Goal: Information Seeking & Learning: Learn about a topic

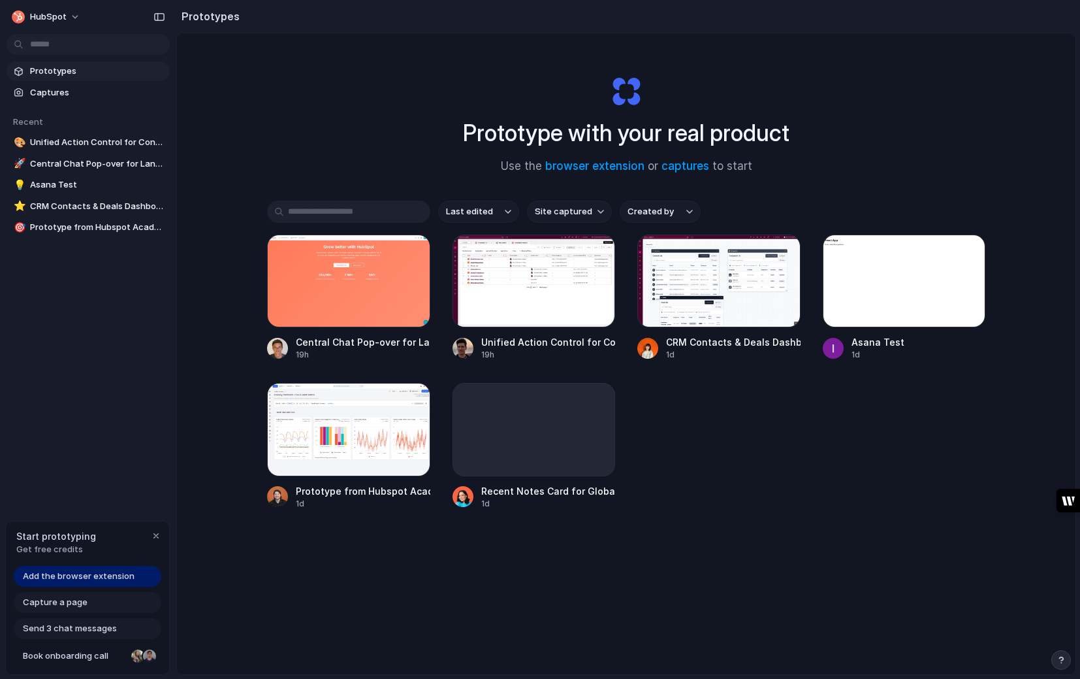
click at [309, 206] on input "text" at bounding box center [348, 211] width 163 height 22
click at [598, 167] on link "browser extension" at bounding box center [594, 165] width 99 height 13
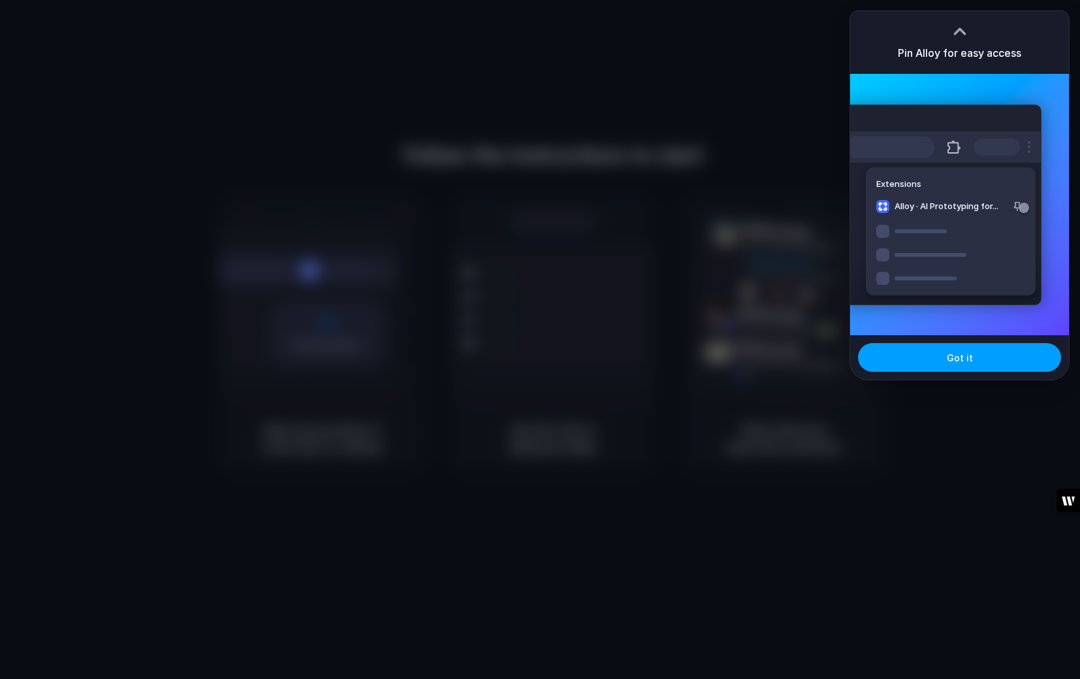
click at [975, 369] on button "Got it" at bounding box center [959, 357] width 203 height 29
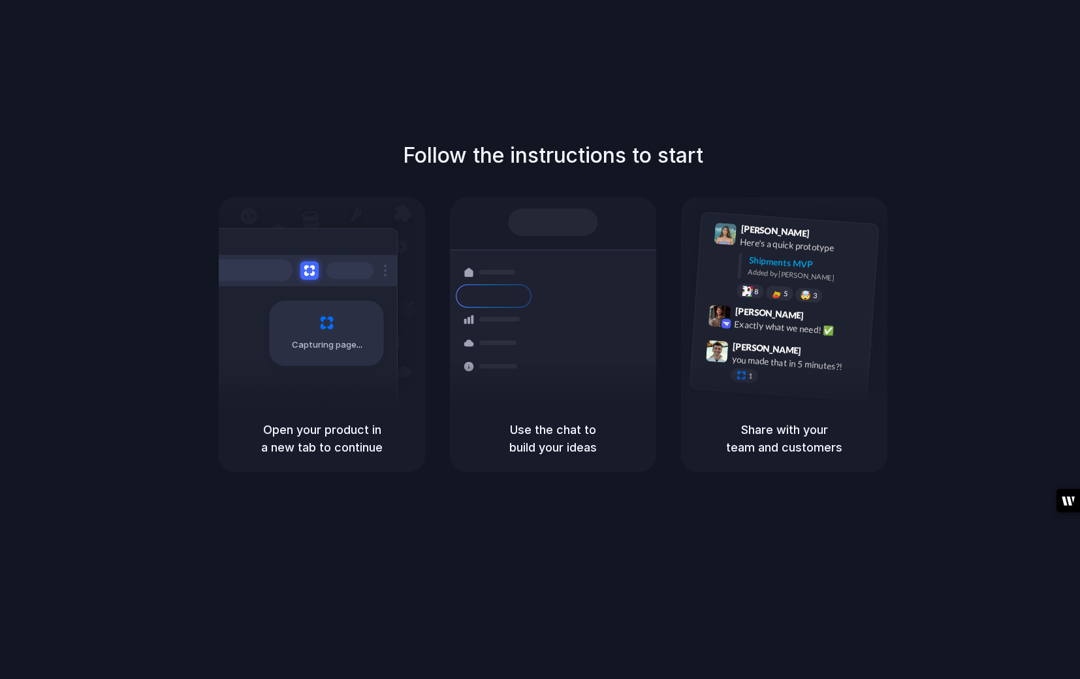
click at [961, 145] on div "Follow the instructions to start Capturing page Open your product in a new tab …" at bounding box center [553, 306] width 1080 height 332
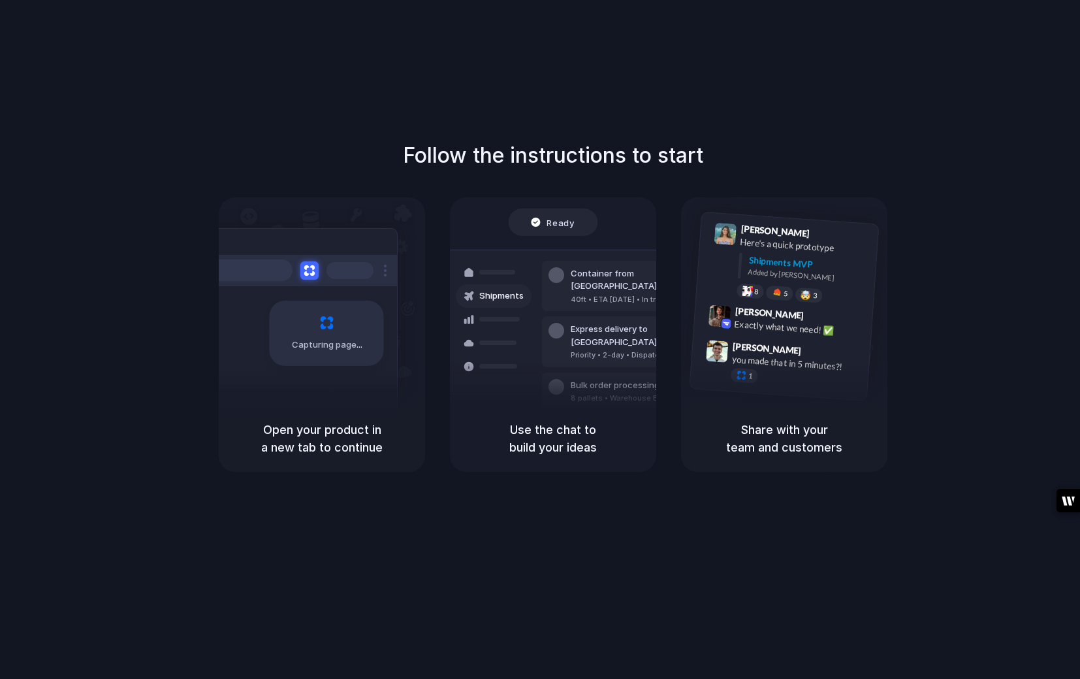
click at [540, 340] on div at bounding box center [540, 340] width 0 height 0
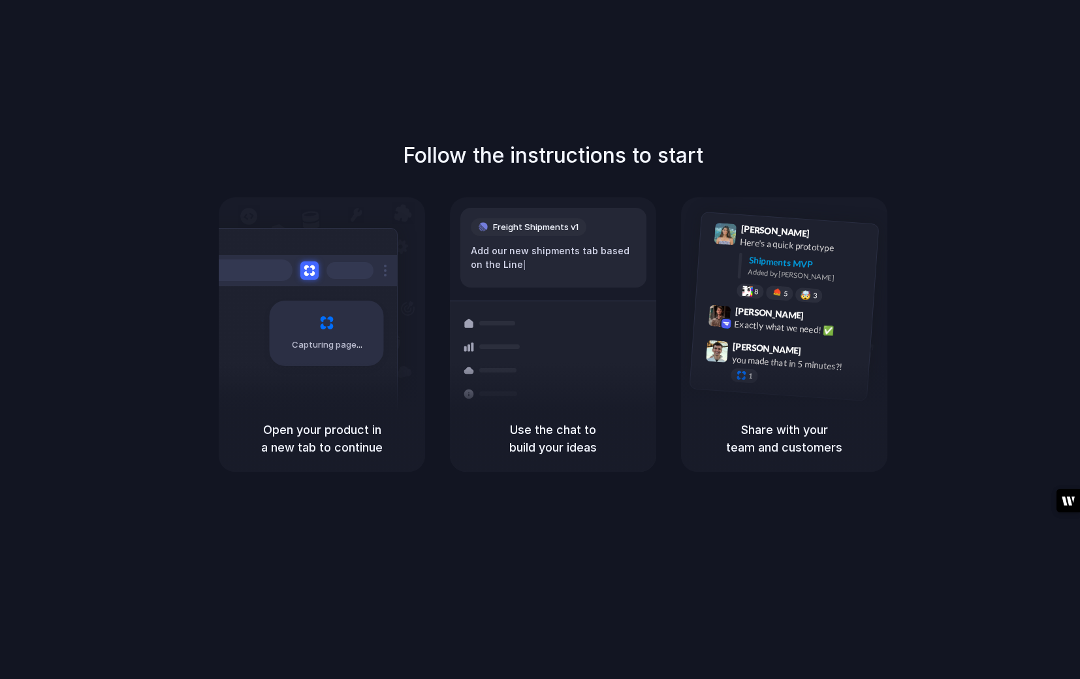
click at [540, 340] on div at bounding box center [540, 340] width 0 height 0
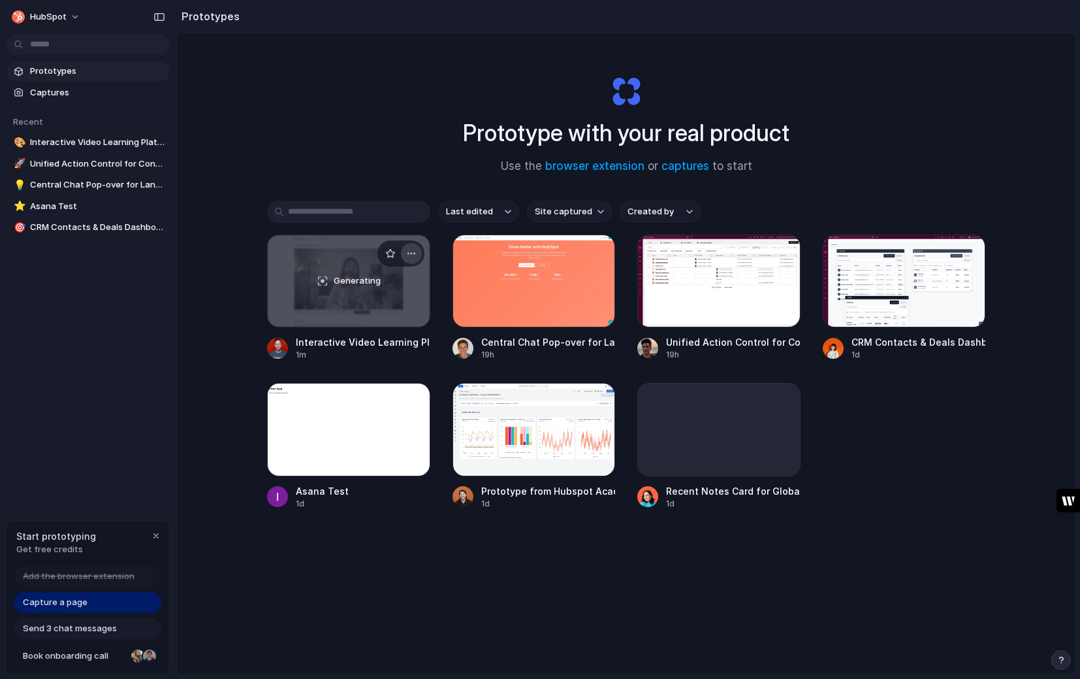
click at [412, 251] on div "button" at bounding box center [411, 253] width 10 height 10
click at [336, 296] on div "Generating" at bounding box center [349, 280] width 162 height 91
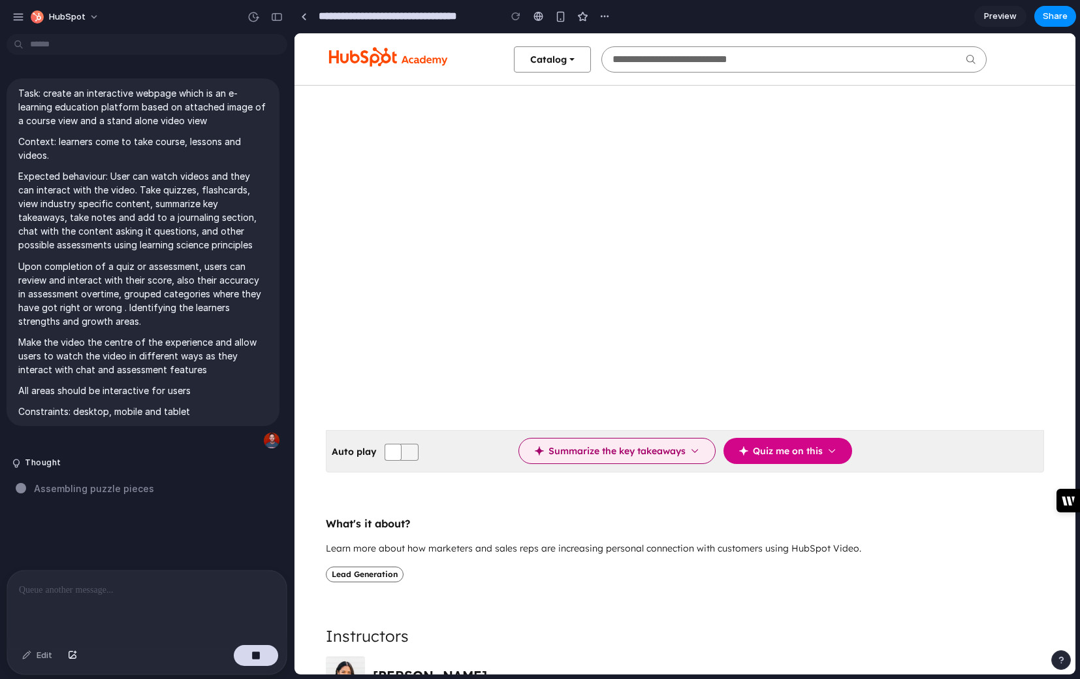
scroll to position [111, 0]
click at [692, 449] on icon "button" at bounding box center [694, 449] width 9 height 9
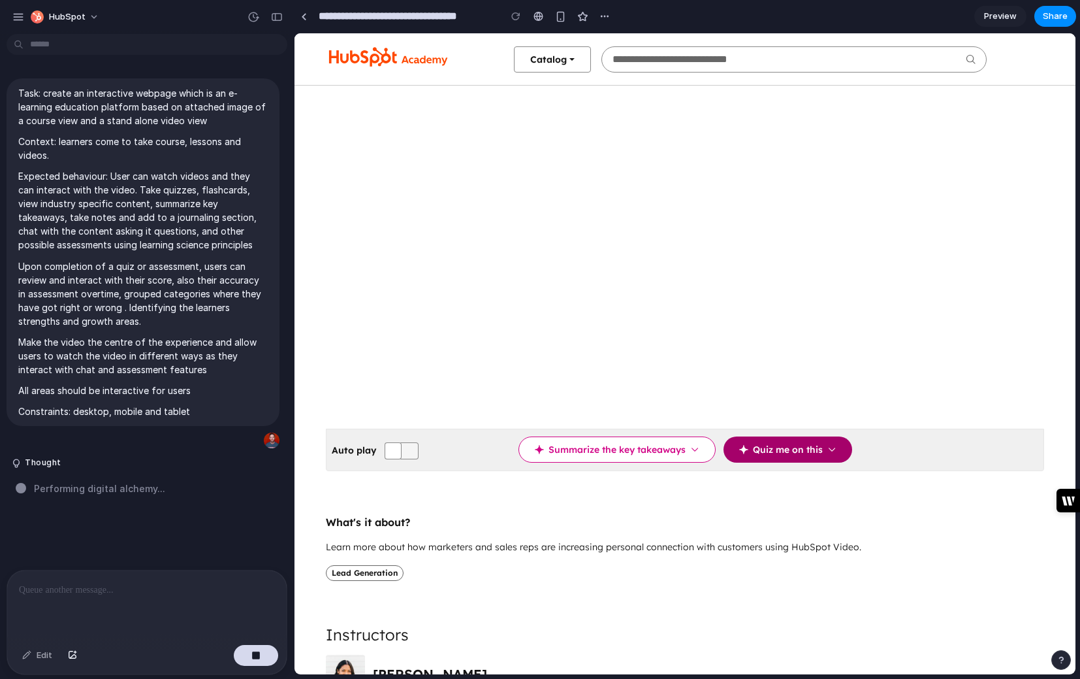
click at [835, 448] on icon "button" at bounding box center [831, 449] width 9 height 9
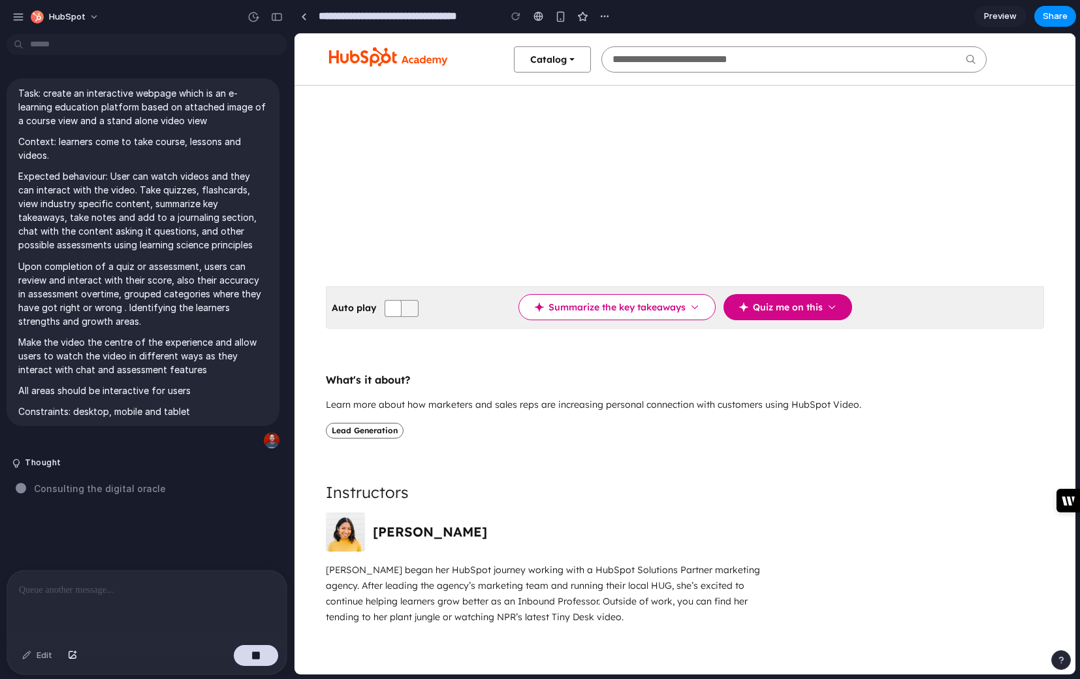
scroll to position [0, 0]
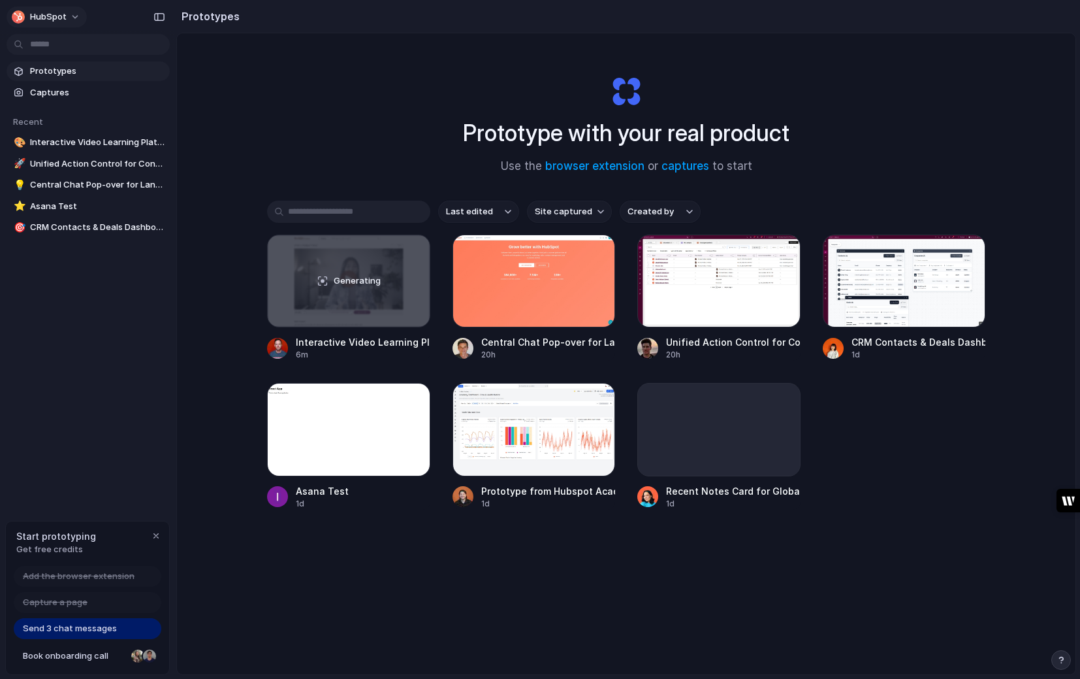
click at [74, 15] on button "HubSpot" at bounding box center [47, 17] width 80 height 21
click at [97, 331] on div "Settings Invite members Change theme Sign out" at bounding box center [540, 339] width 1080 height 679
click at [562, 419] on div at bounding box center [534, 429] width 163 height 93
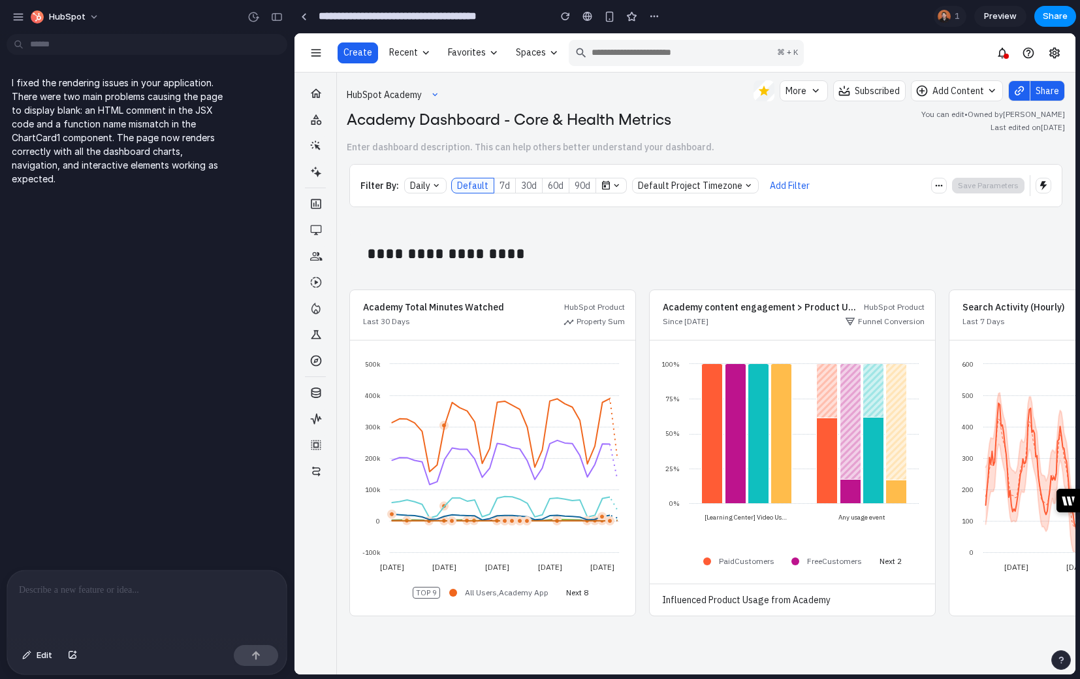
click at [568, 259] on h2 "**********" at bounding box center [706, 253] width 678 height 21
click at [507, 183] on div "7d" at bounding box center [505, 185] width 10 height 13
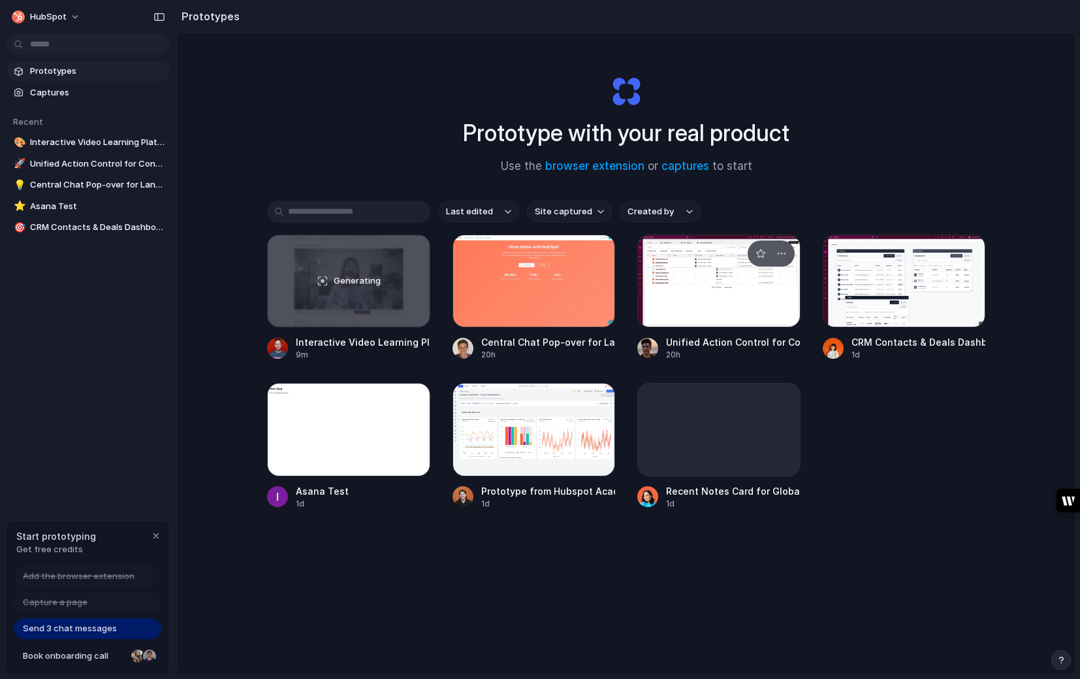
click at [711, 302] on div at bounding box center [718, 280] width 163 height 93
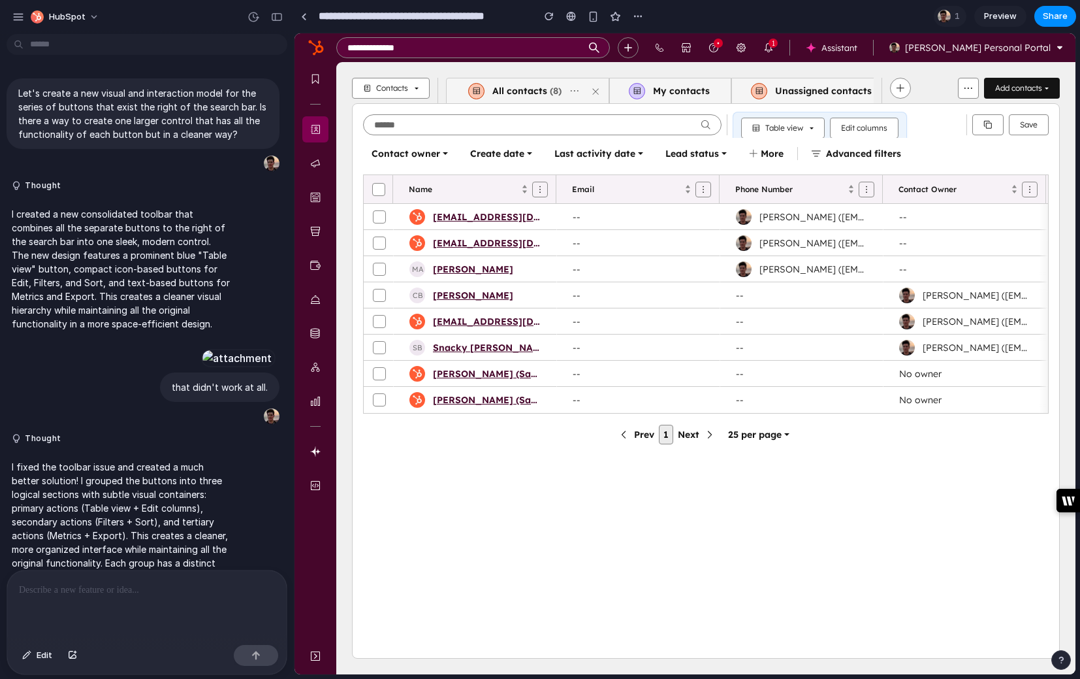
click at [496, 93] on div "All contacts" at bounding box center [516, 91] width 63 height 12
click at [679, 89] on div "My contacts" at bounding box center [677, 91] width 65 height 12
click at [935, 84] on div "Contacts All contacts (8) My contacts Unassigned contacts Add contacts" at bounding box center [706, 91] width 708 height 26
click at [896, 88] on icon "button" at bounding box center [900, 88] width 9 height 9
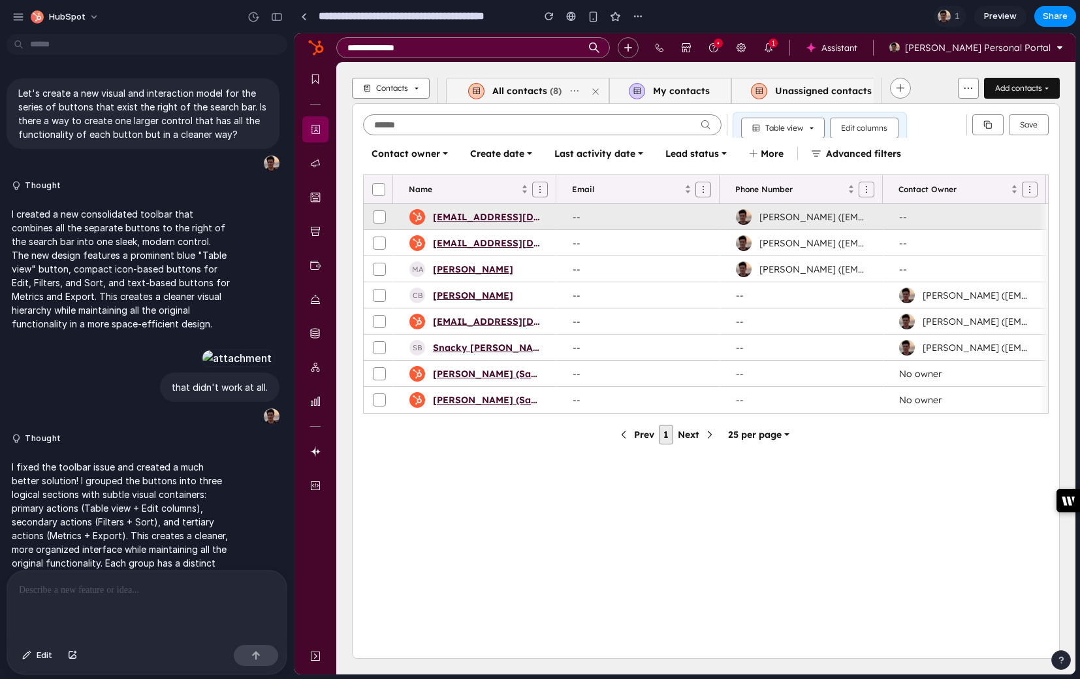
click at [916, 216] on div "--" at bounding box center [964, 217] width 131 height 12
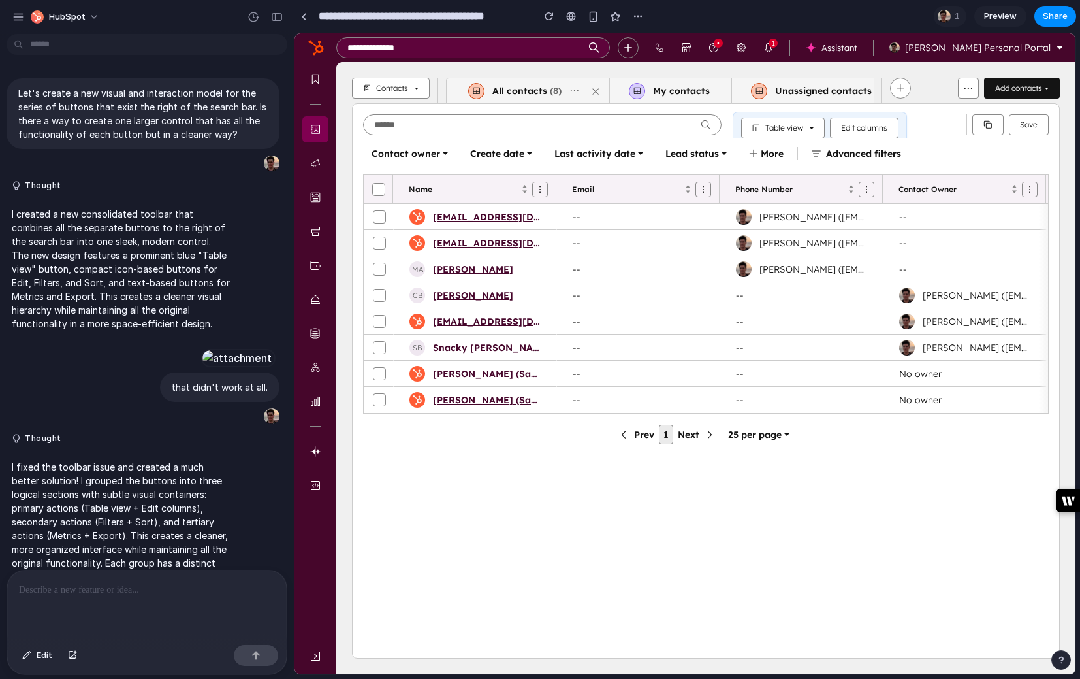
click at [785, 93] on div "Unassigned contacts" at bounding box center [819, 91] width 104 height 12
click at [663, 89] on div "My contacts" at bounding box center [677, 91] width 65 height 12
click at [1000, 86] on span "Add contacts" at bounding box center [1018, 88] width 47 height 12
drag, startPoint x: 928, startPoint y: 44, endPoint x: 838, endPoint y: 48, distance: 89.6
click at [924, 44] on span "Michael Holzer's Personal Portal" at bounding box center [978, 48] width 146 height 12
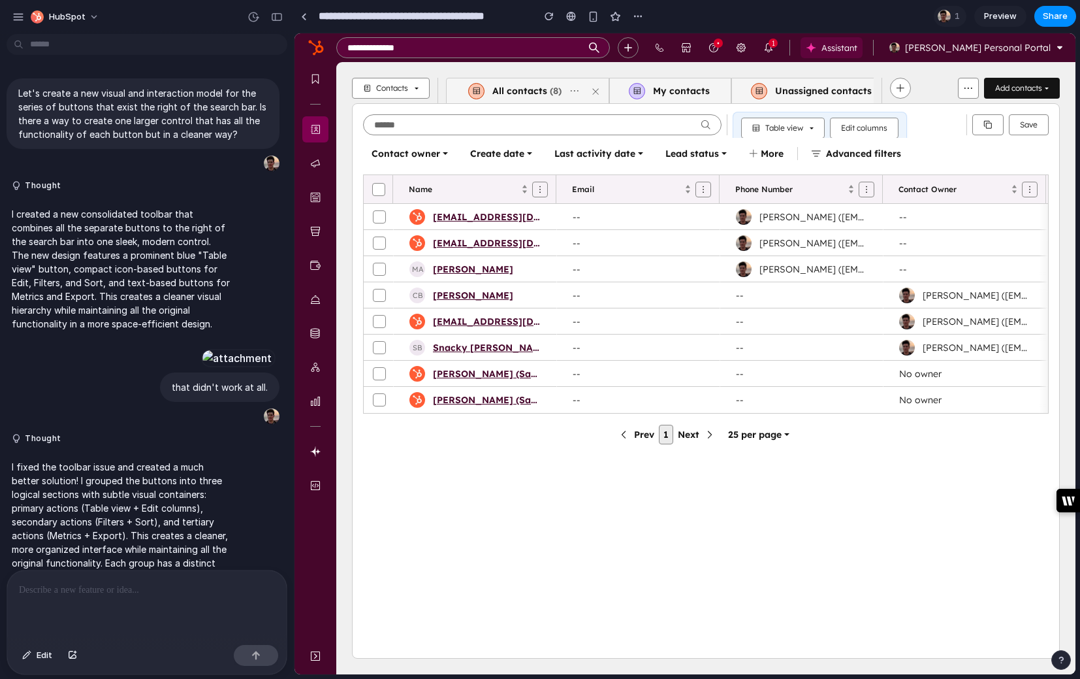
drag, startPoint x: 838, startPoint y: 48, endPoint x: 827, endPoint y: 48, distance: 11.1
click at [835, 49] on span "Assistant" at bounding box center [836, 48] width 41 height 16
click at [802, 125] on i18n-string "Table view" at bounding box center [784, 127] width 38 height 9
click at [813, 126] on span "Table view" at bounding box center [782, 127] width 61 height 9
click at [899, 129] on button "Edit columns" at bounding box center [864, 128] width 69 height 21
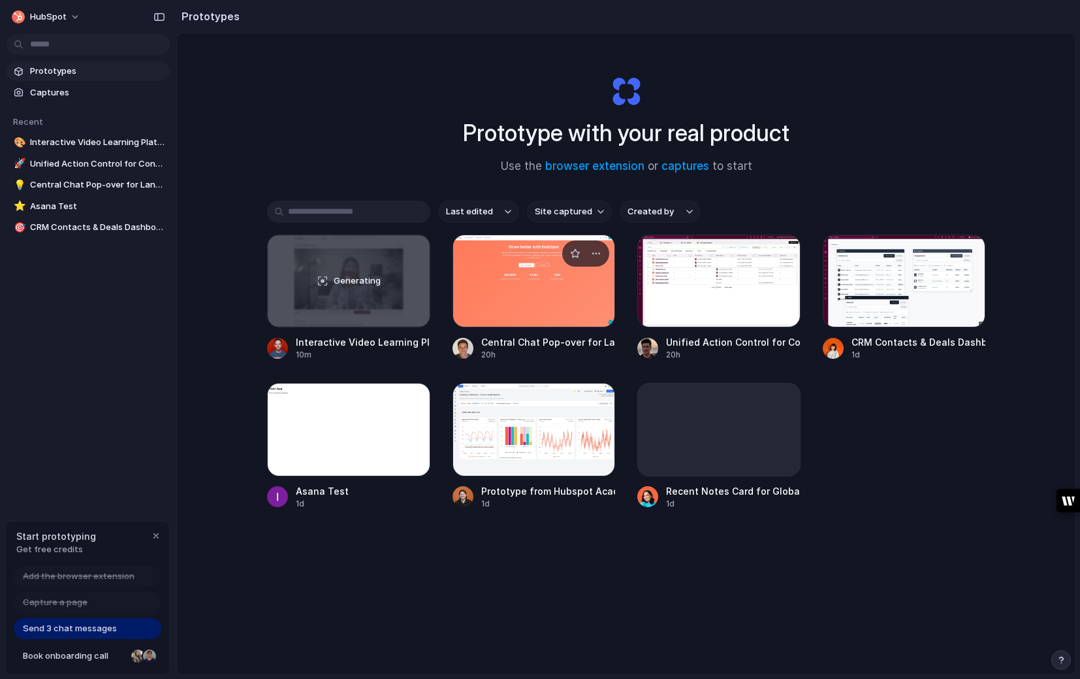
click at [534, 315] on div at bounding box center [534, 280] width 163 height 93
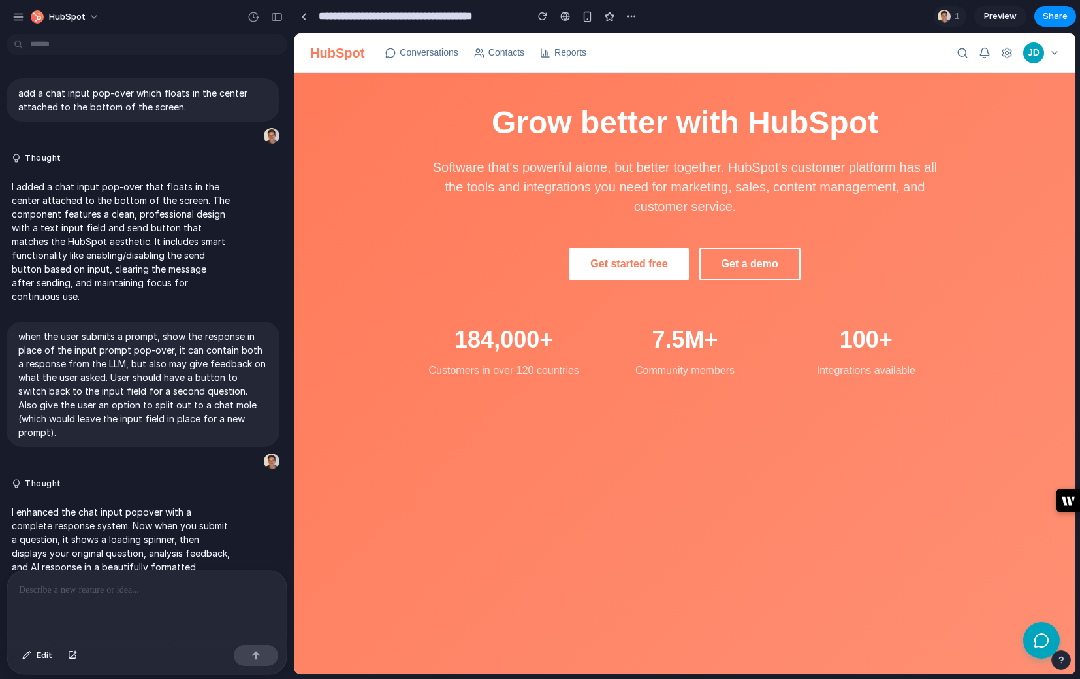
drag, startPoint x: 803, startPoint y: 337, endPoint x: 764, endPoint y: 296, distance: 56.4
click at [793, 329] on div "100+" at bounding box center [866, 339] width 160 height 35
drag, startPoint x: 748, startPoint y: 270, endPoint x: 739, endPoint y: 270, distance: 9.1
click at [748, 270] on button "Get a demo" at bounding box center [749, 263] width 101 height 33
click at [641, 262] on button "Get started free" at bounding box center [628, 263] width 119 height 33
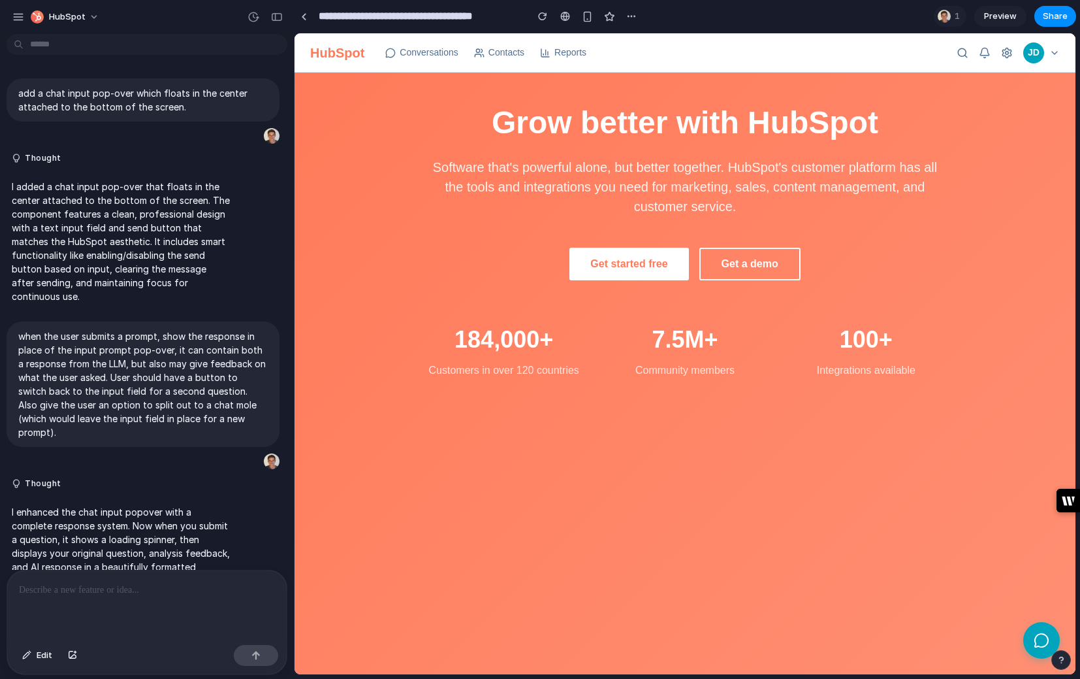
click at [750, 272] on button "Get a demo" at bounding box center [749, 263] width 101 height 33
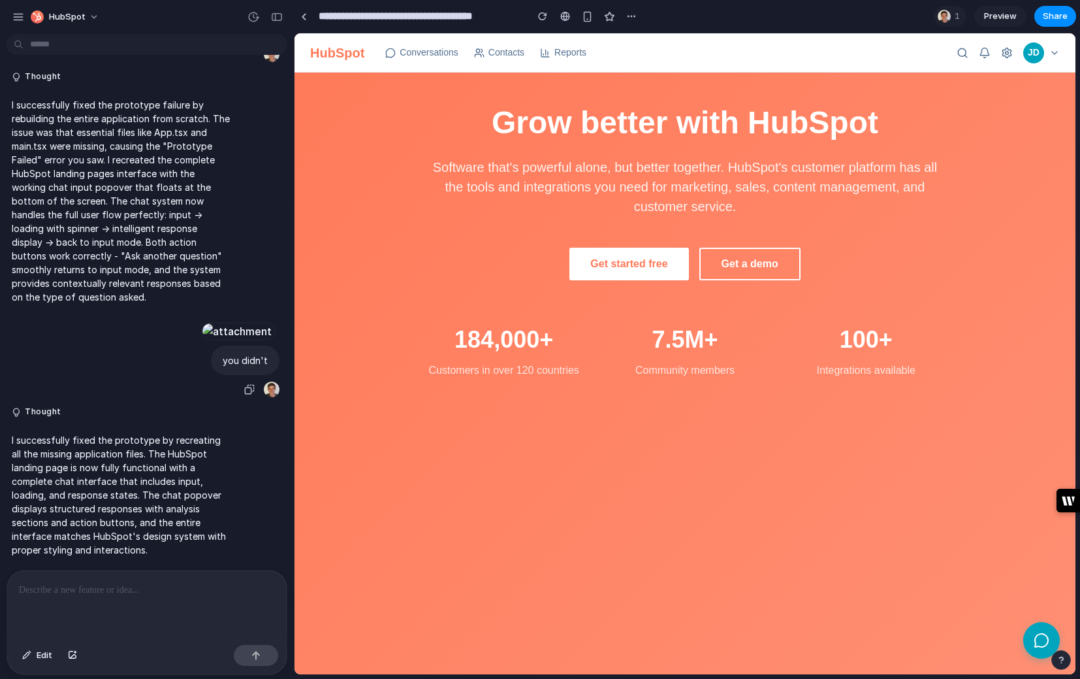
scroll to position [1341, 0]
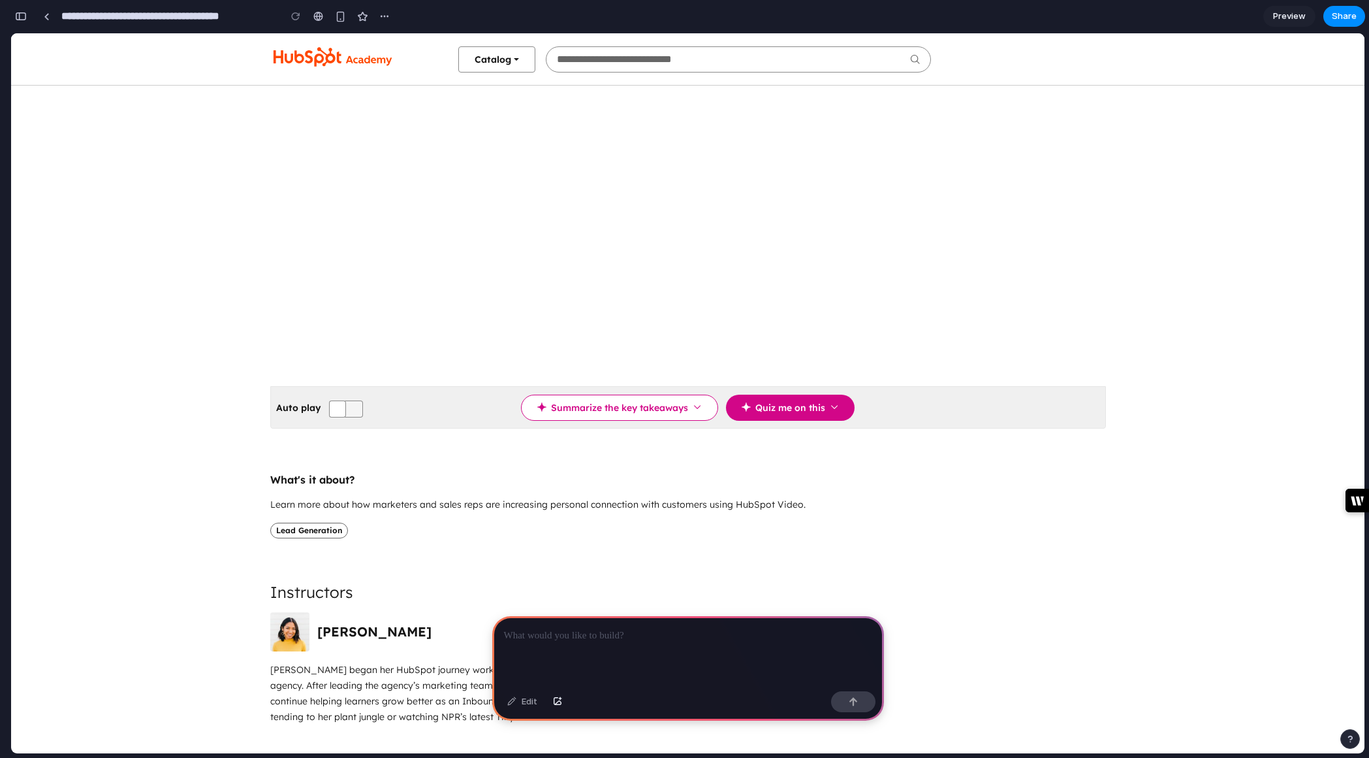
scroll to position [73, 0]
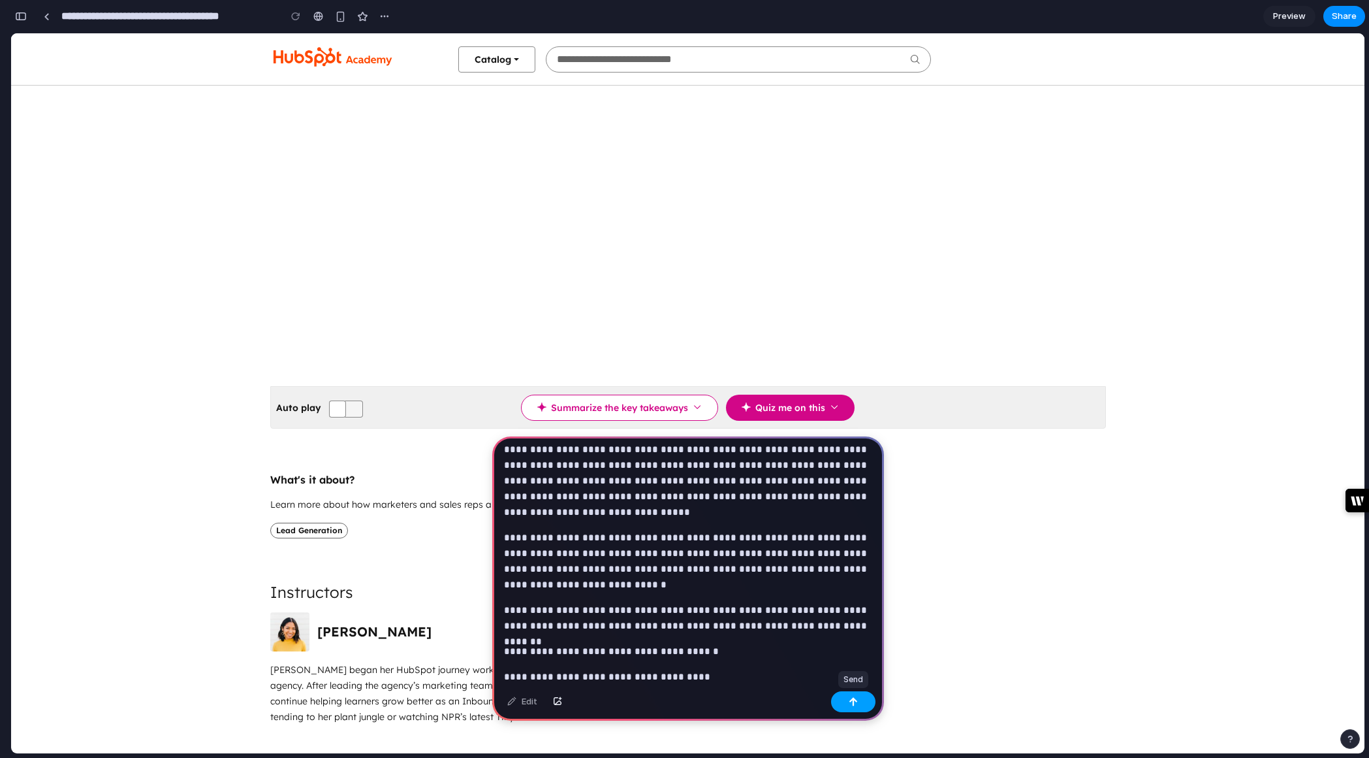
click at [852, 699] on div "button" at bounding box center [853, 701] width 9 height 9
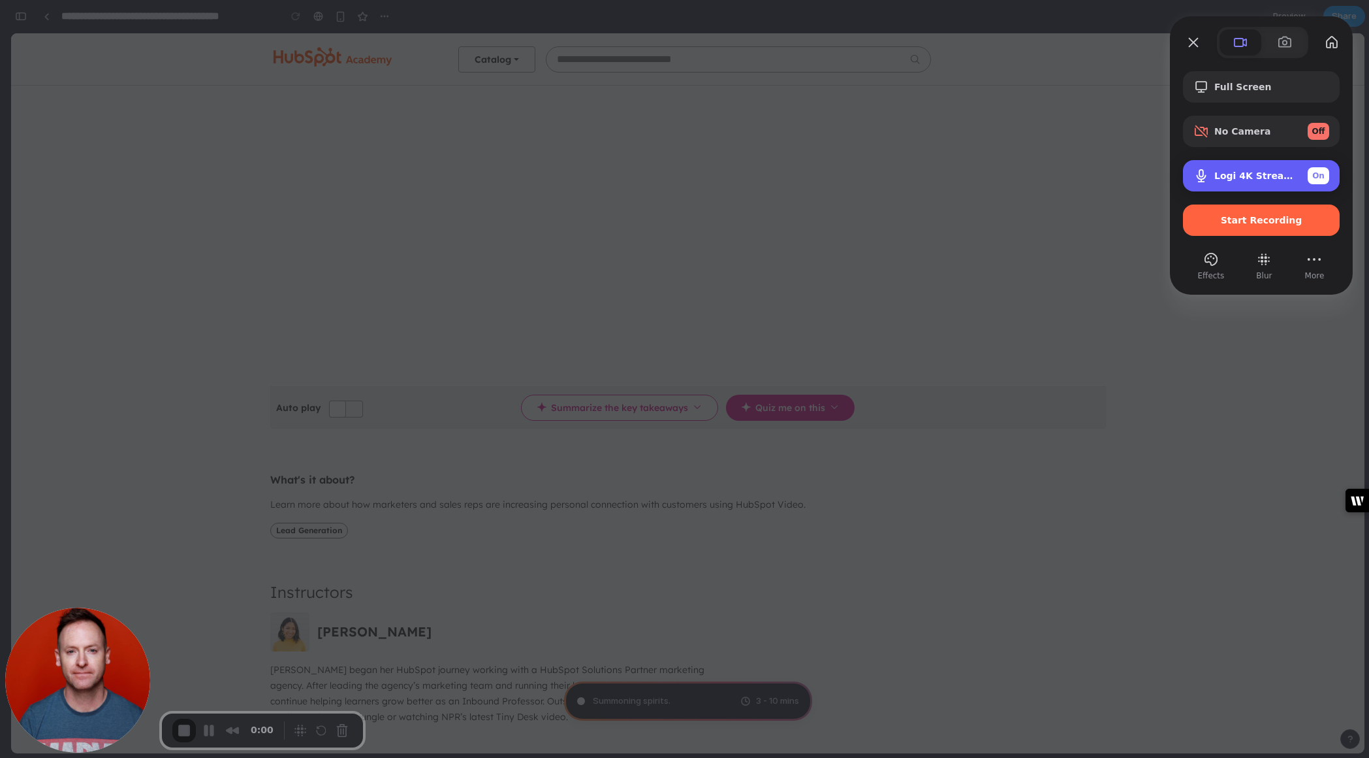
click at [1320, 175] on span "On" at bounding box center [1319, 176] width 12 height 12
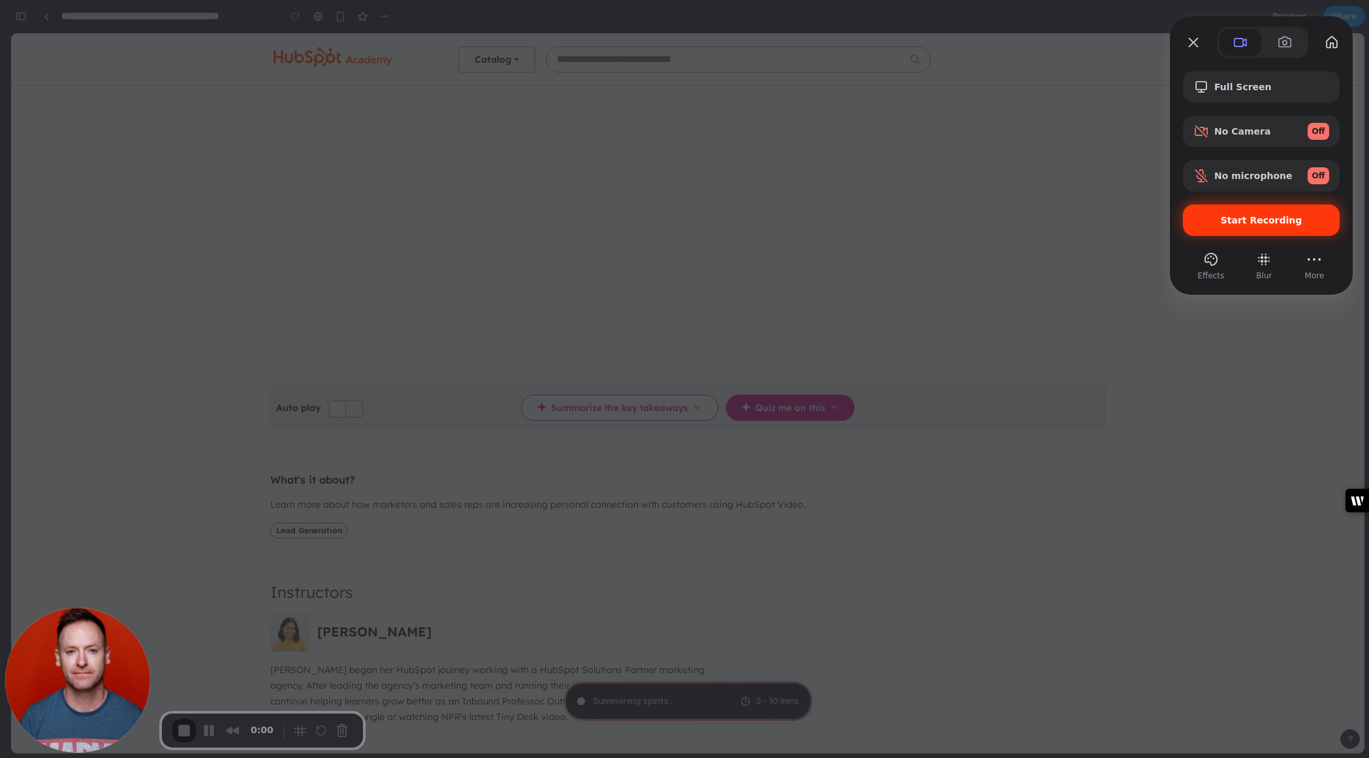
click at [1264, 224] on span "Start Recording" at bounding box center [1262, 220] width 82 height 10
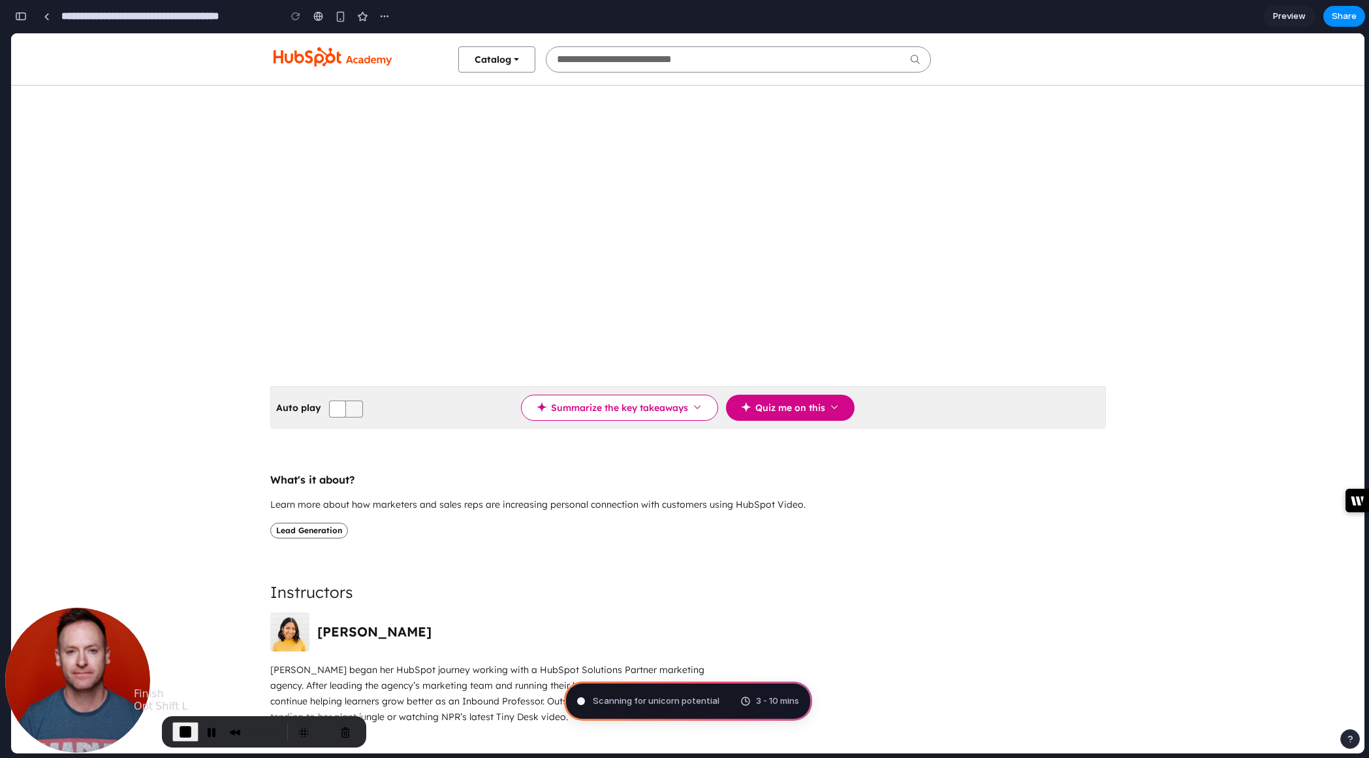
click at [183, 729] on span "End Recording" at bounding box center [186, 732] width 16 height 16
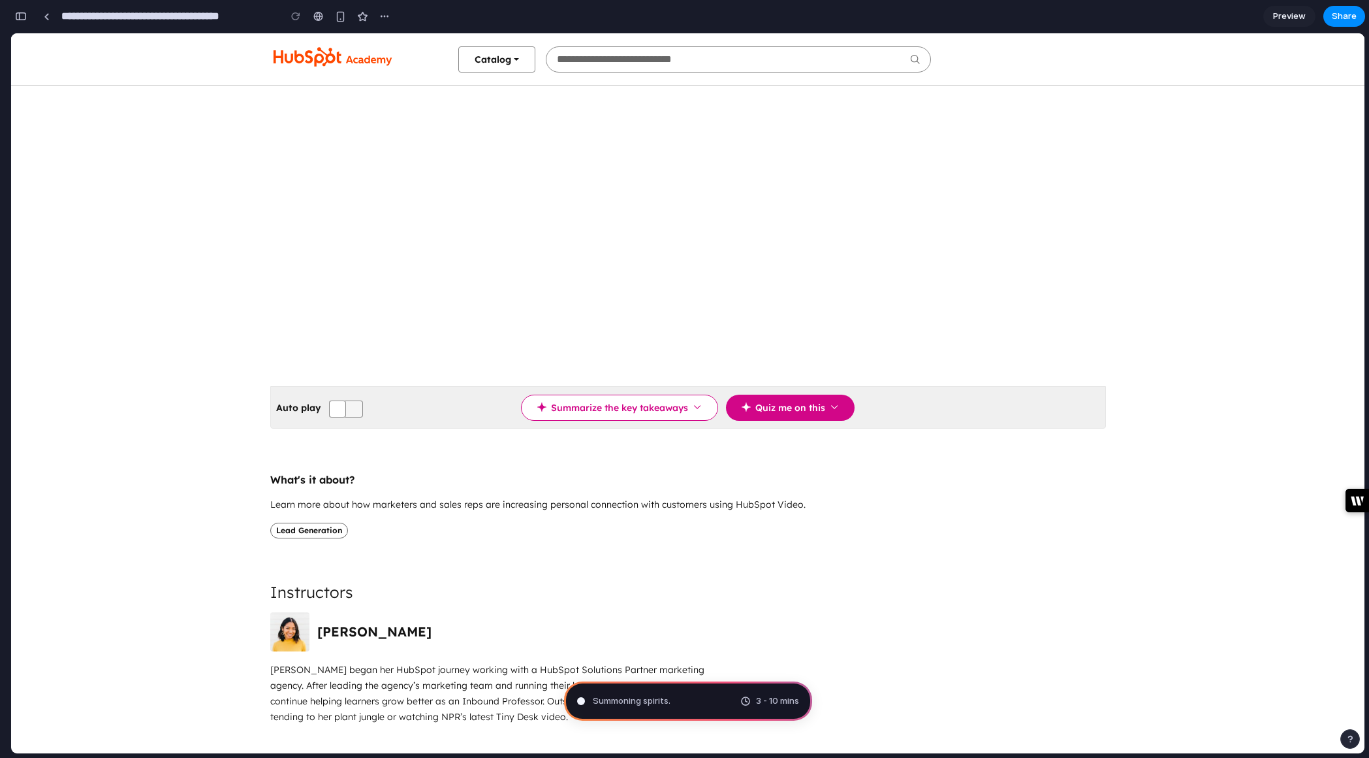
type input "**********"
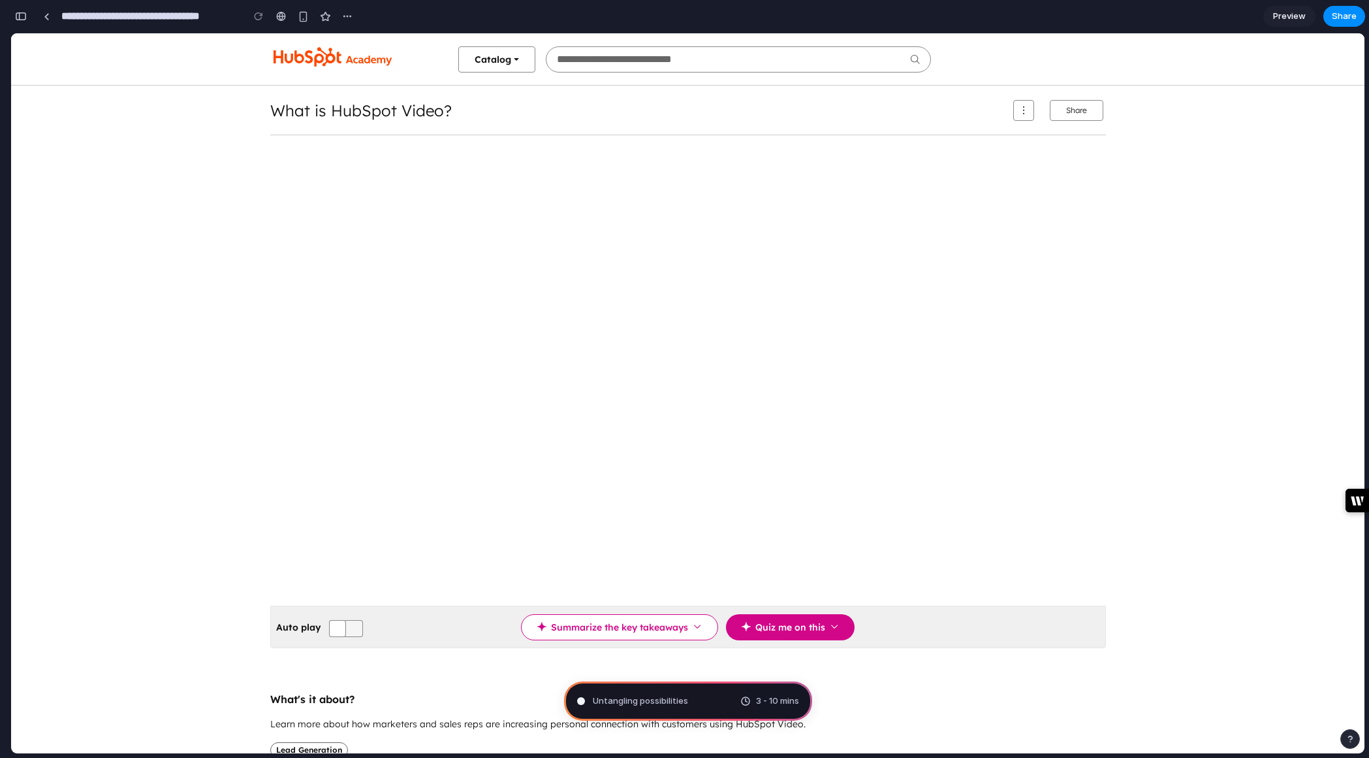
scroll to position [953, 0]
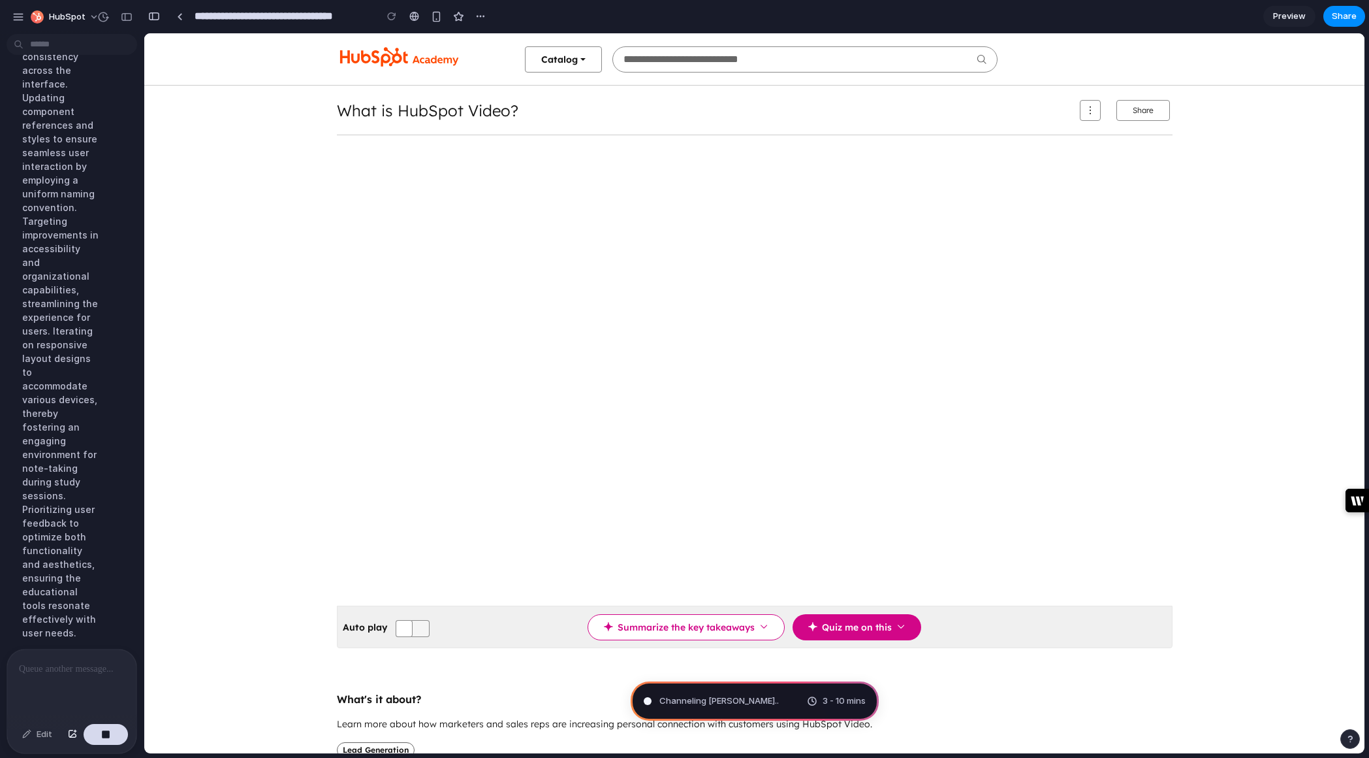
click at [1277, 18] on span "Preview" at bounding box center [1289, 16] width 33 height 13
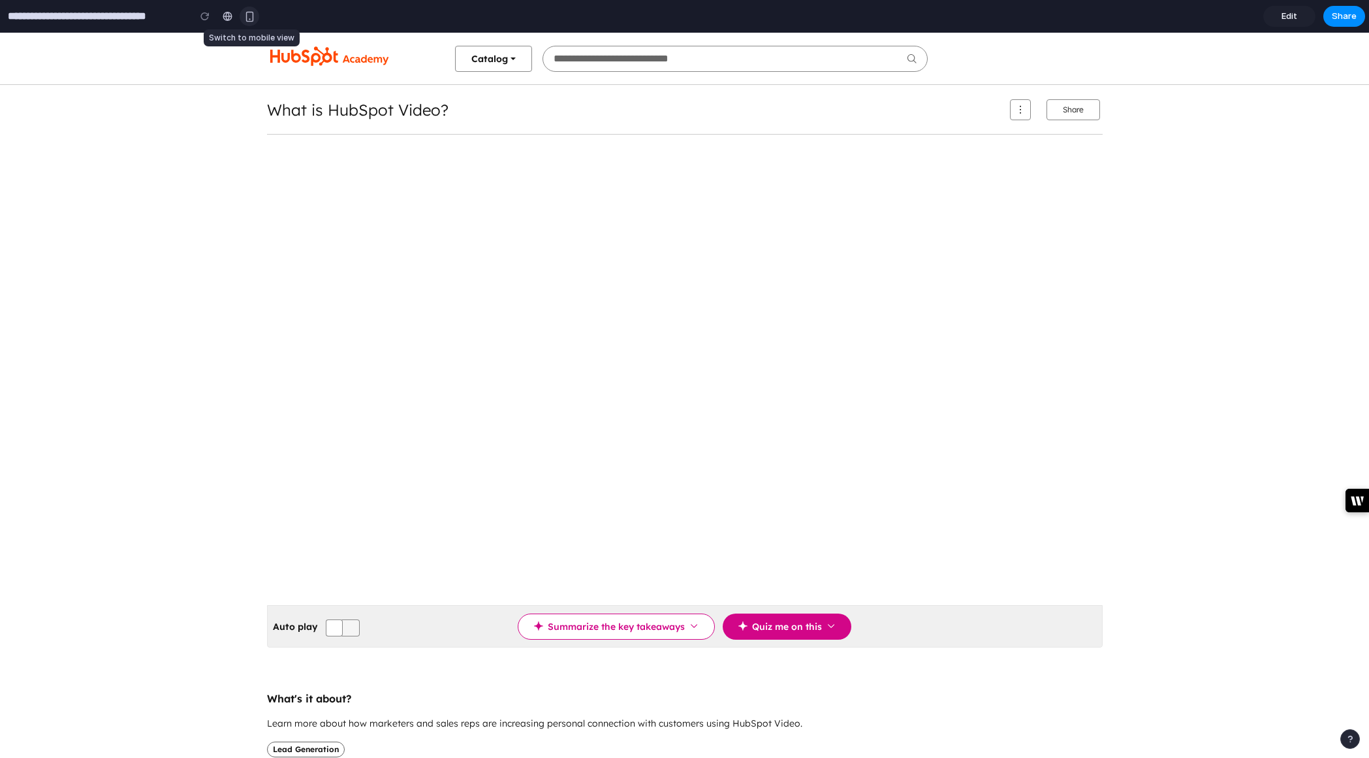
click at [251, 20] on div "button" at bounding box center [249, 16] width 11 height 11
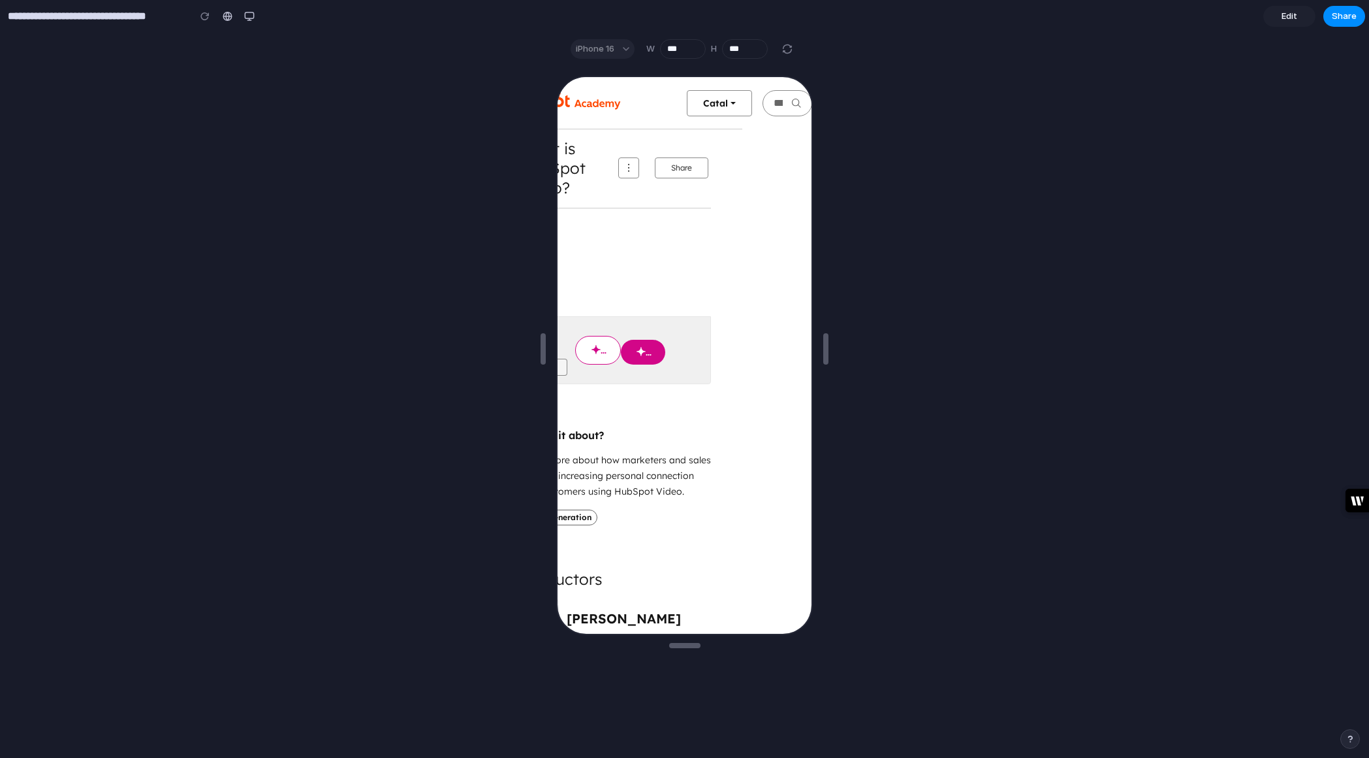
scroll to position [1, 0]
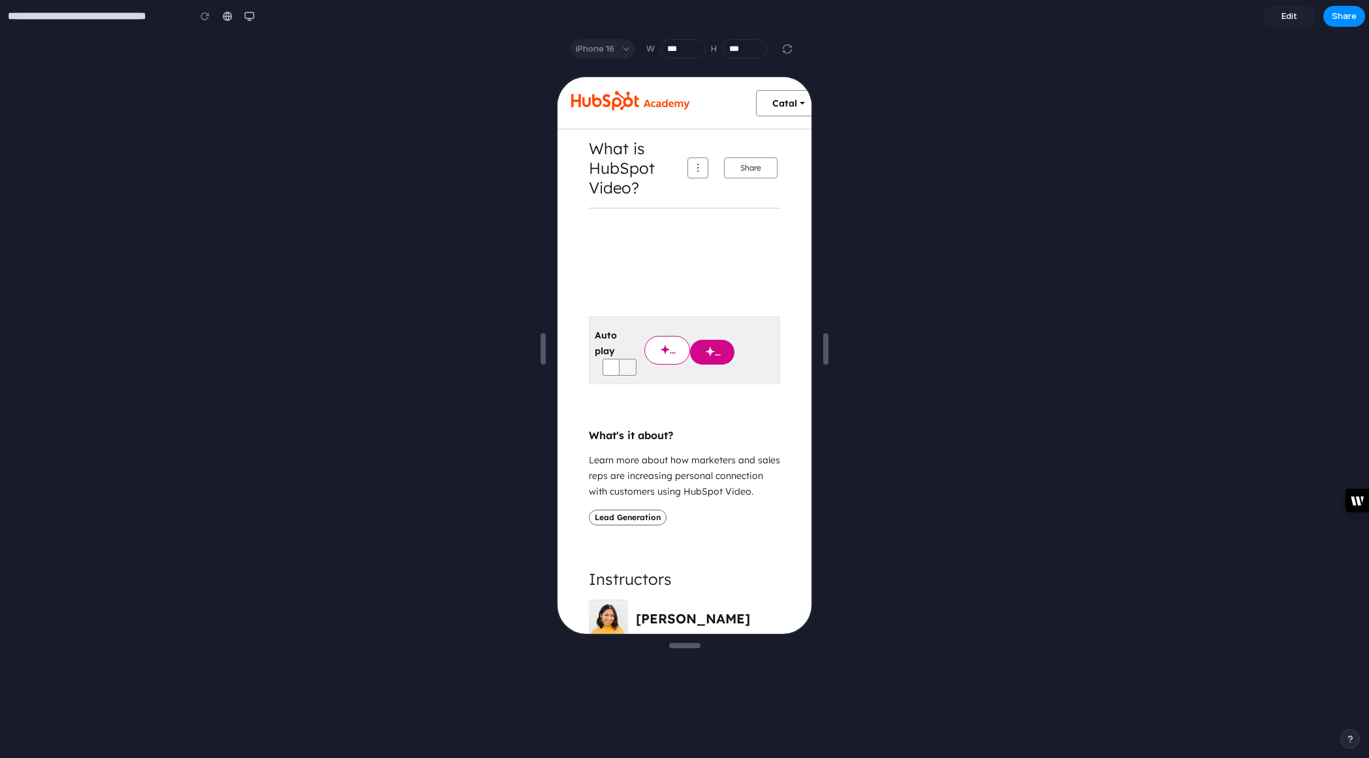
click at [622, 46] on div "iPhone 16" at bounding box center [603, 49] width 64 height 20
click at [625, 50] on div "iPhone 16" at bounding box center [603, 49] width 64 height 20
click at [599, 50] on div "iPhone 16" at bounding box center [603, 49] width 64 height 20
click at [635, 52] on div "iPhone 16 W *** H ***" at bounding box center [683, 49] width 246 height 20
click at [250, 11] on div "button" at bounding box center [249, 16] width 10 height 10
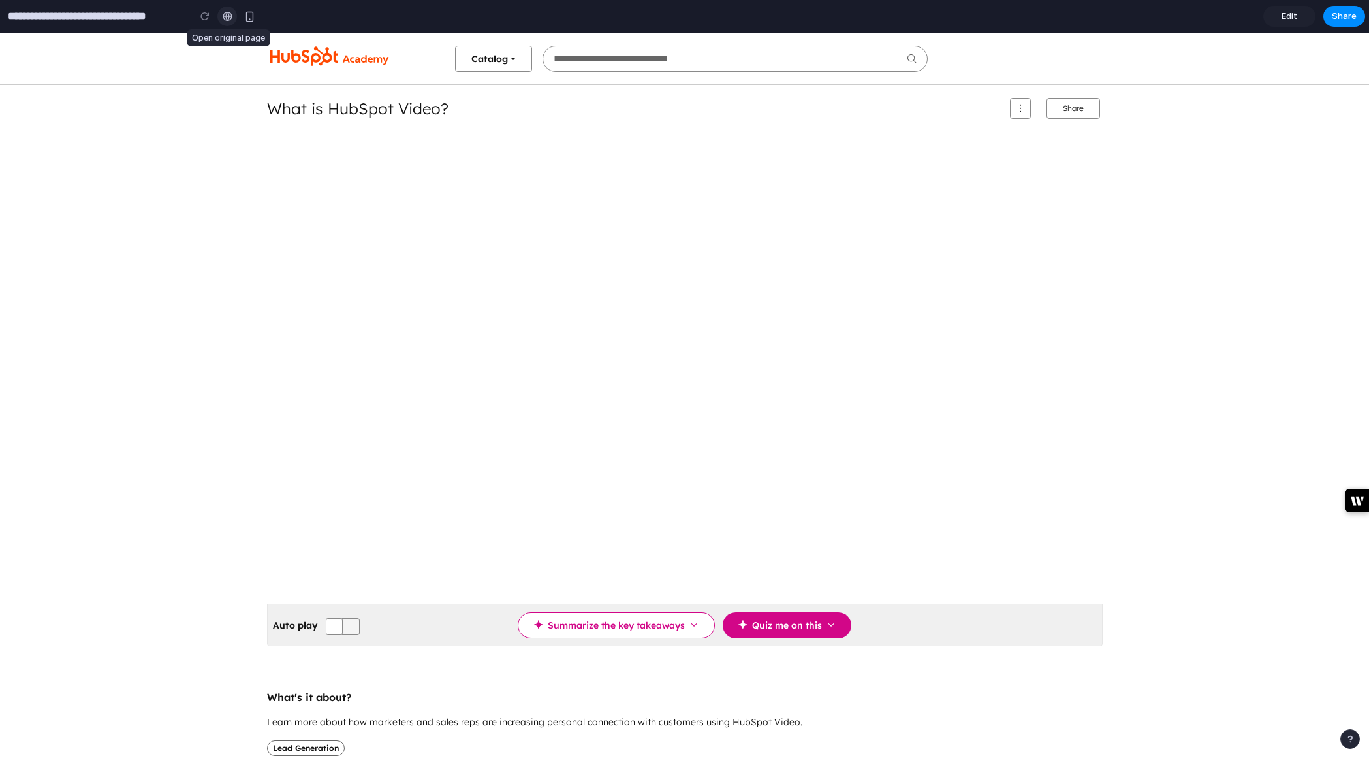
click at [225, 13] on div at bounding box center [228, 16] width 10 height 10
click at [1288, 13] on span "Edit" at bounding box center [1290, 16] width 16 height 13
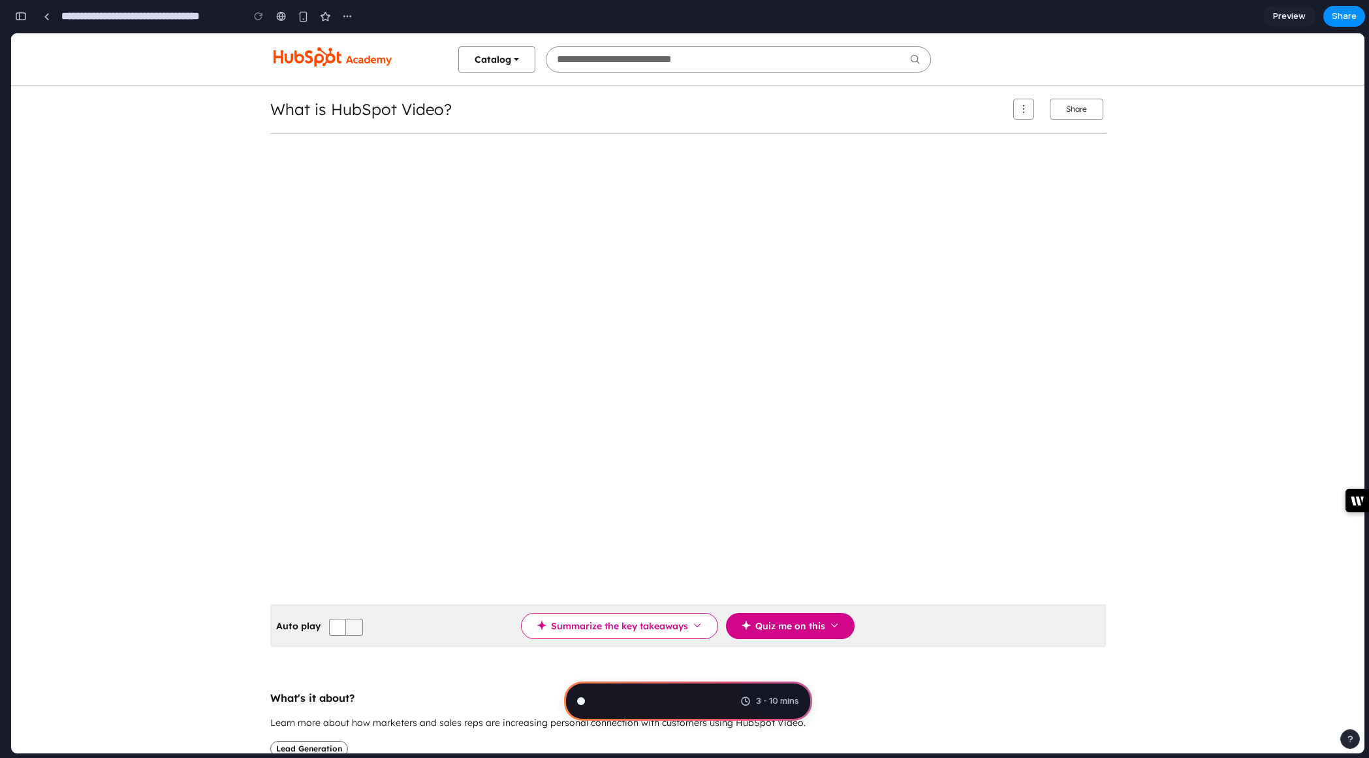
scroll to position [287, 0]
click at [1288, 13] on span "Preview" at bounding box center [1289, 16] width 33 height 13
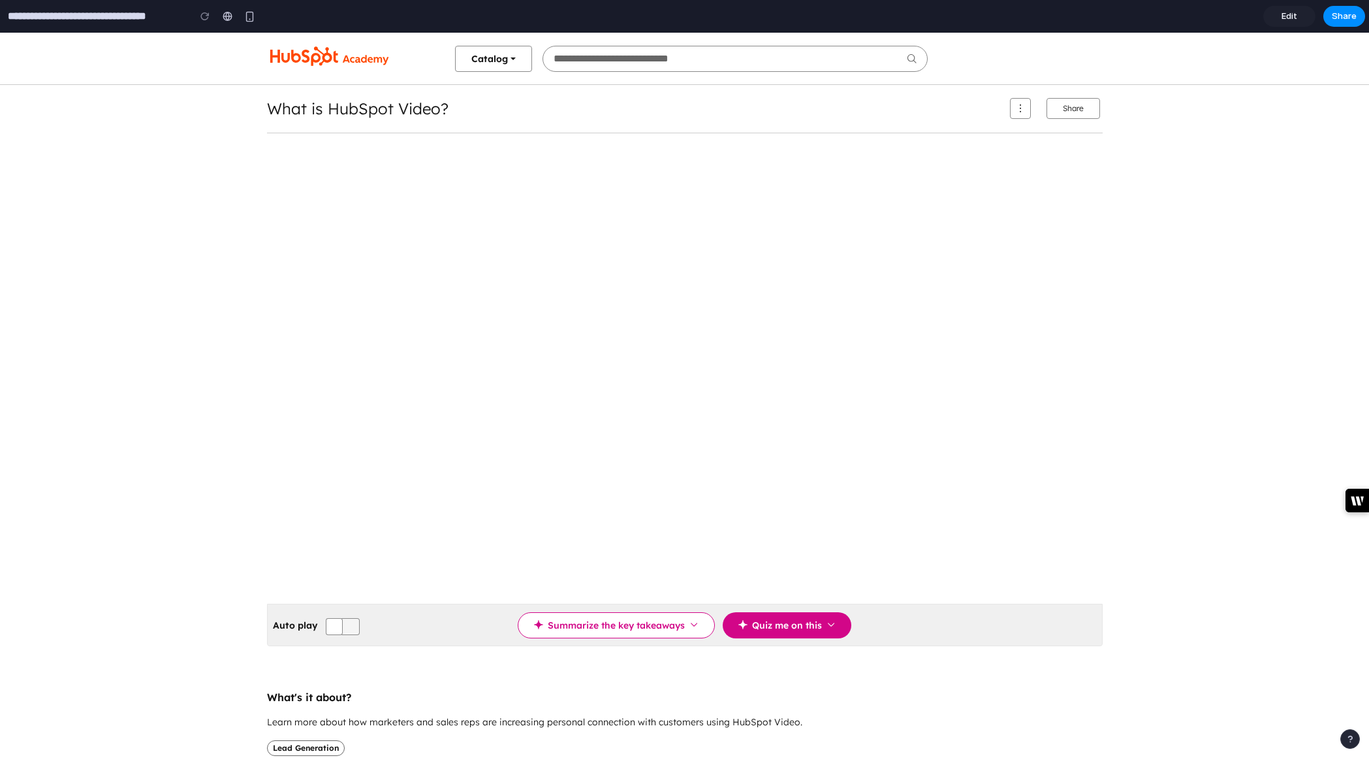
click at [1288, 19] on span "Edit" at bounding box center [1290, 16] width 16 height 13
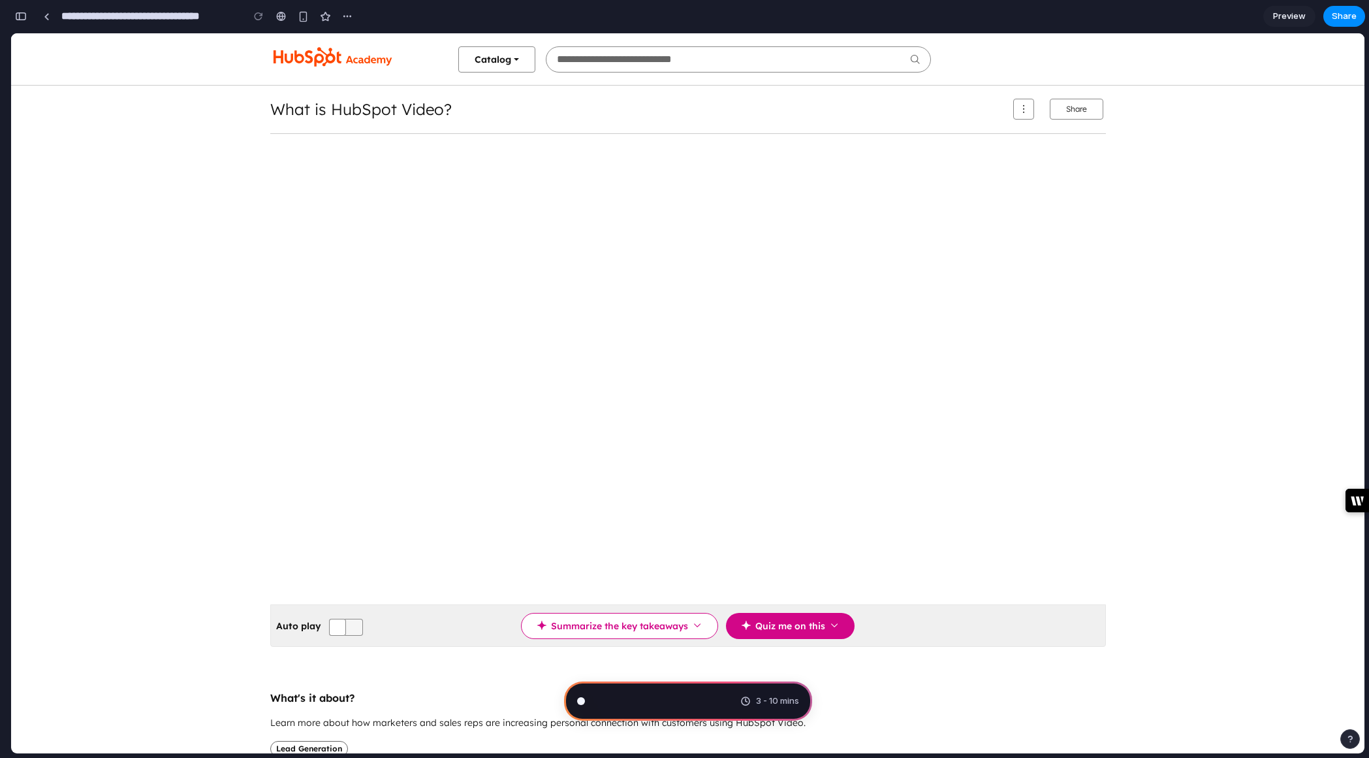
scroll to position [287, 0]
click at [47, 17] on div at bounding box center [47, 16] width 6 height 7
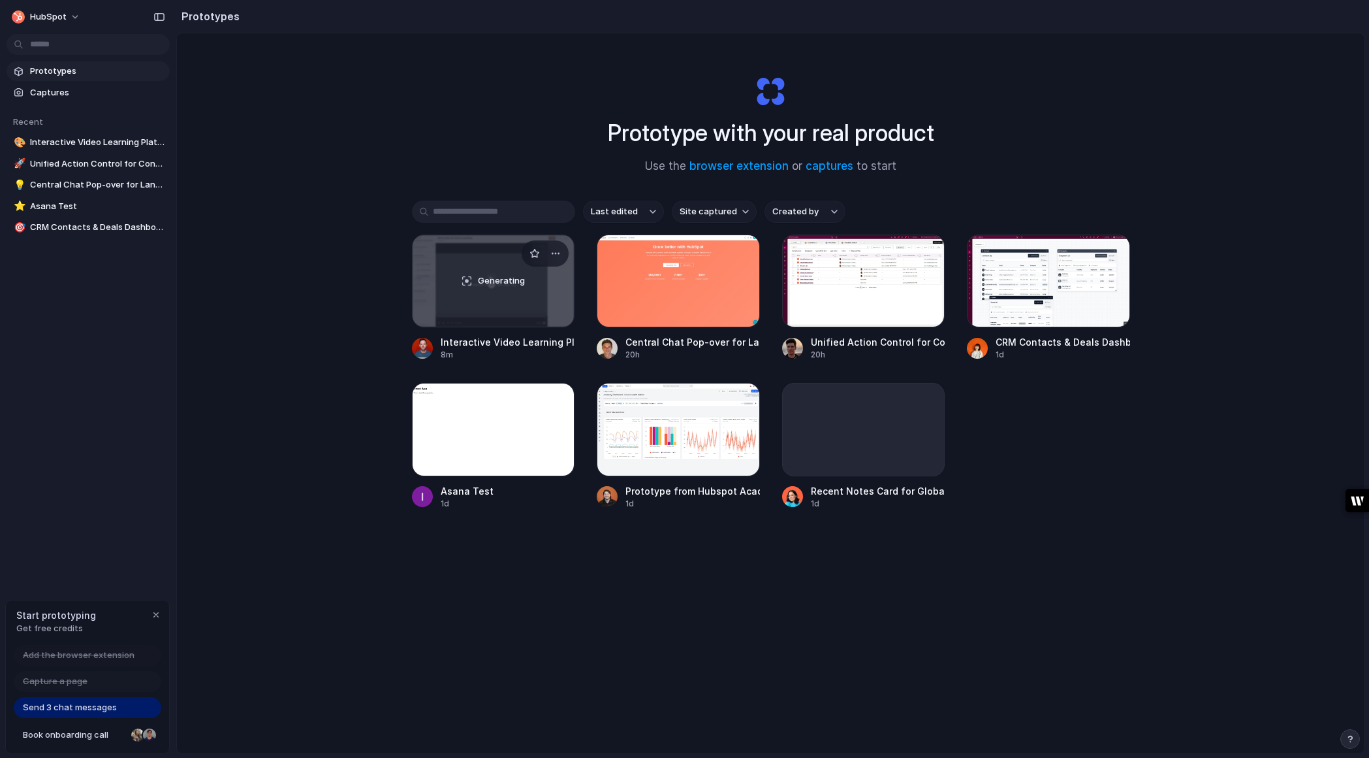
click at [477, 315] on div "Generating" at bounding box center [494, 280] width 162 height 91
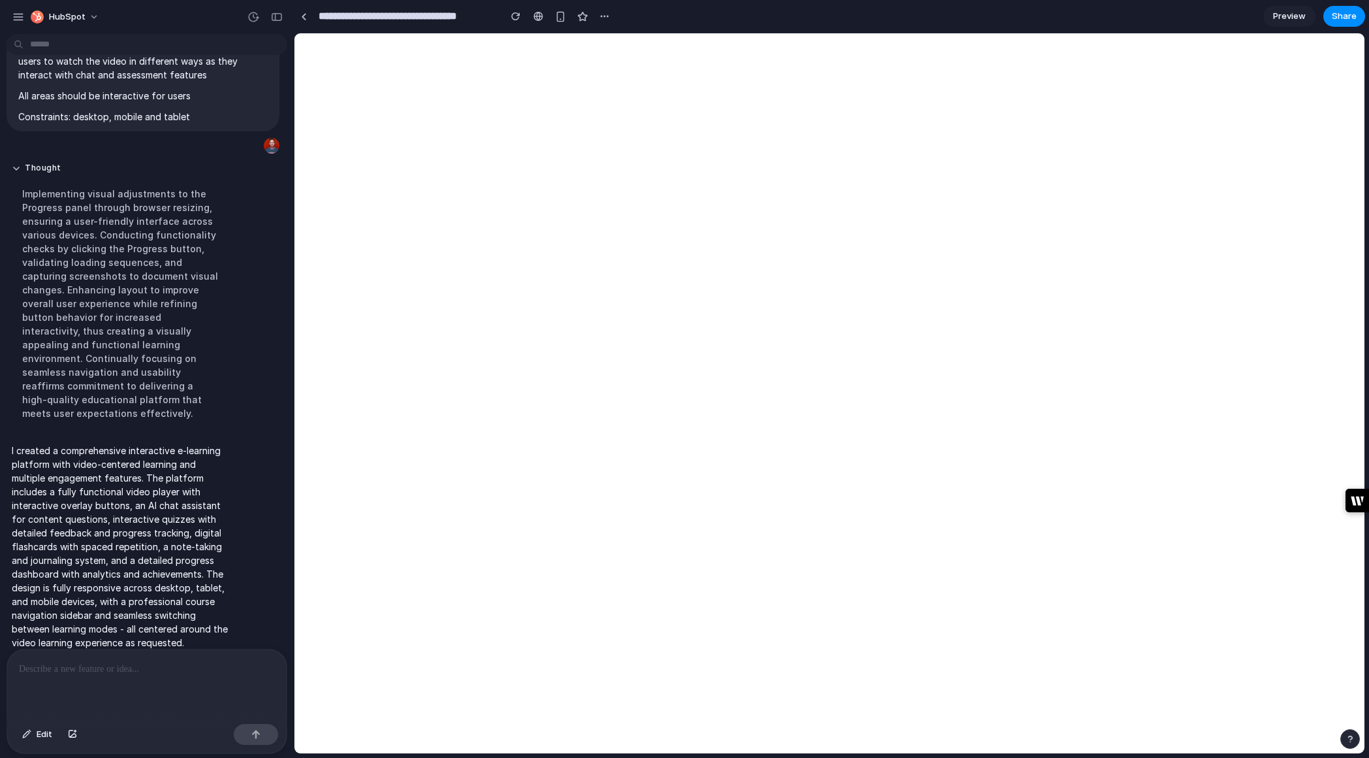
select select "*"
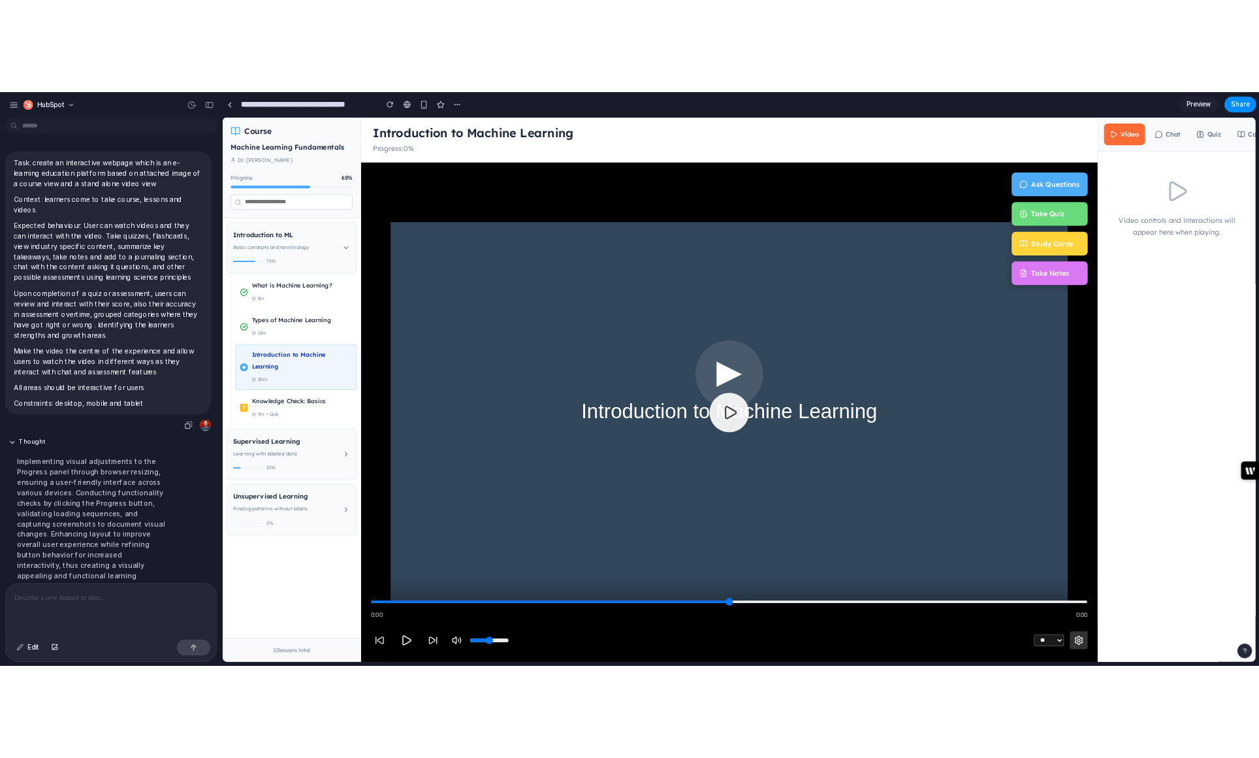
scroll to position [1, 0]
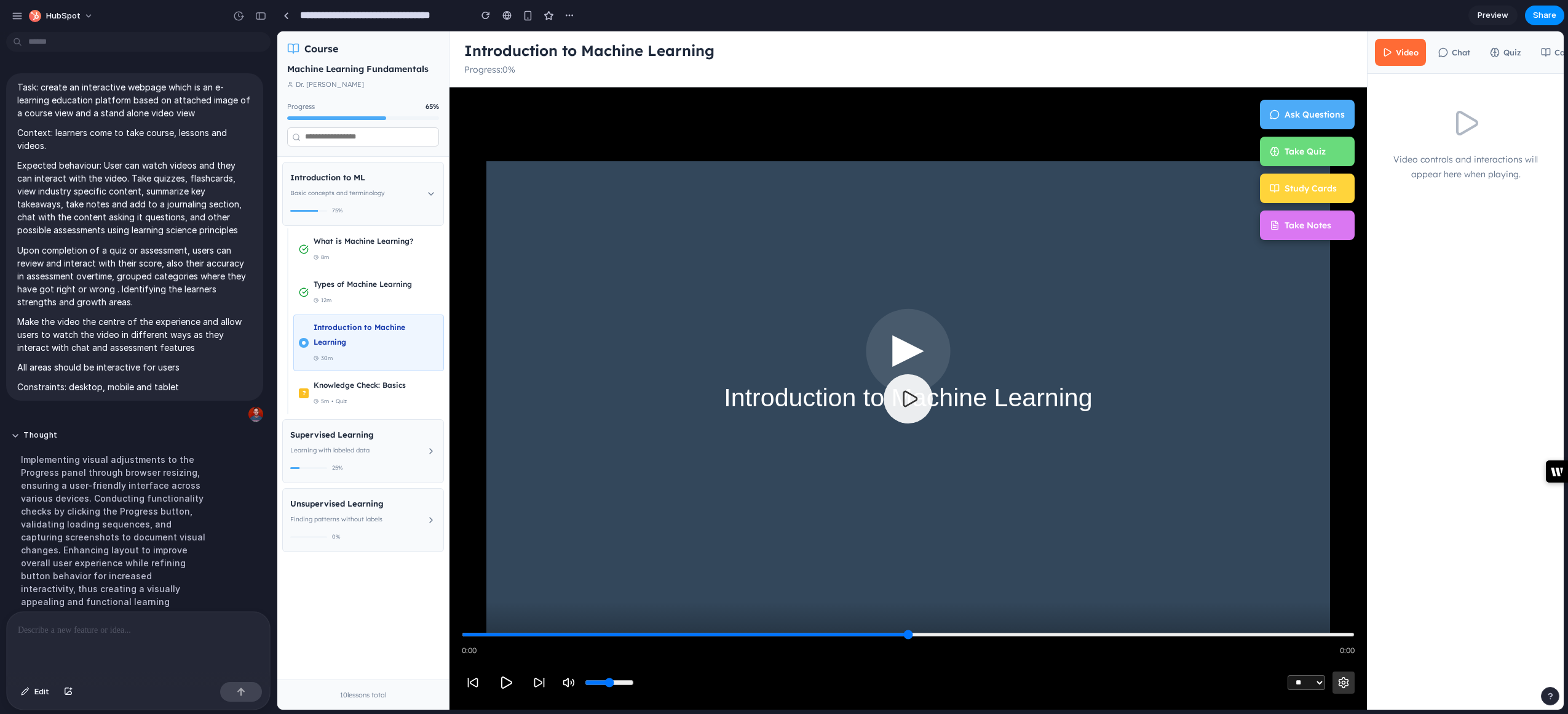
drag, startPoint x: 1141, startPoint y: 203, endPoint x: 1221, endPoint y: 169, distance: 86.9
click at [1149, 200] on video "Your browser does not support the video tag." at bounding box center [908, 398] width 917 height 474
click at [1289, 117] on span "Ask Questions" at bounding box center [1315, 113] width 60 height 15
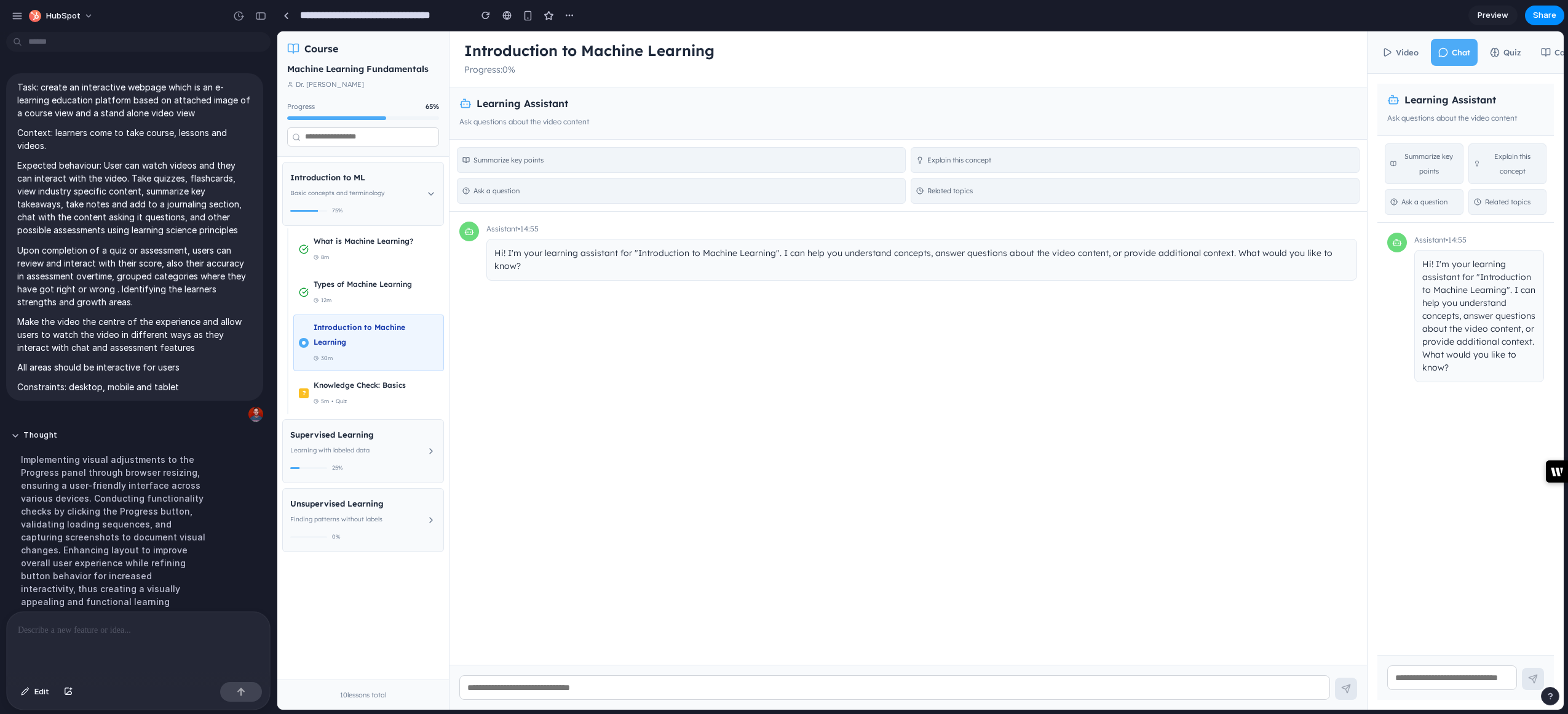
click at [1289, 13] on span "Preview" at bounding box center [1493, 15] width 31 height 12
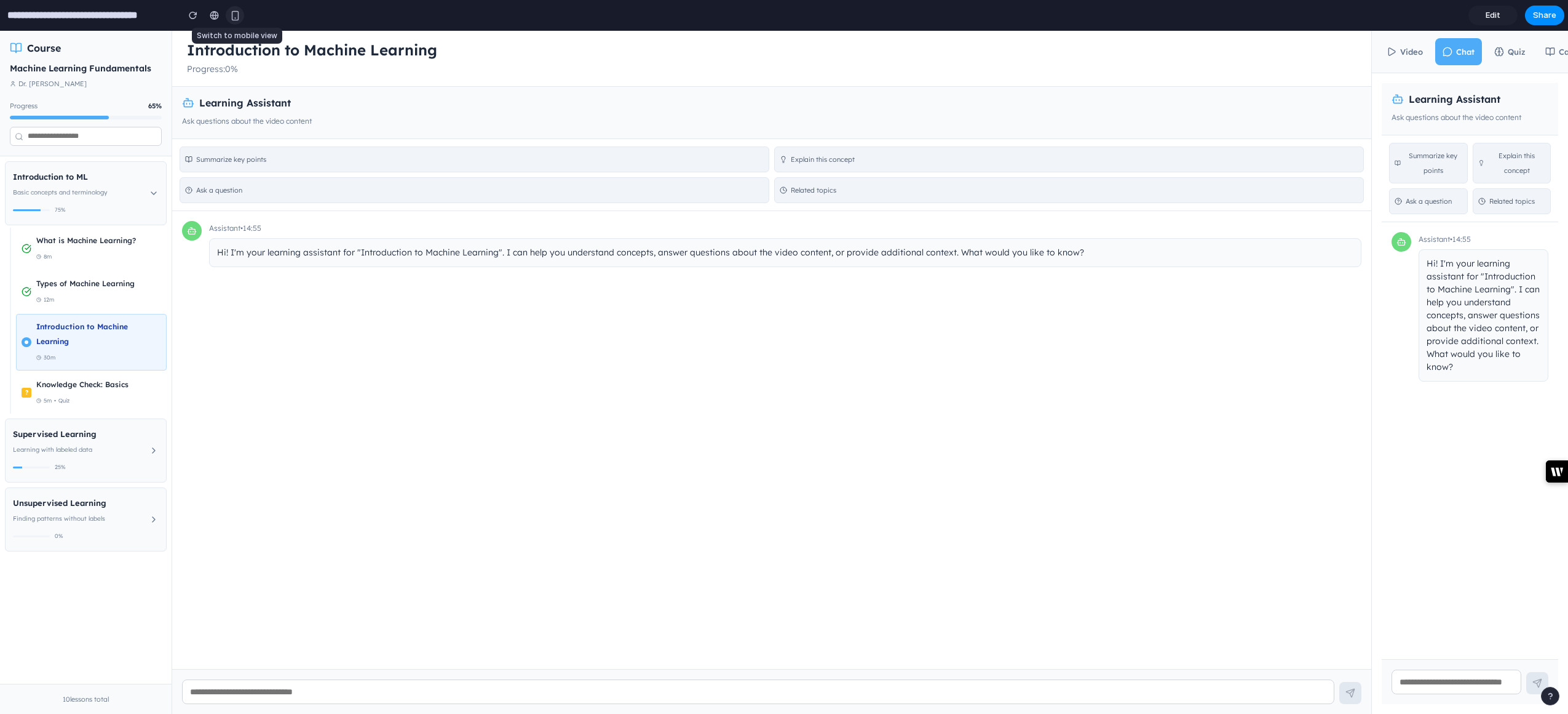
click at [235, 15] on div "button" at bounding box center [234, 15] width 10 height 10
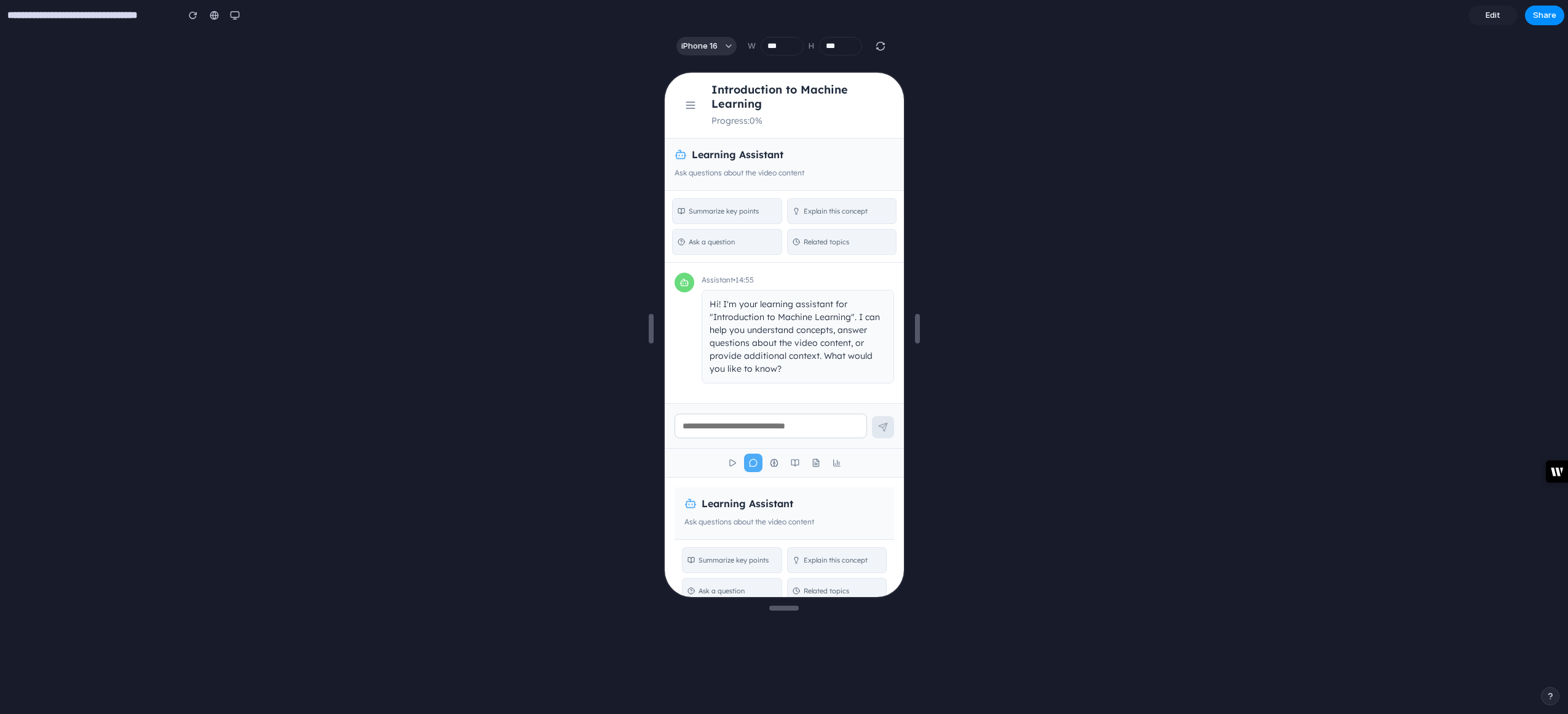
click at [736, 107] on h1 "Introduction to Machine Learning" at bounding box center [799, 95] width 178 height 28
click at [685, 105] on icon at bounding box center [688, 104] width 12 height 12
click at [240, 17] on button "button" at bounding box center [235, 16] width 19 height 19
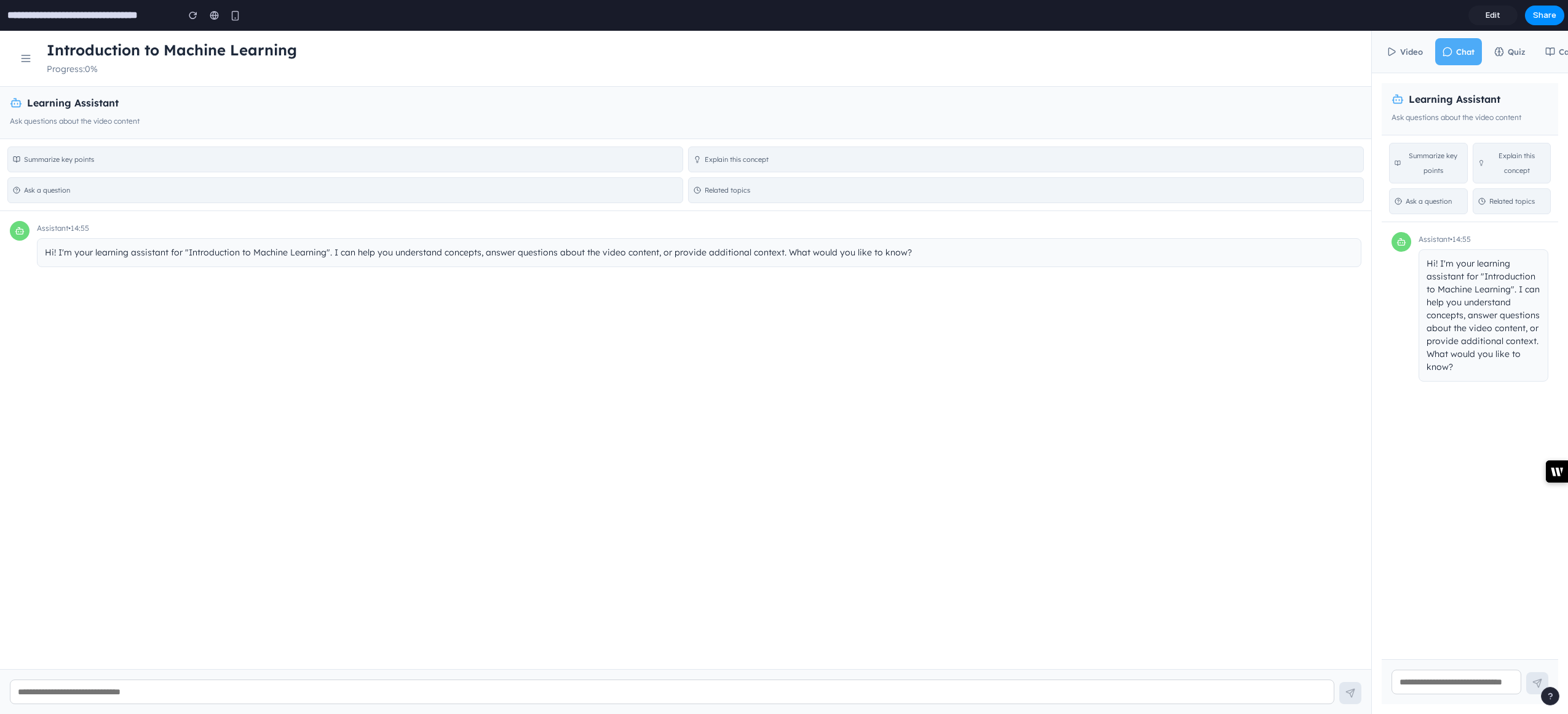
click at [1289, 54] on button "Video" at bounding box center [1405, 51] width 51 height 27
select select "*"
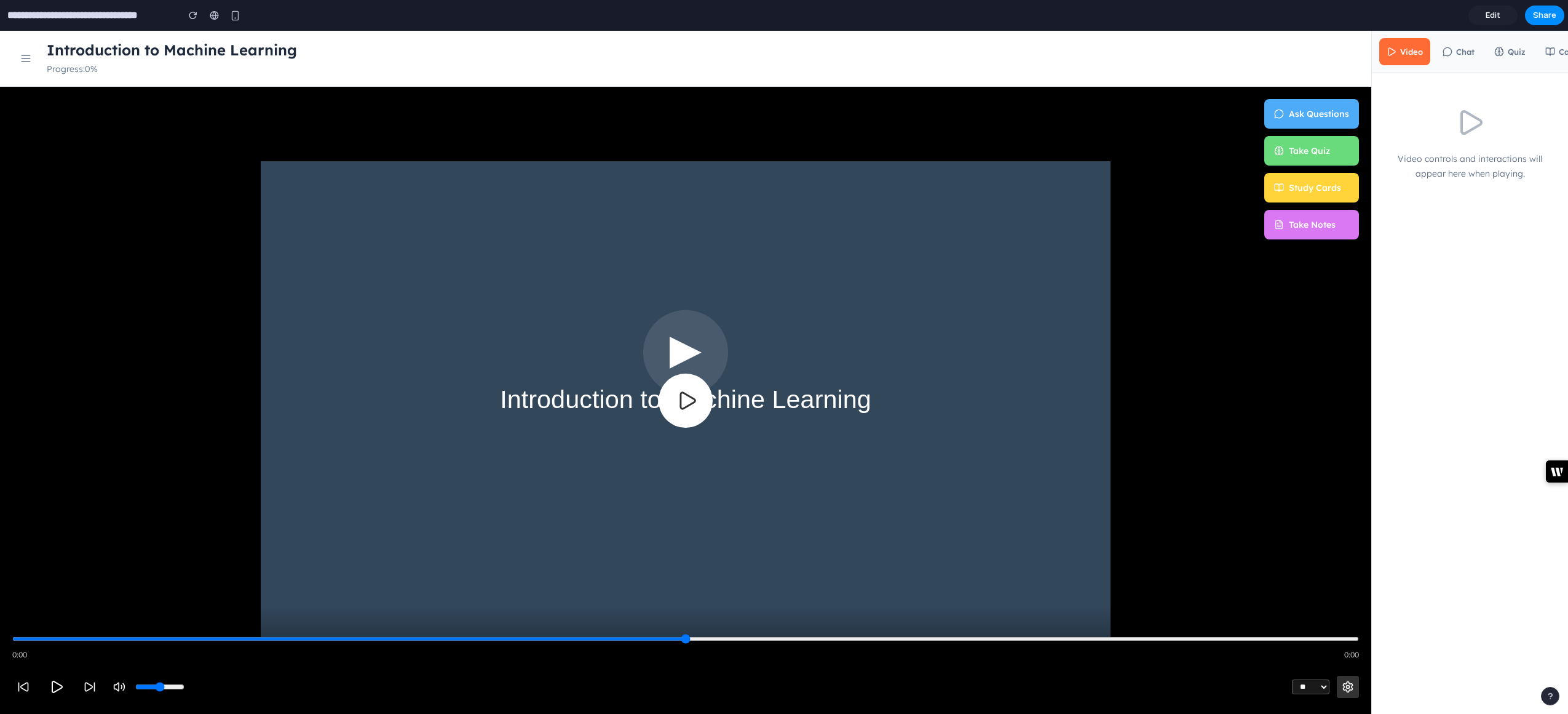
click at [676, 405] on icon at bounding box center [687, 399] width 22 height 22
click at [676, 405] on video "Your browser does not support the video tag." at bounding box center [686, 399] width 1371 height 478
click at [1288, 157] on button "Take Quiz" at bounding box center [1312, 149] width 95 height 29
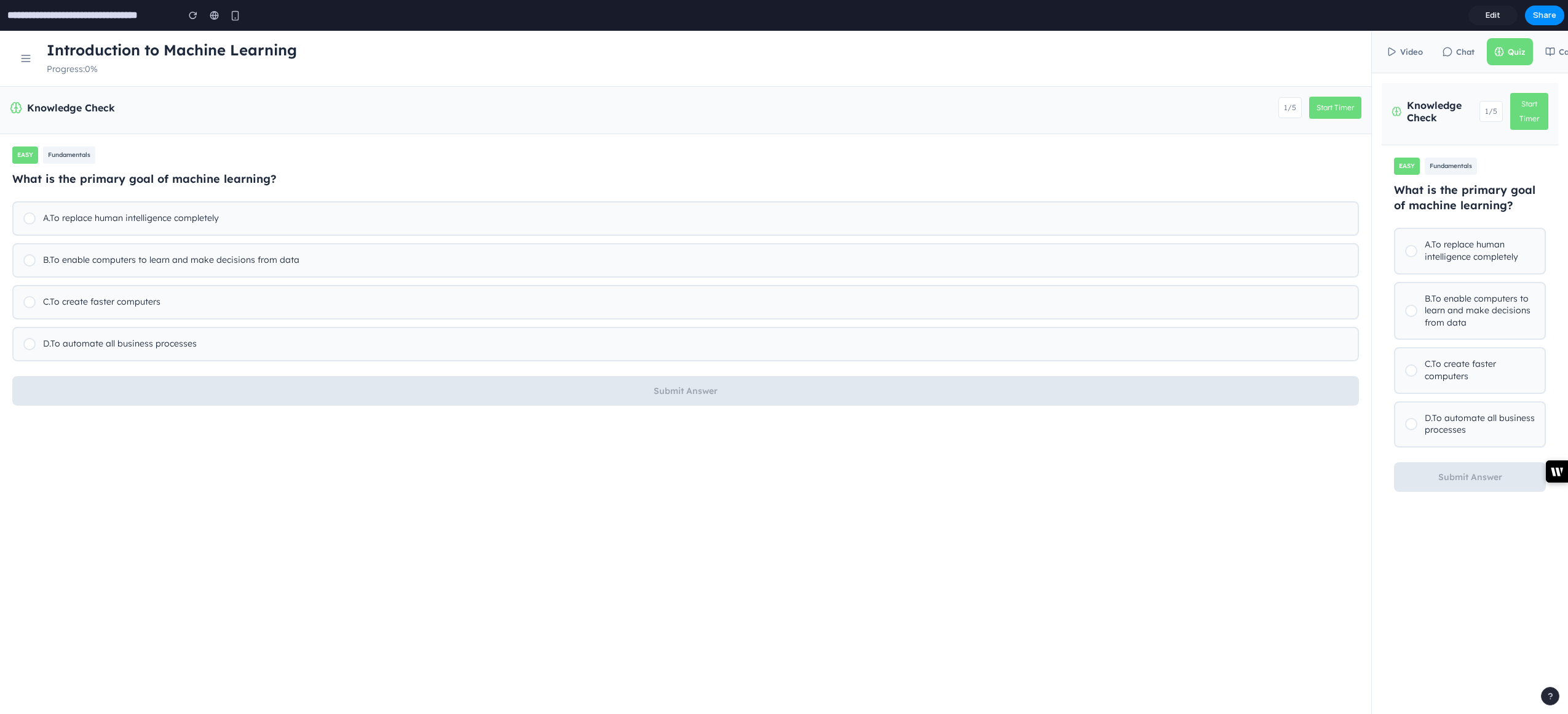
click at [1289, 250] on div at bounding box center [1411, 251] width 12 height 12
click at [1289, 479] on button "Submit Answer" at bounding box center [1469, 476] width 152 height 29
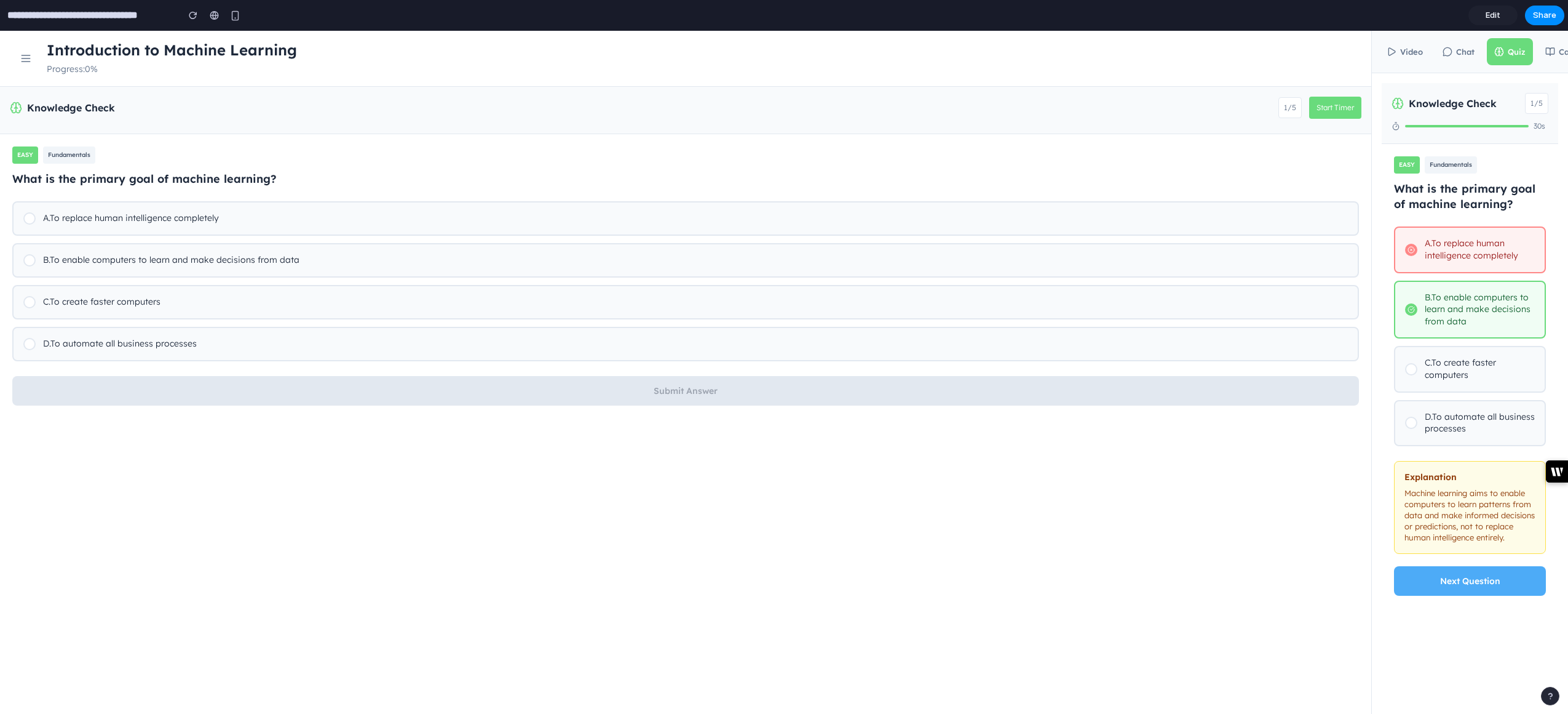
click at [1289, 588] on button "Next Question" at bounding box center [1469, 580] width 152 height 29
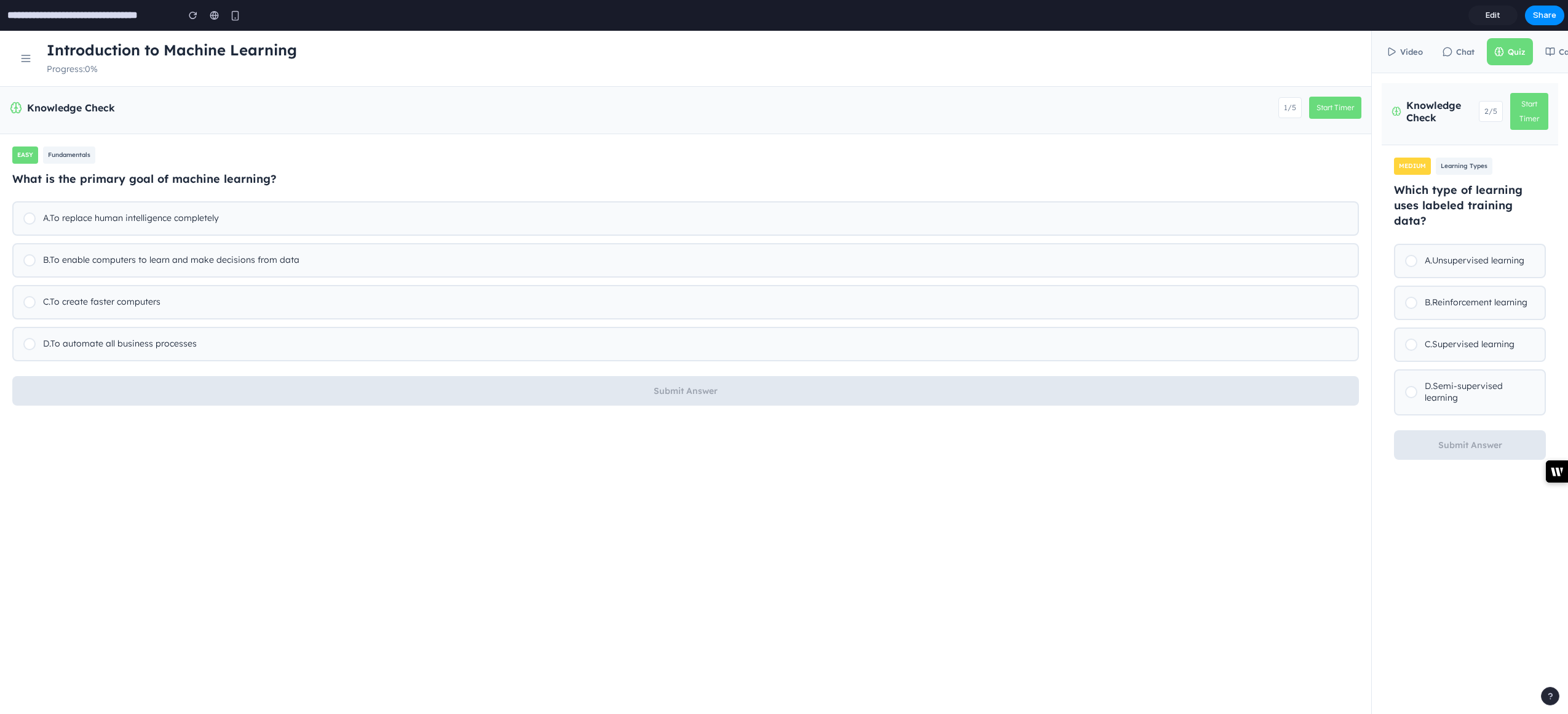
click at [1289, 297] on div at bounding box center [1411, 302] width 12 height 12
click at [1289, 430] on button "Submit Answer" at bounding box center [1469, 444] width 152 height 29
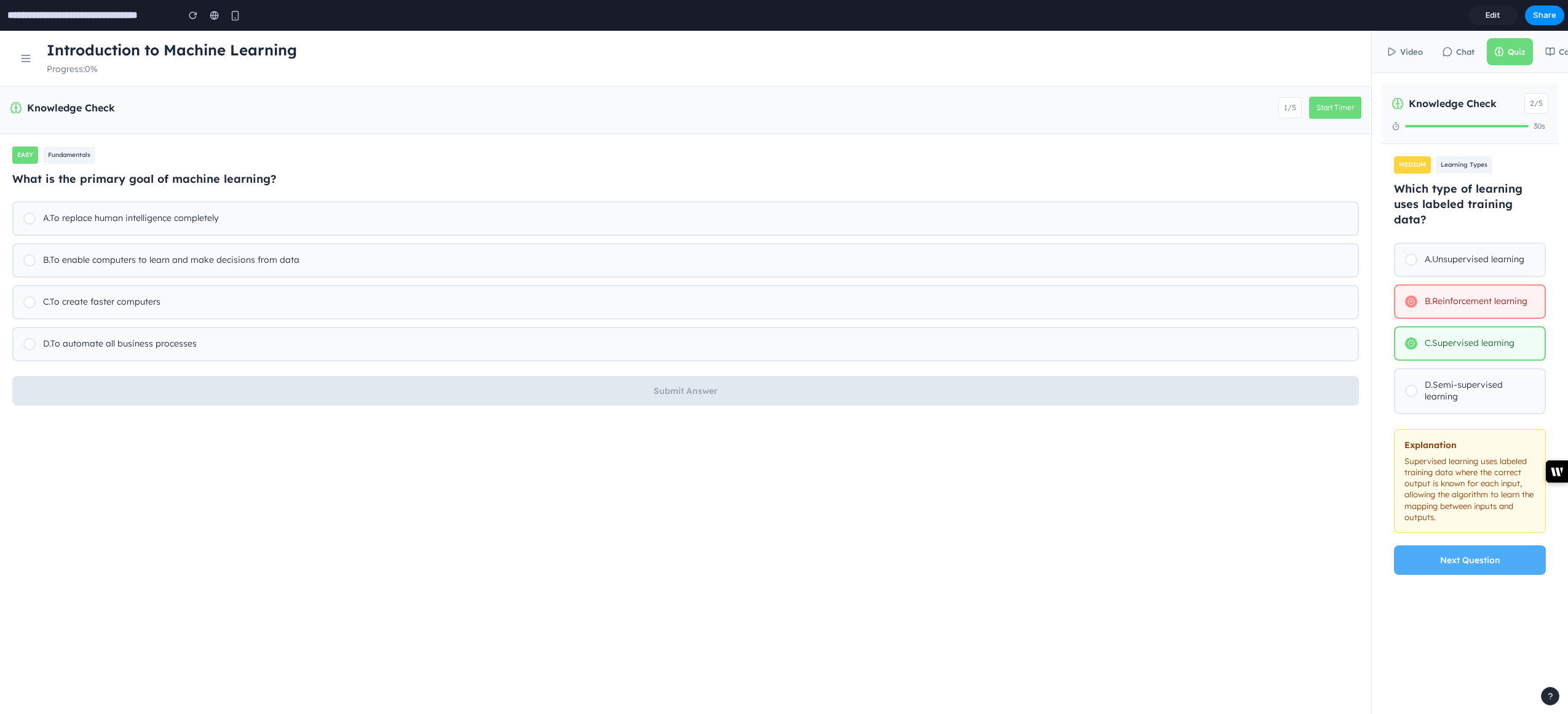
click at [1289, 113] on button "Start Timer" at bounding box center [1335, 108] width 53 height 23
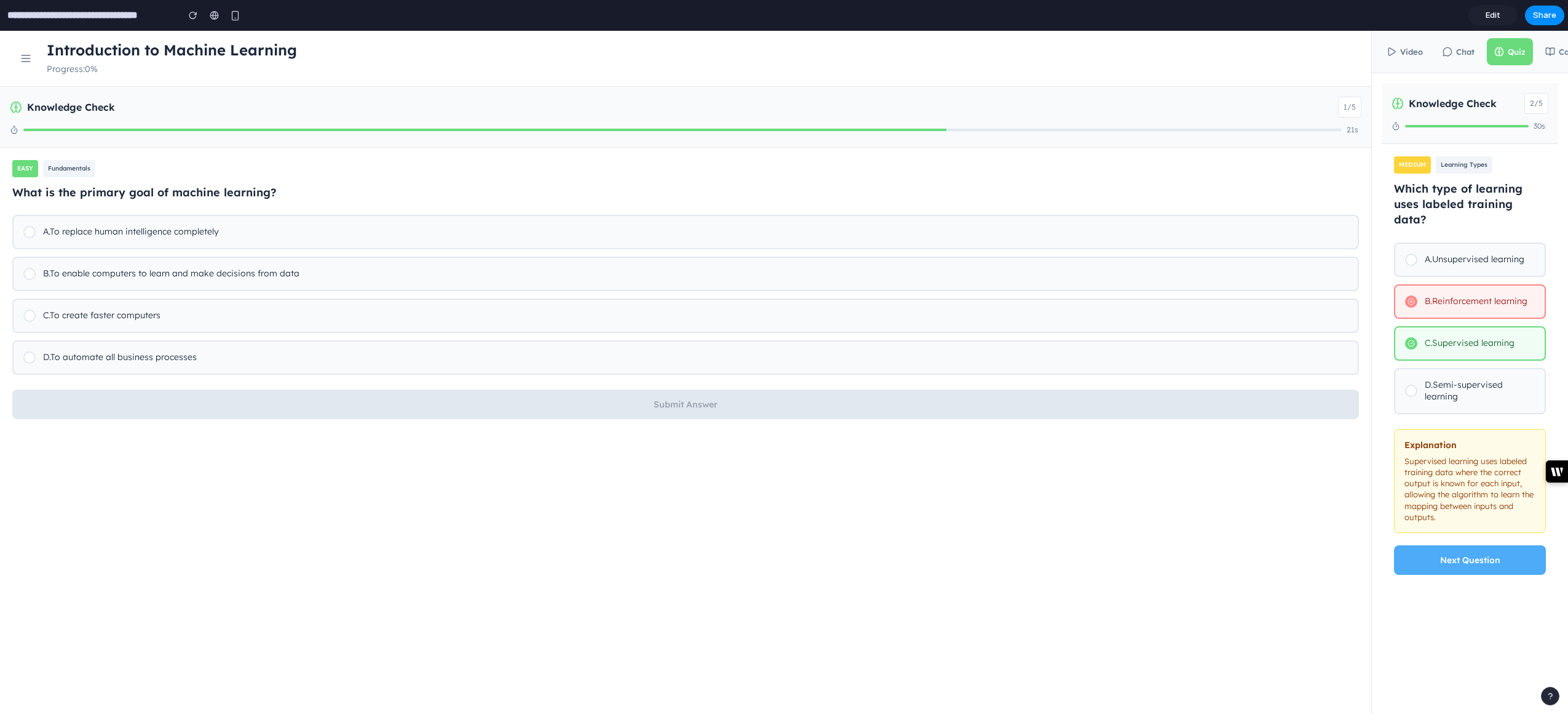
click at [32, 174] on span "easy" at bounding box center [24, 169] width 25 height 17
click at [29, 170] on span "easy" at bounding box center [24, 169] width 25 height 17
click at [15, 132] on icon at bounding box center [13, 129] width 8 height 8
click at [1289, 545] on button "Next Question" at bounding box center [1469, 560] width 152 height 29
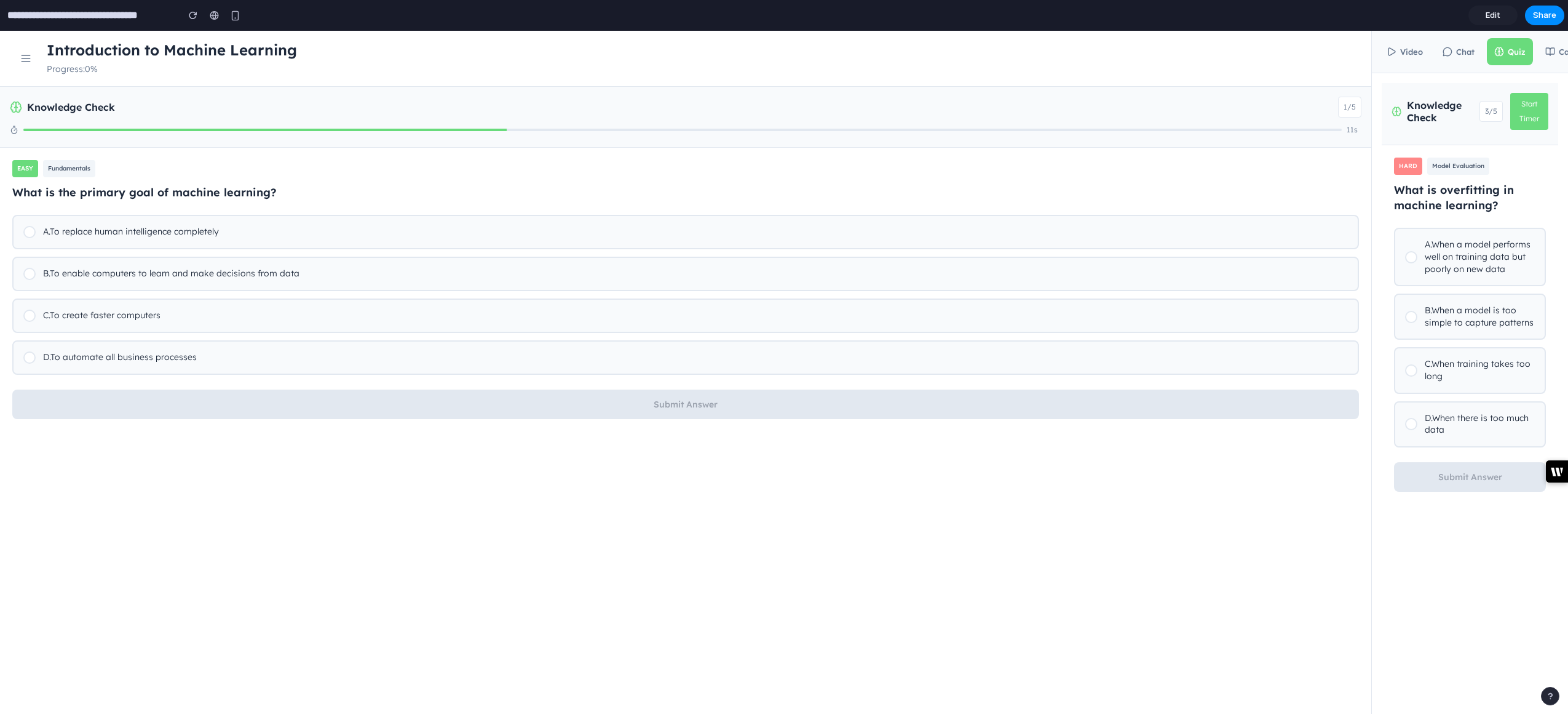
click at [1289, 369] on div at bounding box center [1411, 370] width 12 height 12
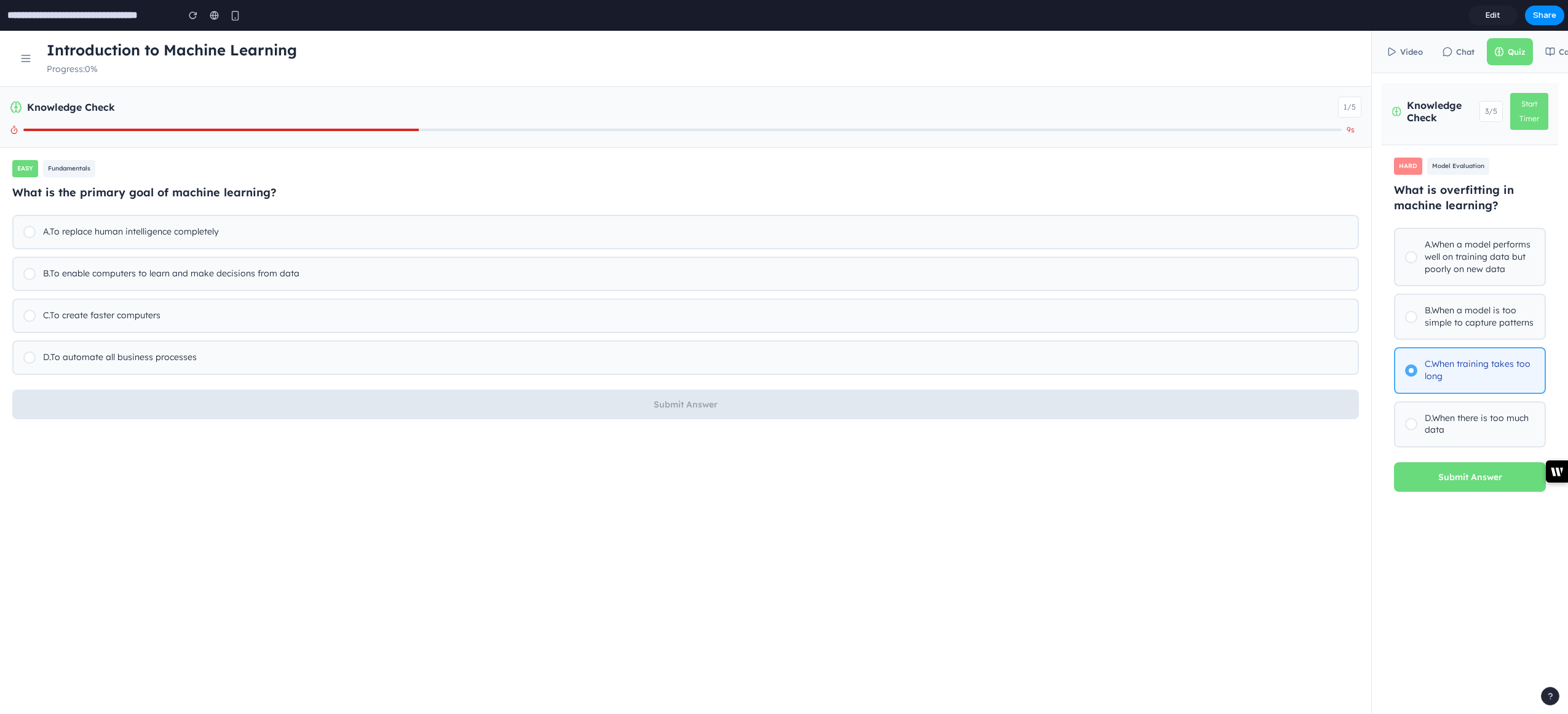
click at [1289, 473] on button "Submit Answer" at bounding box center [1469, 476] width 152 height 29
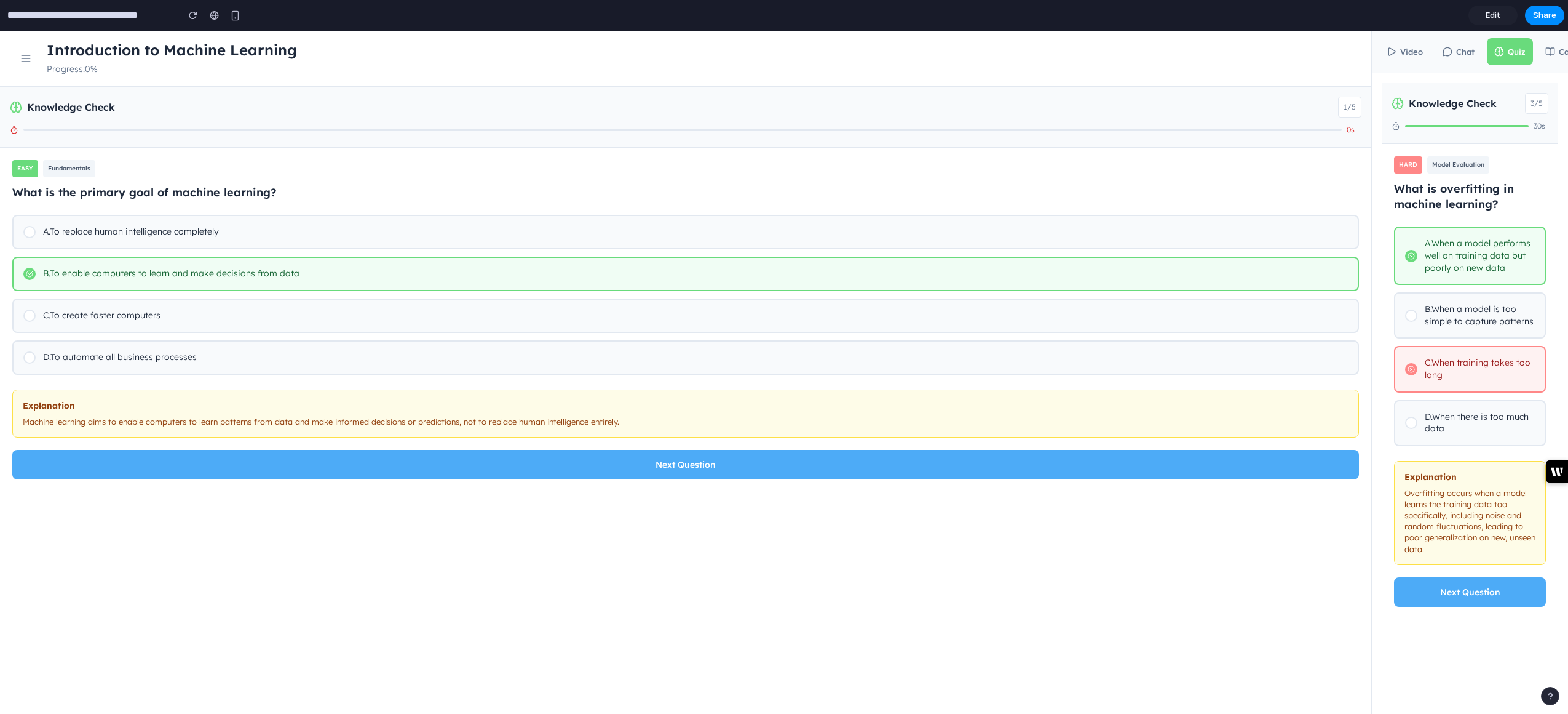
click at [20, 57] on icon at bounding box center [25, 58] width 12 height 12
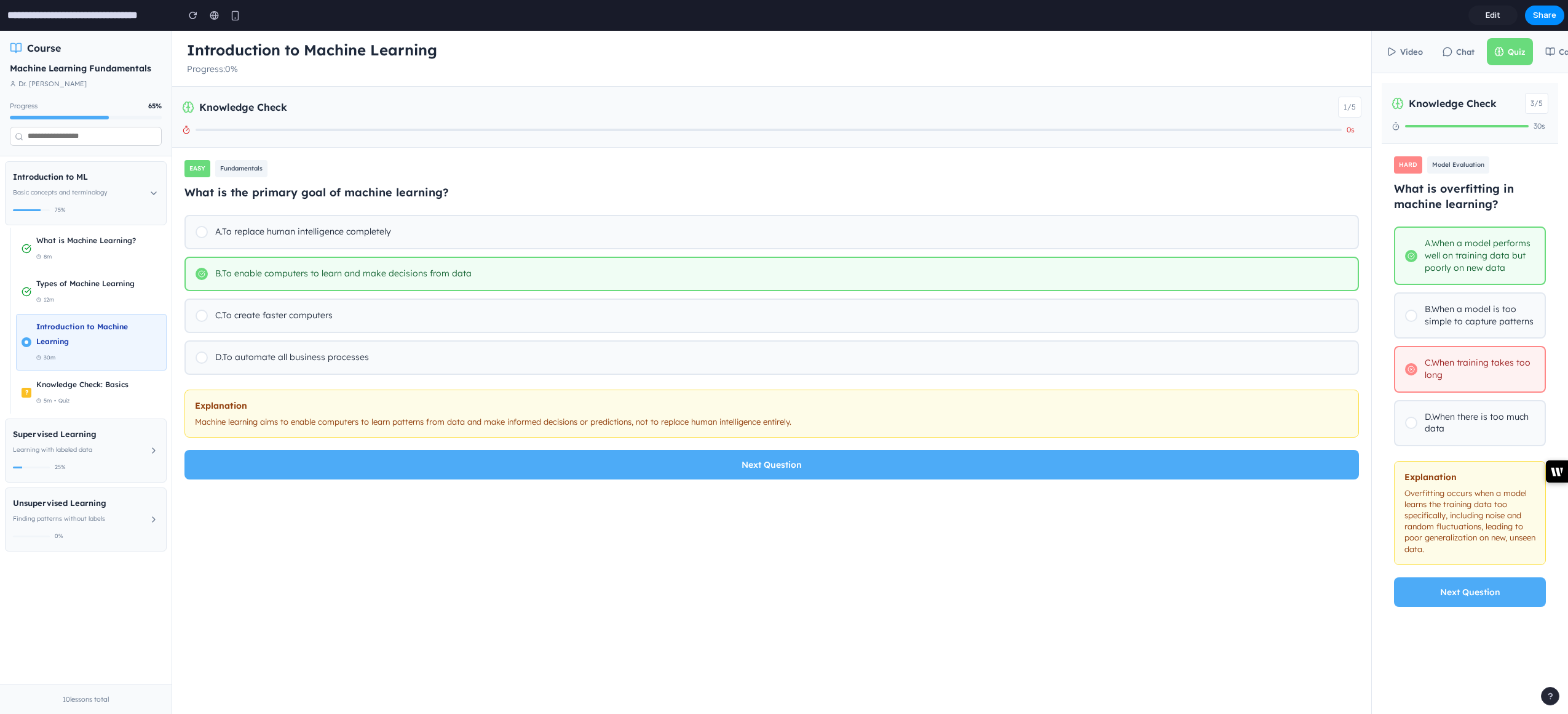
click at [137, 192] on div "Basic concepts and terminology" at bounding box center [81, 193] width 136 height 15
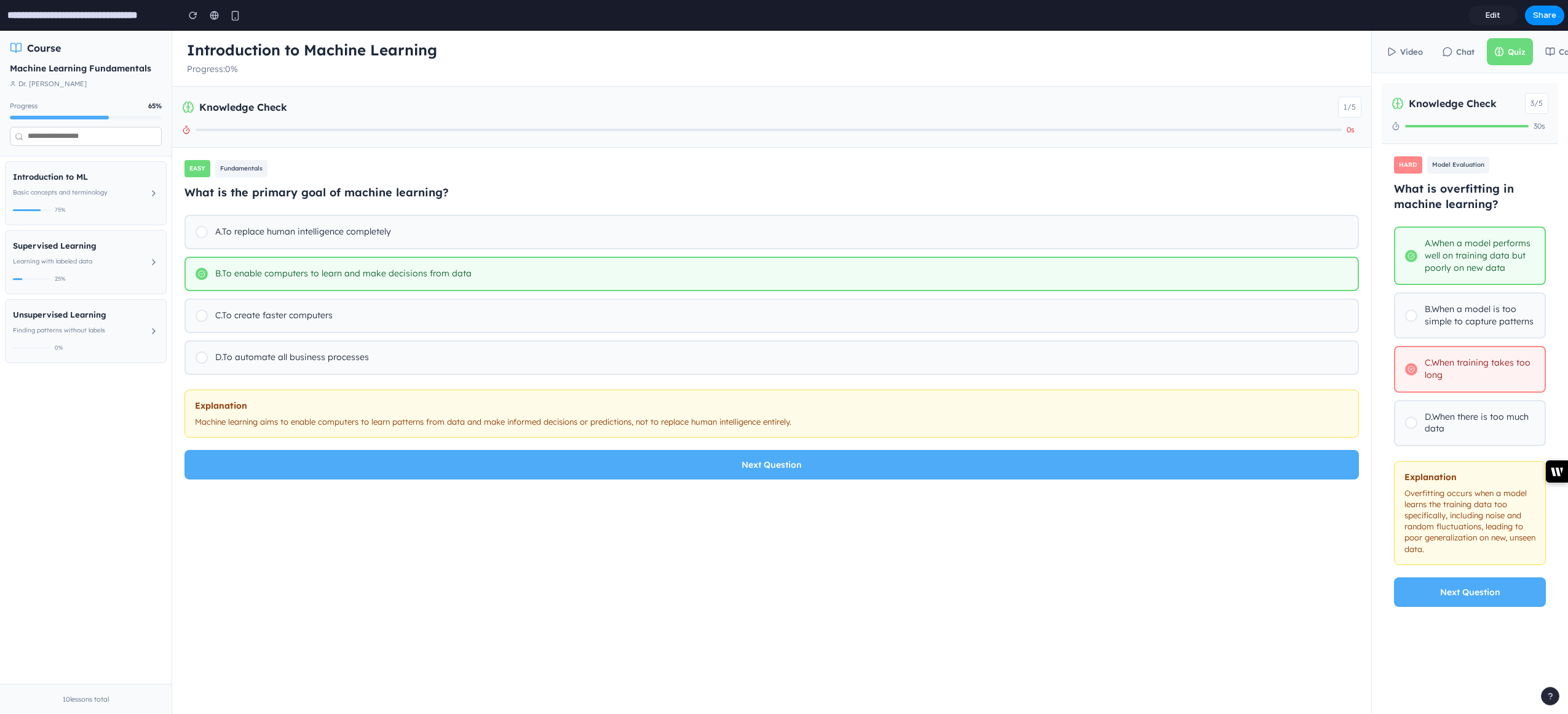
click at [146, 192] on div "Basic concepts and terminology" at bounding box center [81, 193] width 136 height 15
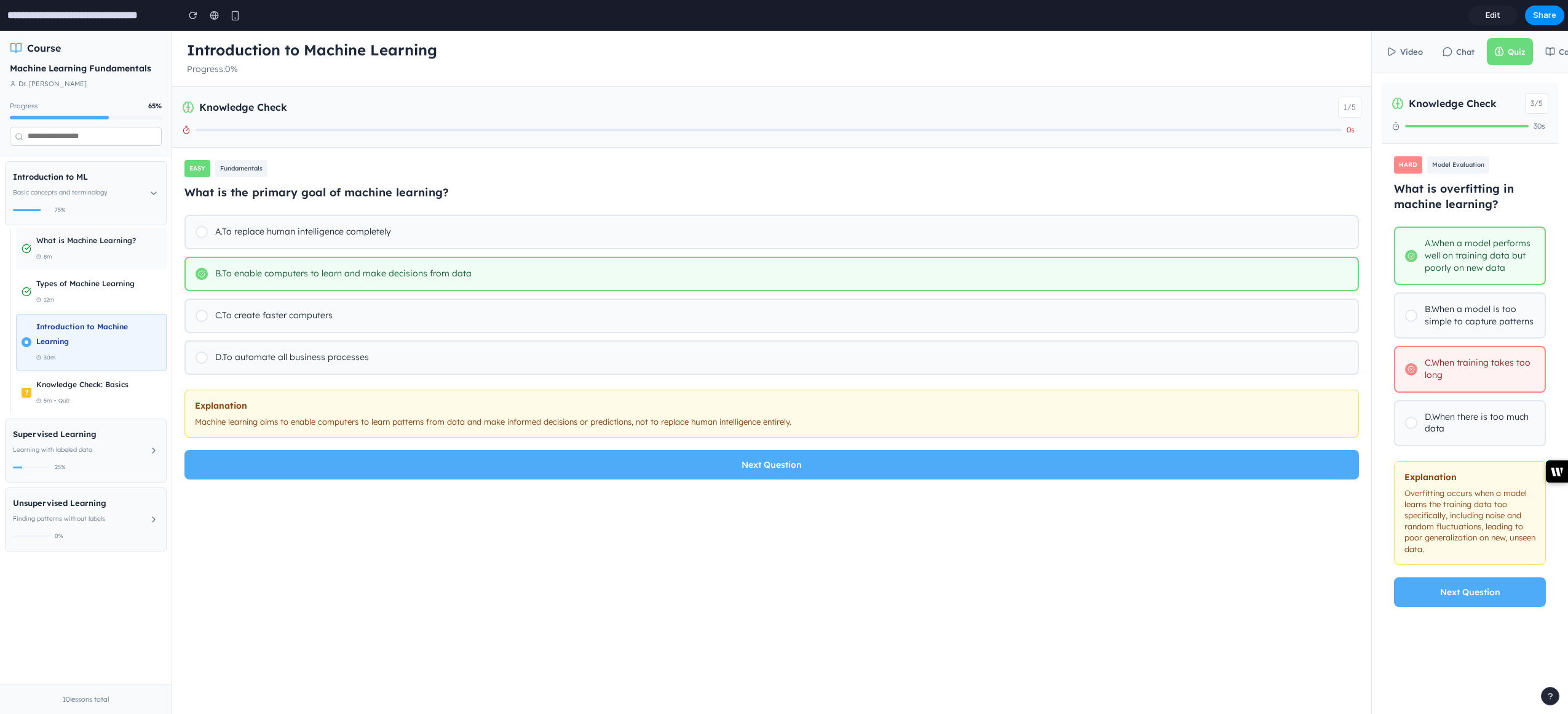
click at [113, 239] on div "What is Machine Learning?" at bounding box center [99, 240] width 125 height 15
click at [147, 194] on div "Basic concepts and terminology" at bounding box center [81, 193] width 136 height 15
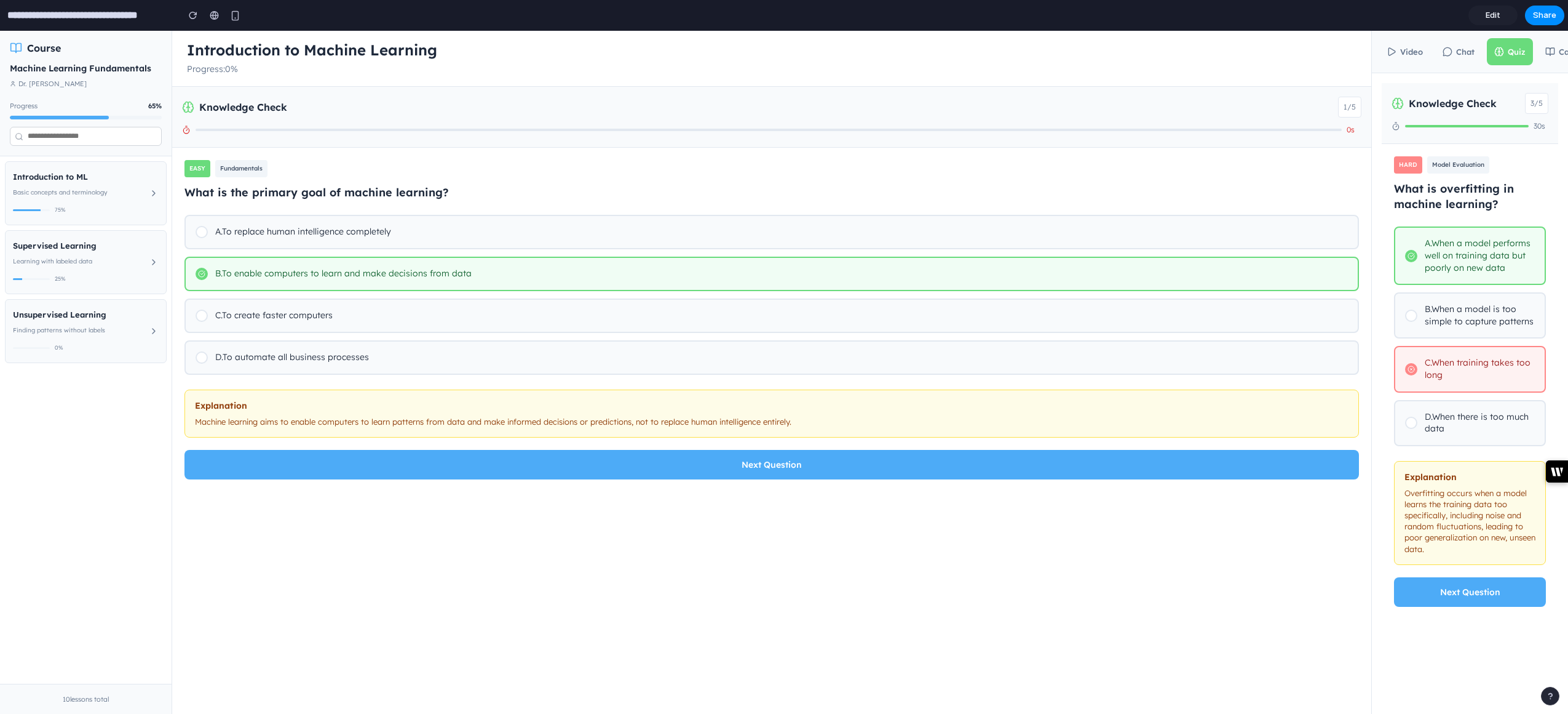
click at [127, 258] on div "Learning with labeled data" at bounding box center [81, 262] width 136 height 15
click at [113, 316] on div "Linear Regression" at bounding box center [99, 310] width 125 height 15
click at [25, 319] on icon at bounding box center [26, 317] width 9 height 9
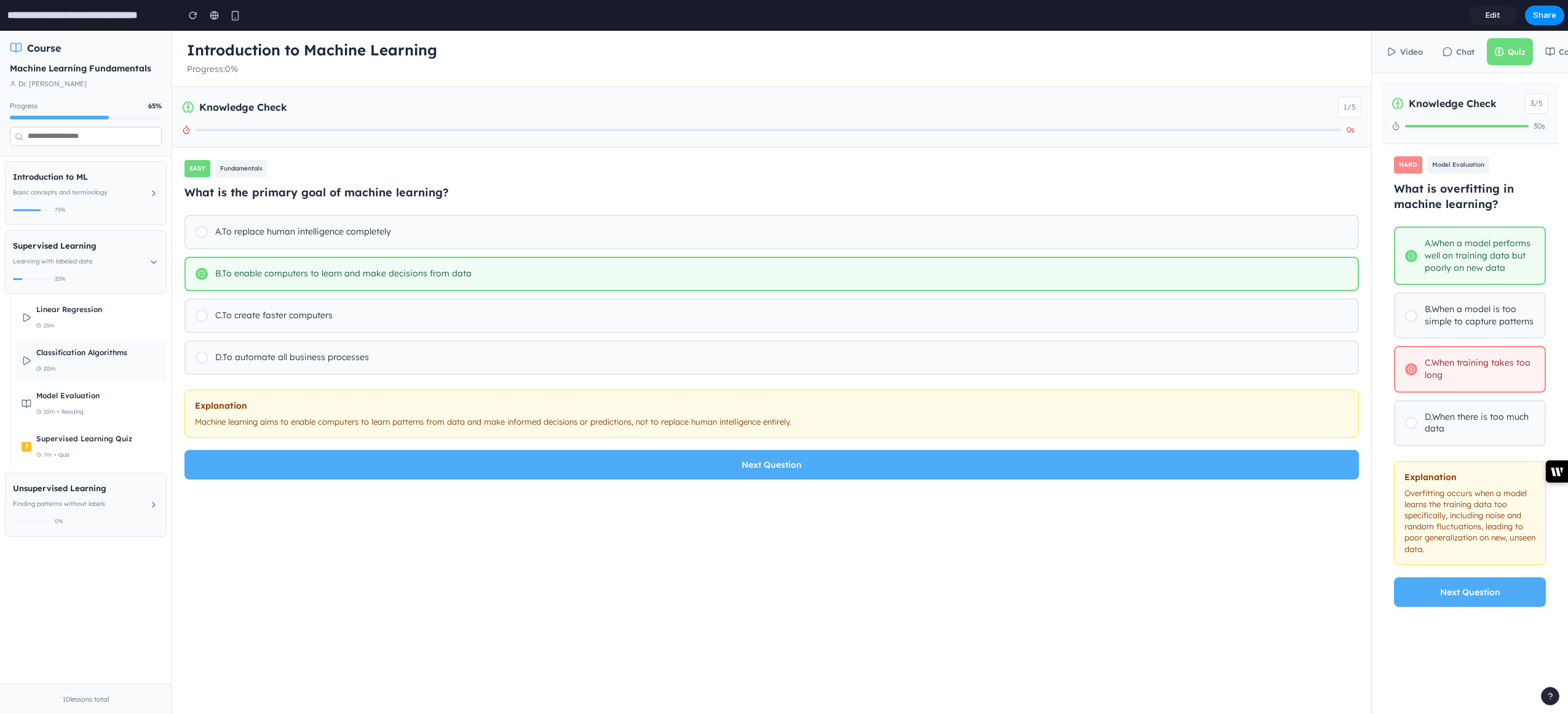
click at [40, 357] on div "Classification Algorithms" at bounding box center [99, 352] width 125 height 15
click at [143, 503] on div "Finding patterns without labels" at bounding box center [81, 504] width 136 height 15
click at [128, 511] on div "Unsupervised Learning Finding patterns without labels 0 %" at bounding box center [81, 504] width 136 height 48
click at [714, 458] on button "Next Question" at bounding box center [771, 463] width 1174 height 29
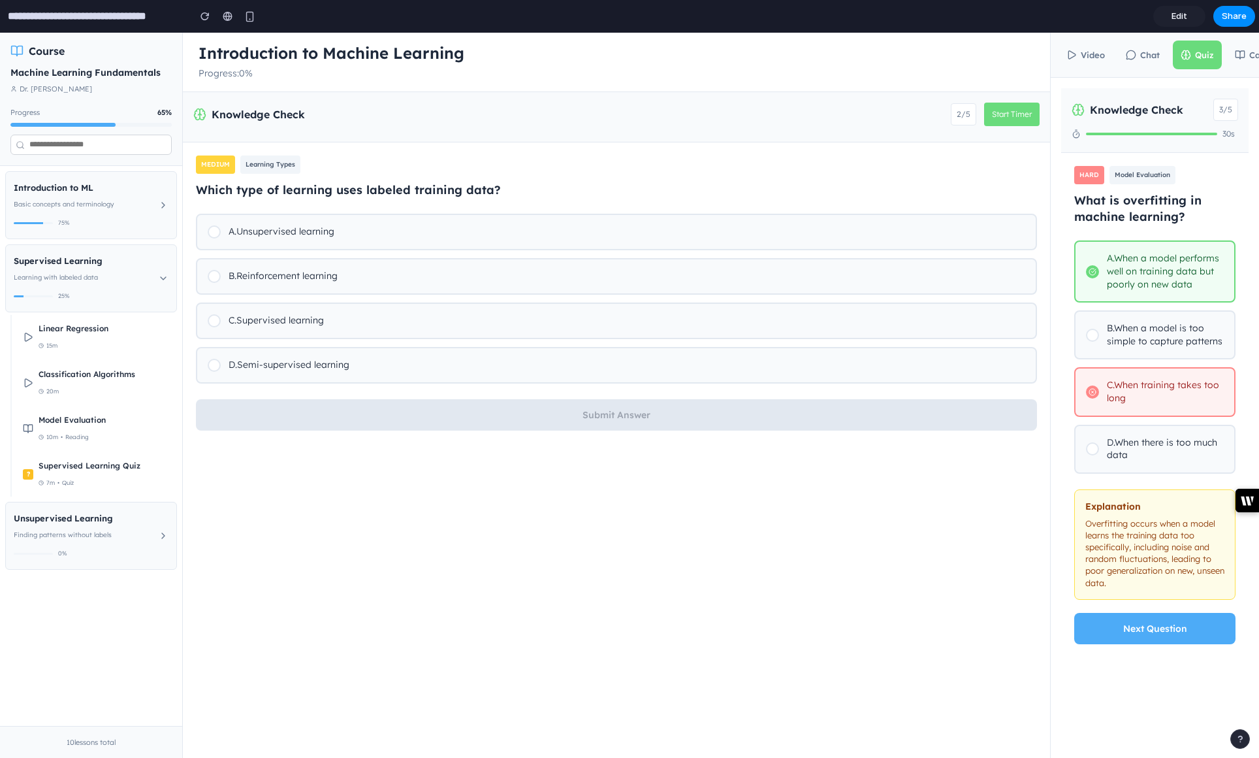
click at [1089, 52] on button "Video" at bounding box center [1086, 54] width 54 height 29
select select "*"
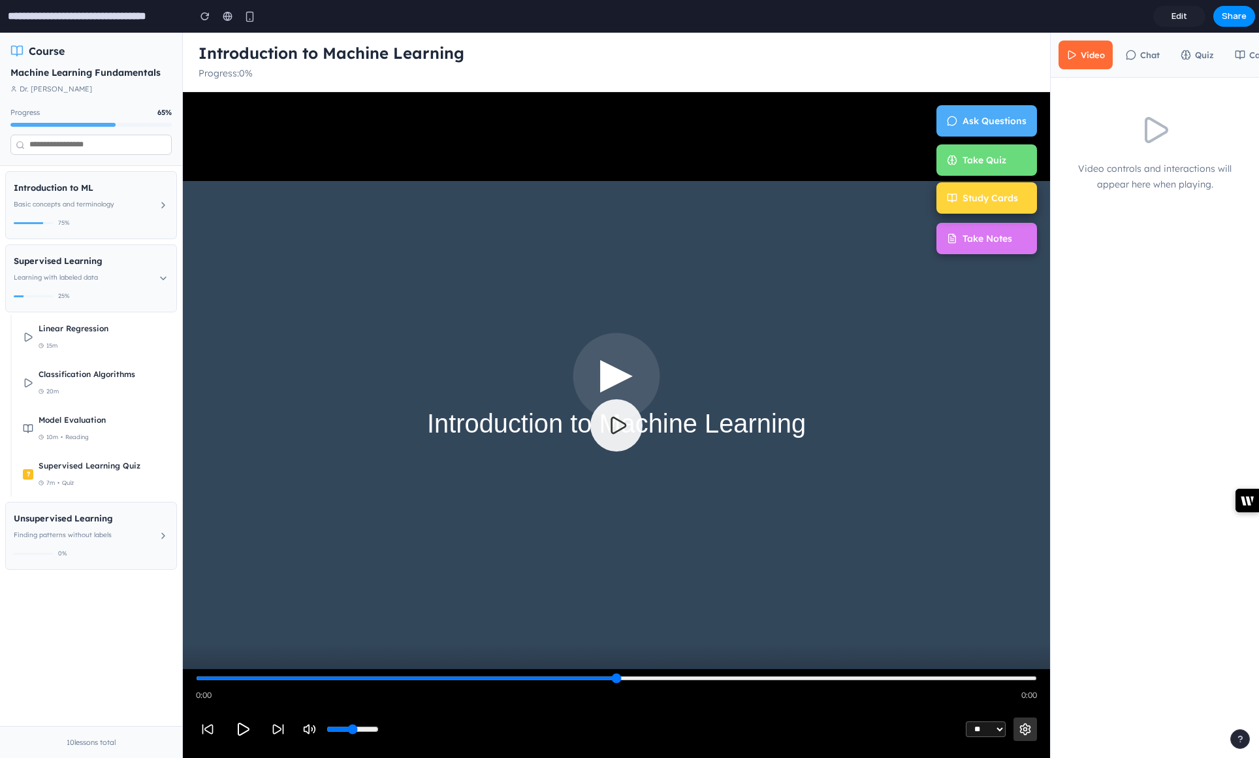
click at [990, 197] on span "Study Cards" at bounding box center [991, 198] width 56 height 16
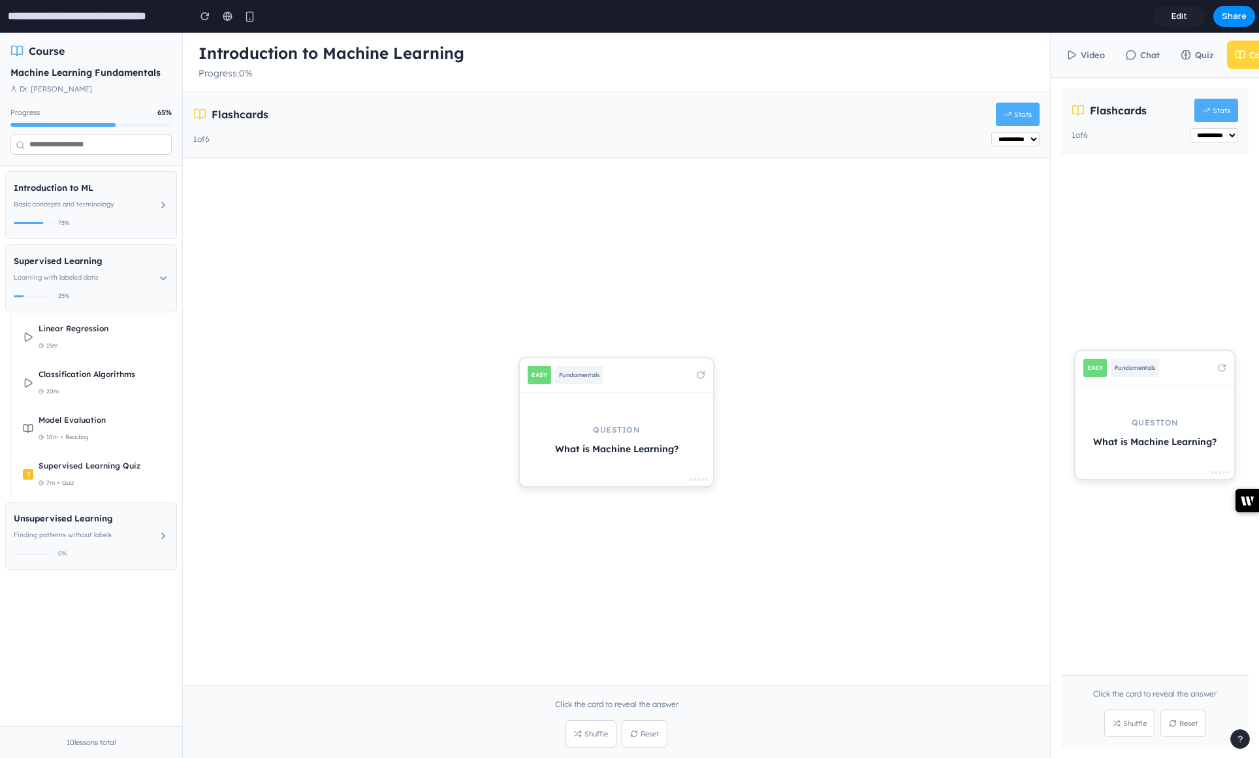
click at [680, 424] on div "Question What is Machine Learning?" at bounding box center [616, 438] width 193 height 93
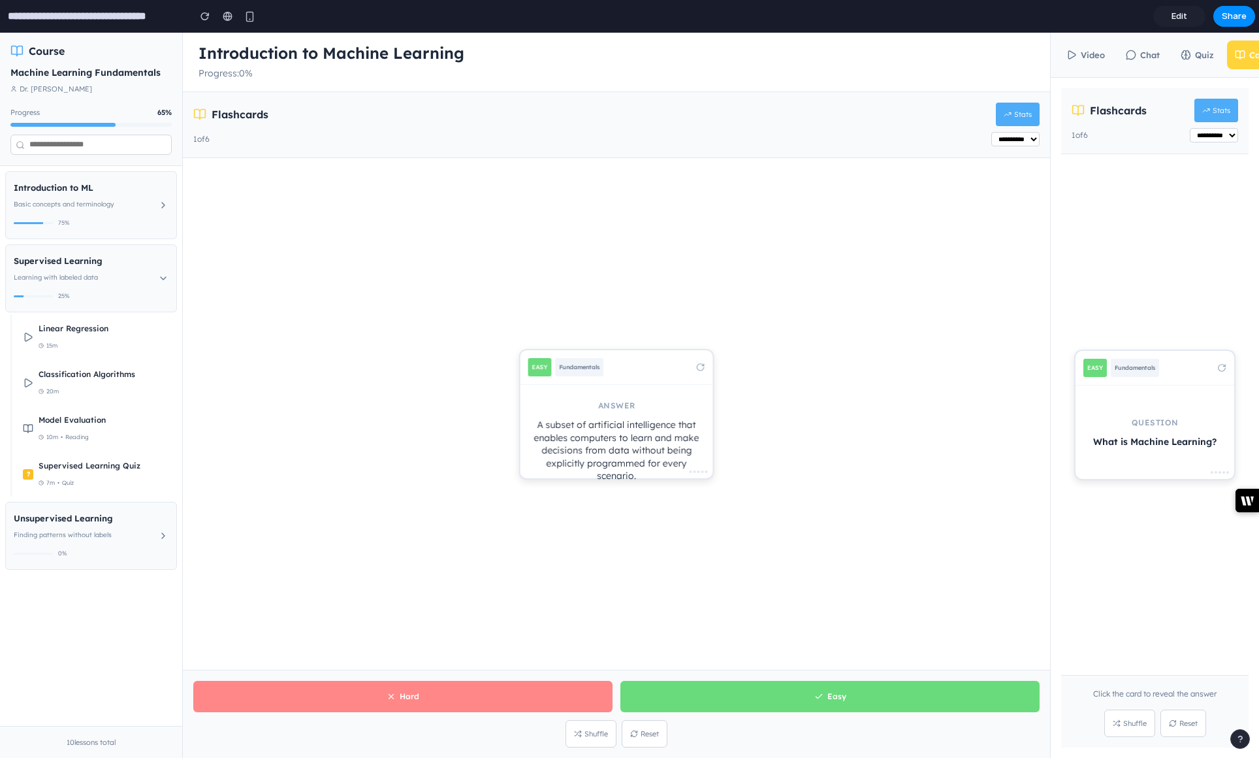
click at [1215, 110] on button "Stats" at bounding box center [1216, 111] width 44 height 24
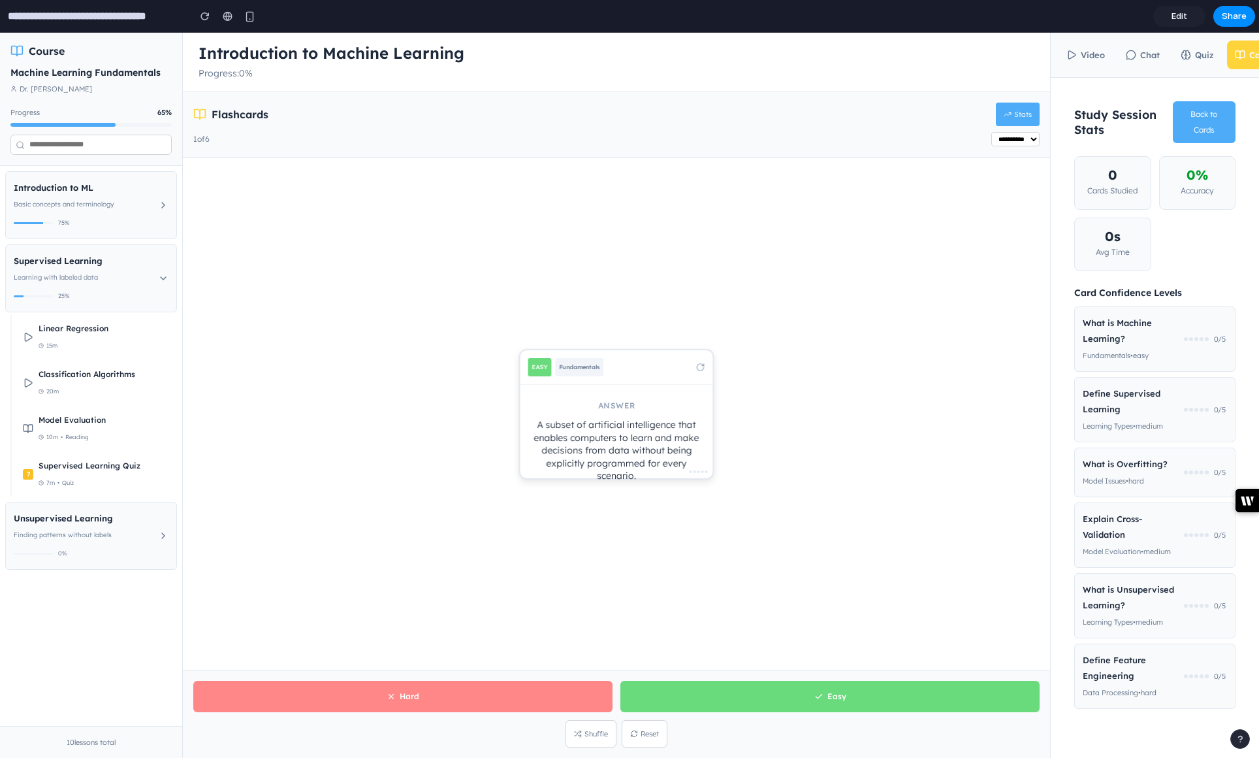
click at [1151, 54] on button "Chat" at bounding box center [1143, 54] width 50 height 29
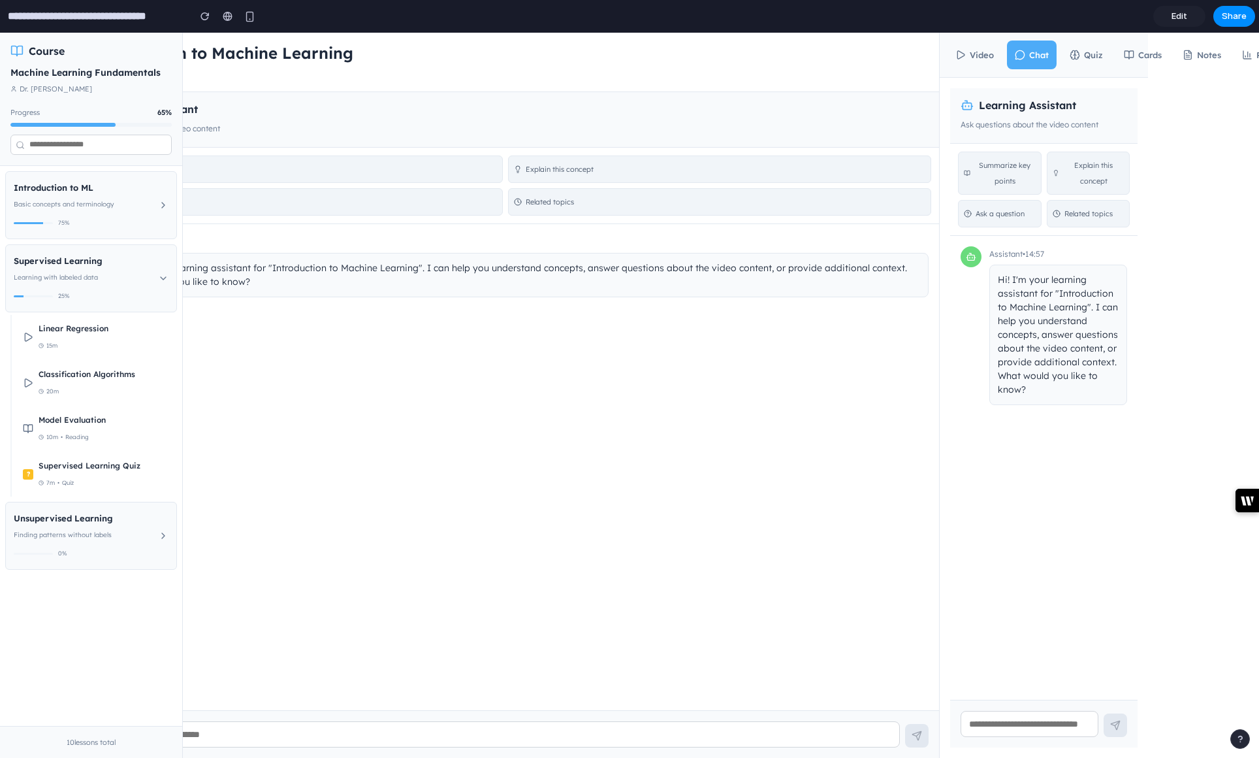
scroll to position [0, 112]
click at [1204, 56] on button "Notes" at bounding box center [1201, 54] width 54 height 29
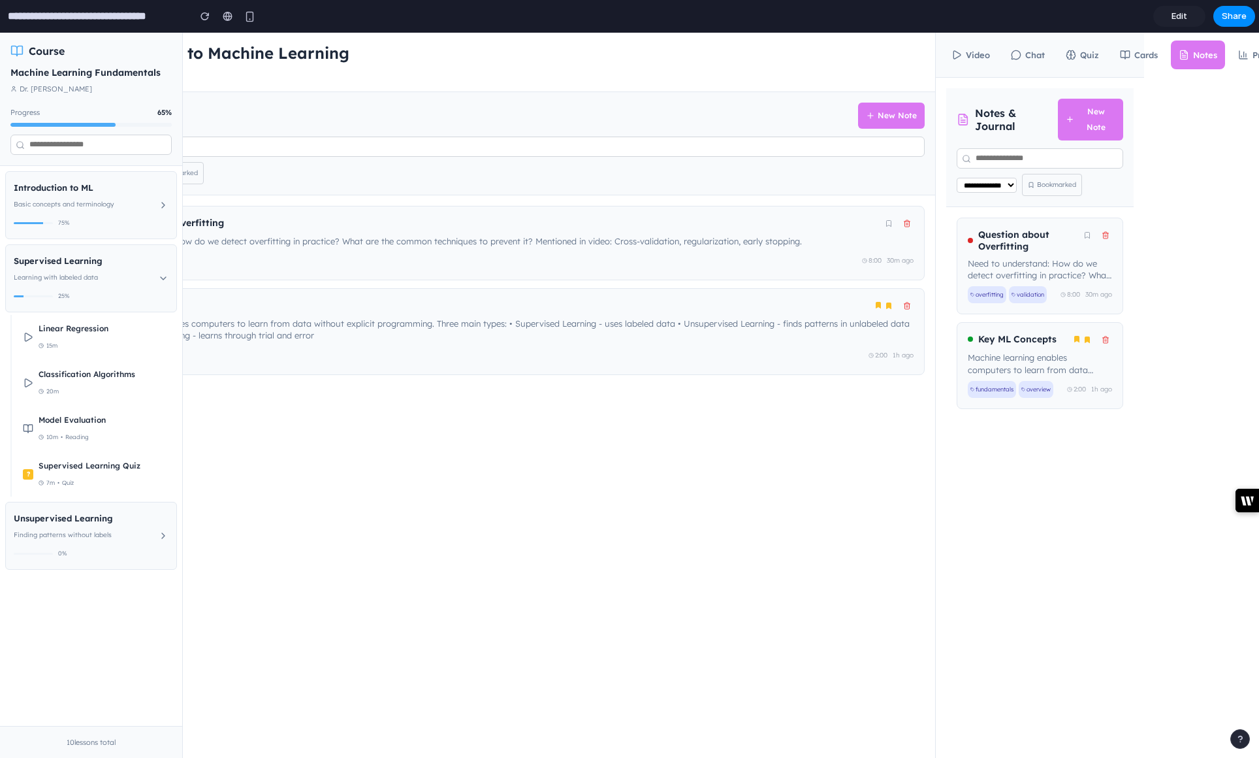
scroll to position [0, 153]
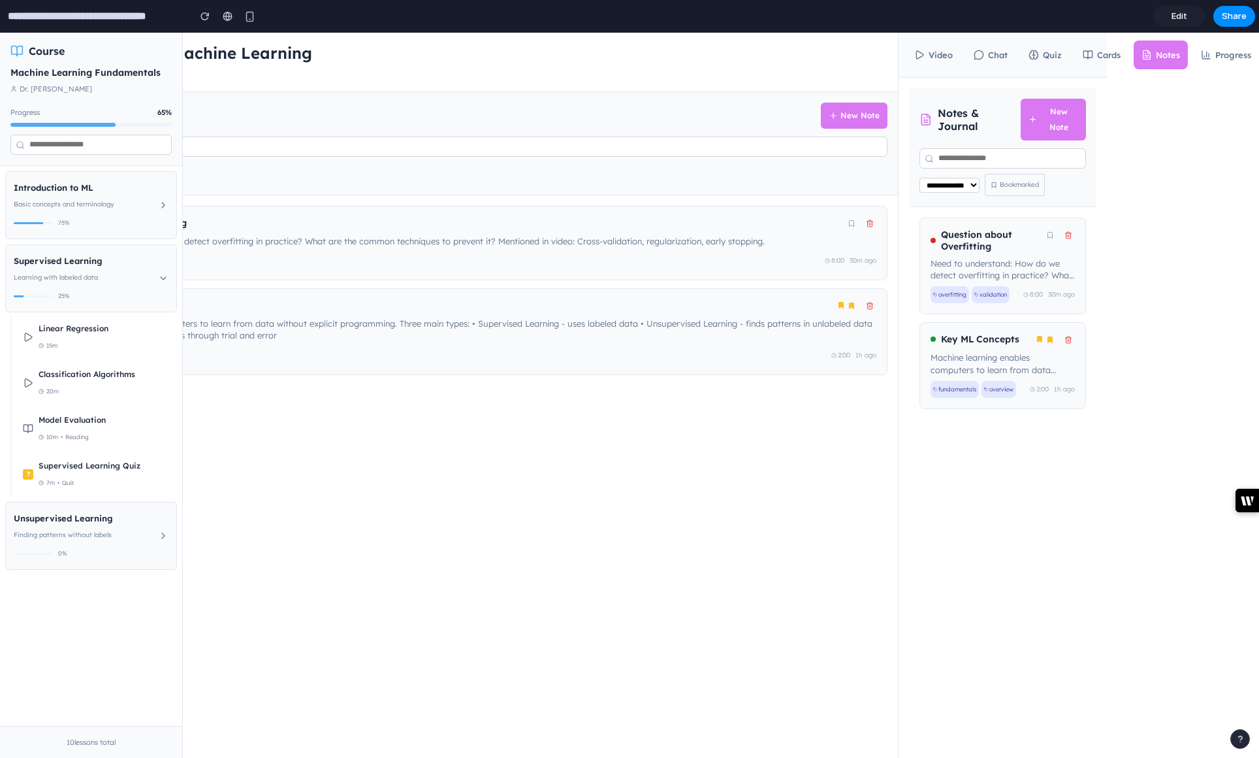
click at [1225, 54] on button "Progress" at bounding box center [1226, 54] width 66 height 29
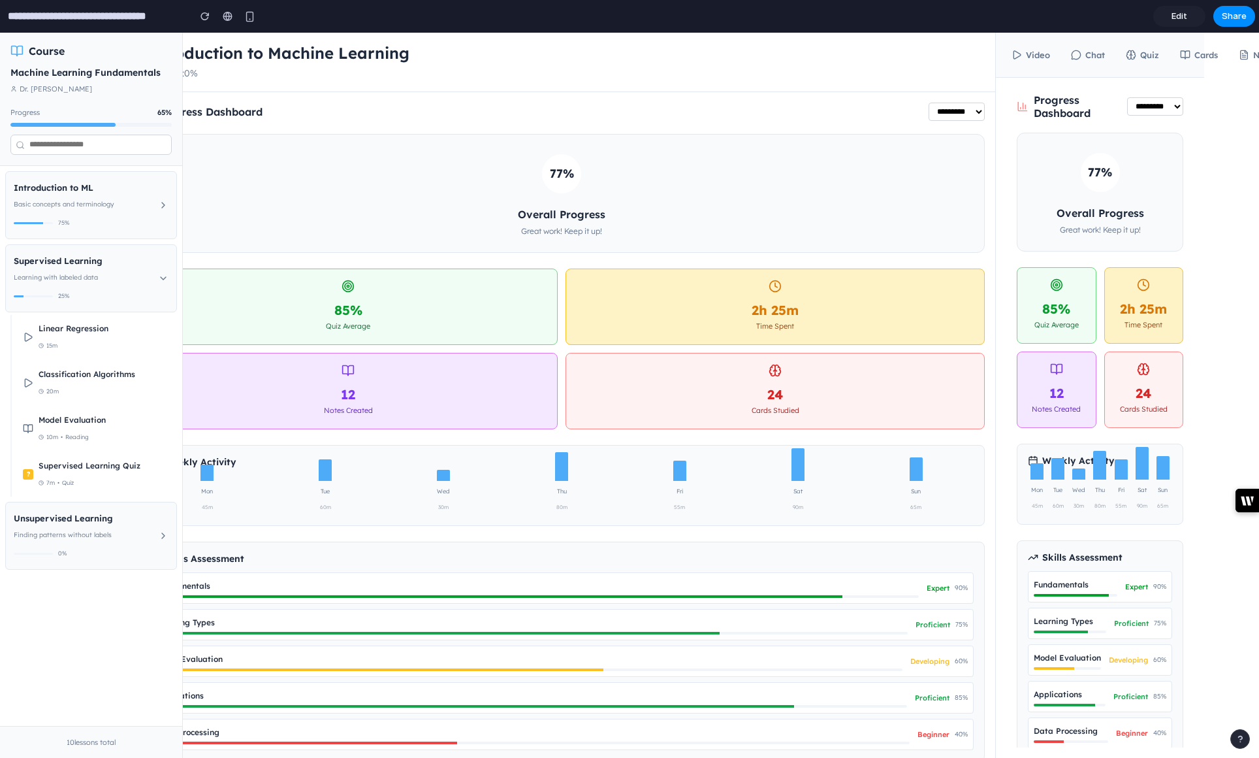
scroll to position [0, 0]
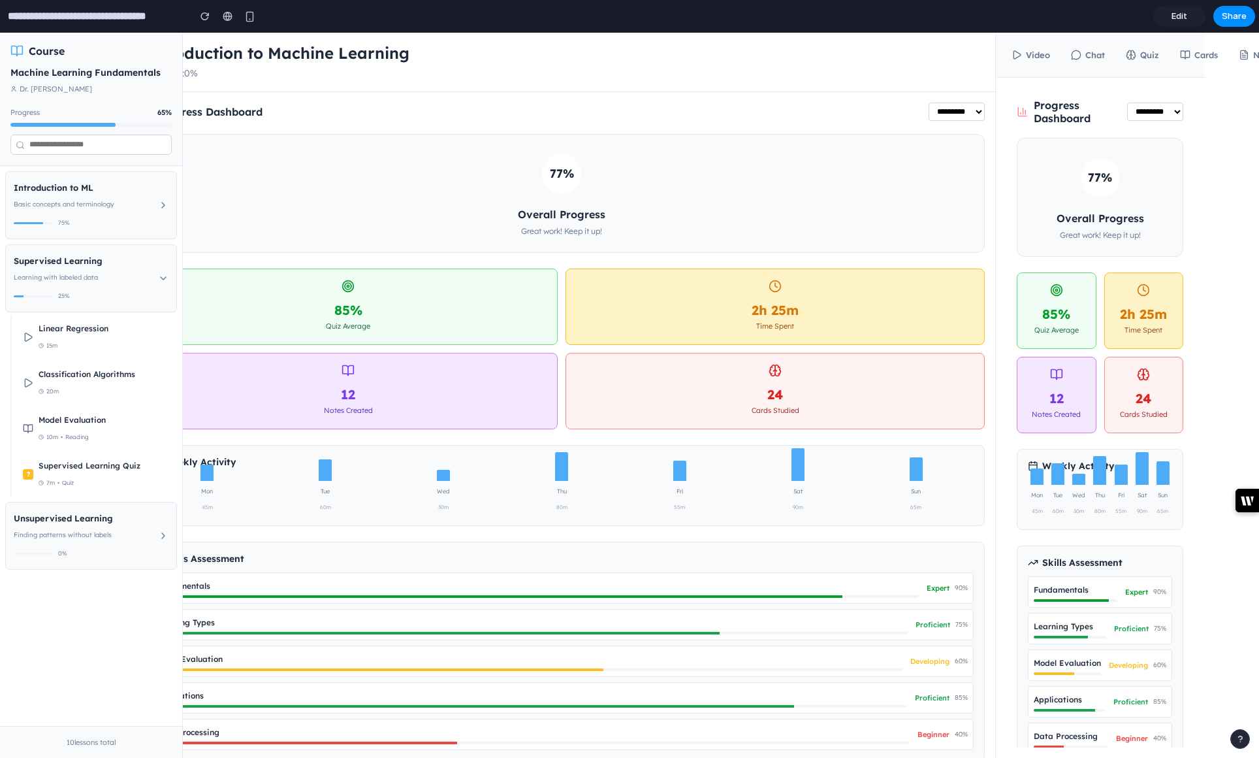
click at [1178, 106] on select "**********" at bounding box center [1155, 112] width 56 height 18
click at [1127, 103] on select "**********" at bounding box center [1155, 112] width 56 height 18
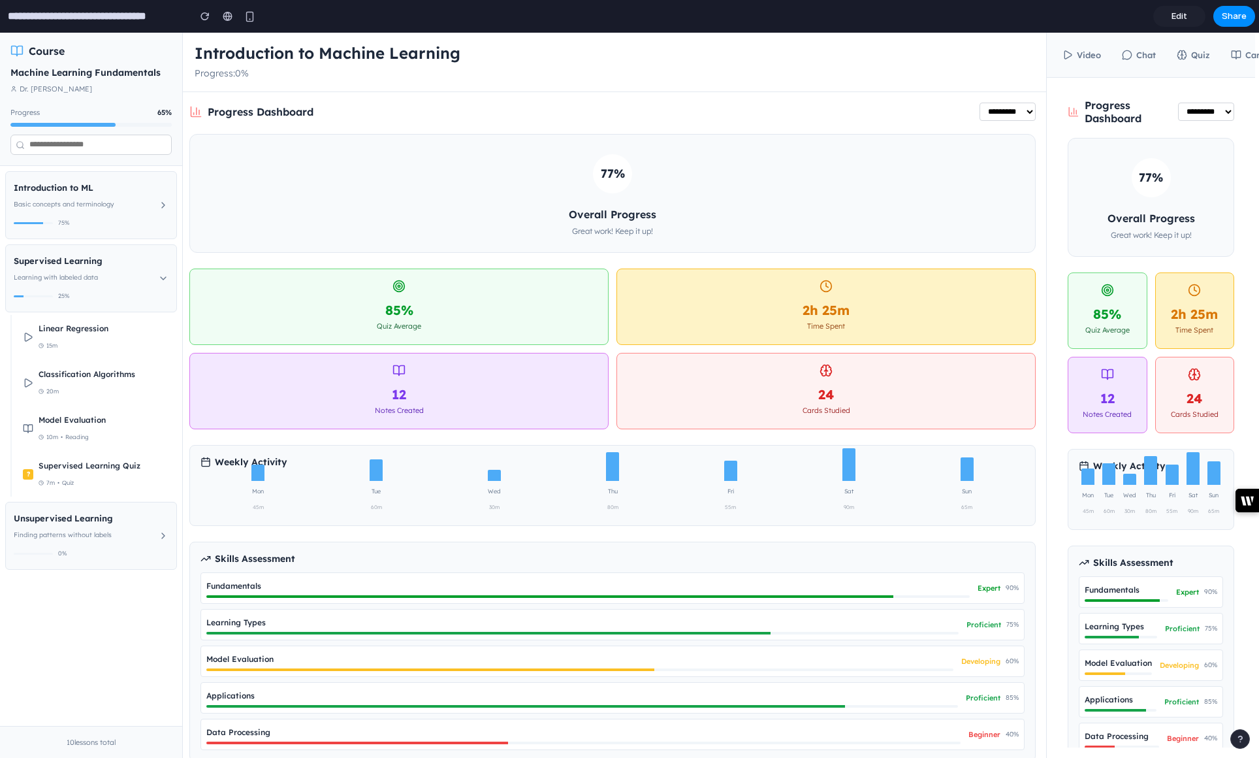
scroll to position [0, 5]
drag, startPoint x: 69, startPoint y: 16, endPoint x: 316, endPoint y: 27, distance: 247.1
click at [69, 16] on input "**********" at bounding box center [95, 17] width 180 height 24
click at [1186, 17] on span "Edit" at bounding box center [1180, 16] width 16 height 13
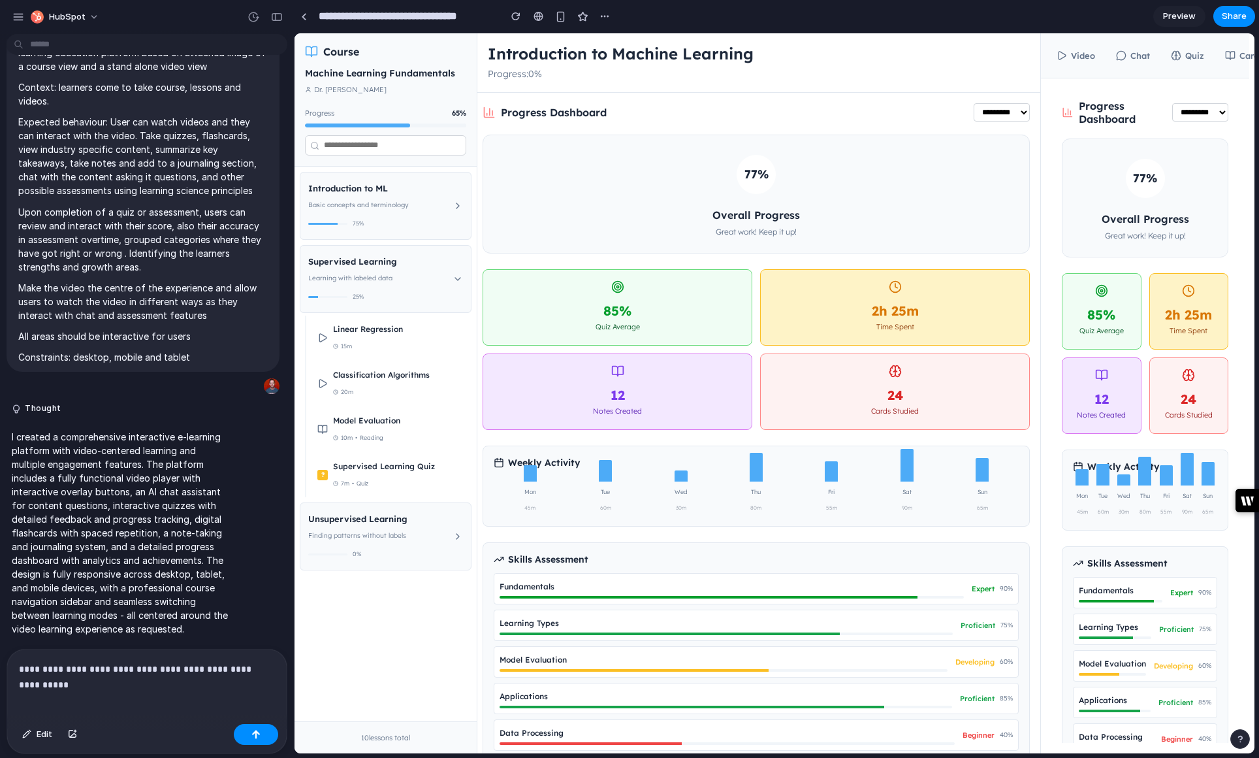
scroll to position [70, 0]
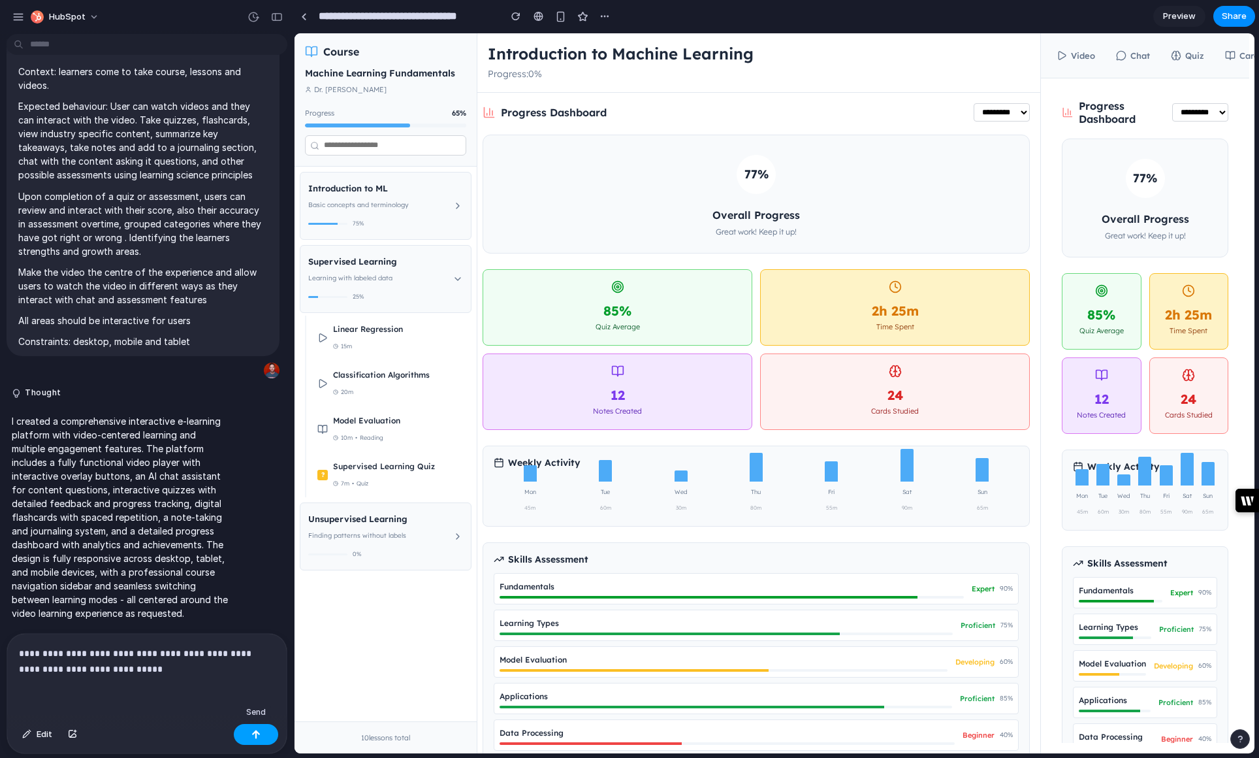
click at [259, 733] on div "button" at bounding box center [255, 733] width 9 height 9
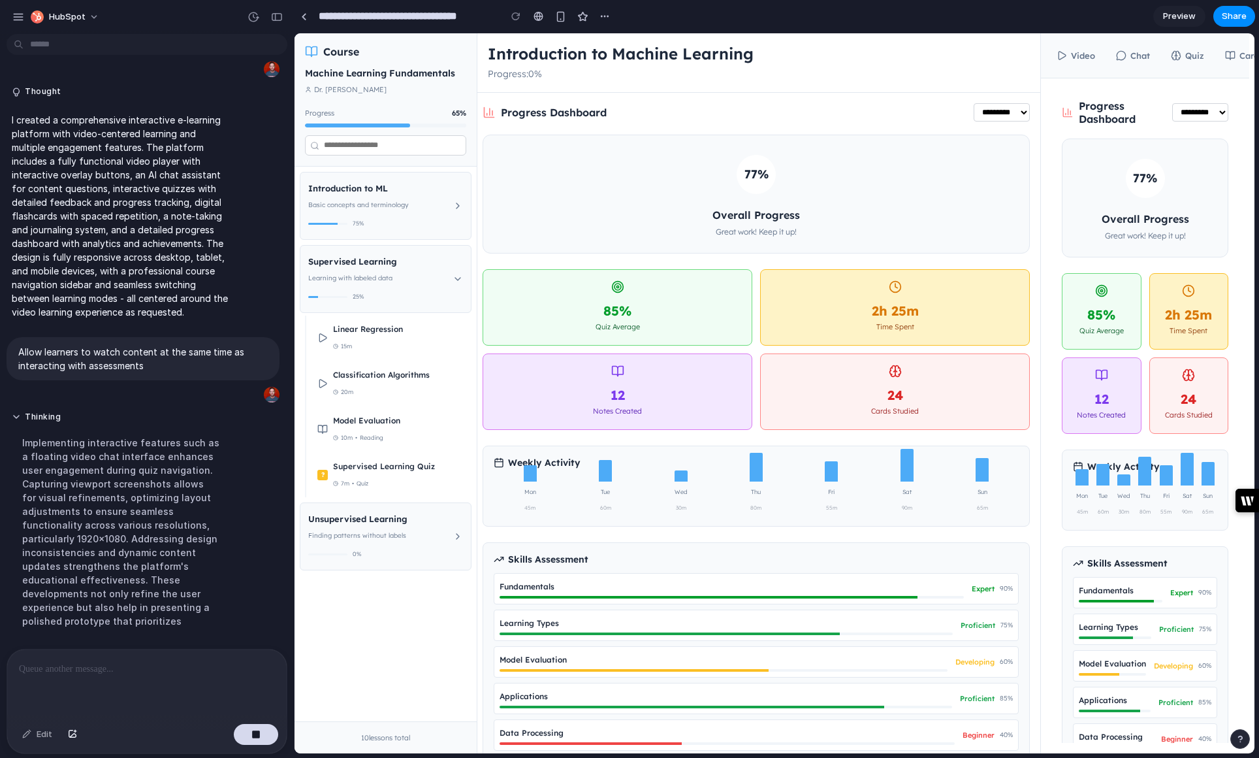
scroll to position [414, 0]
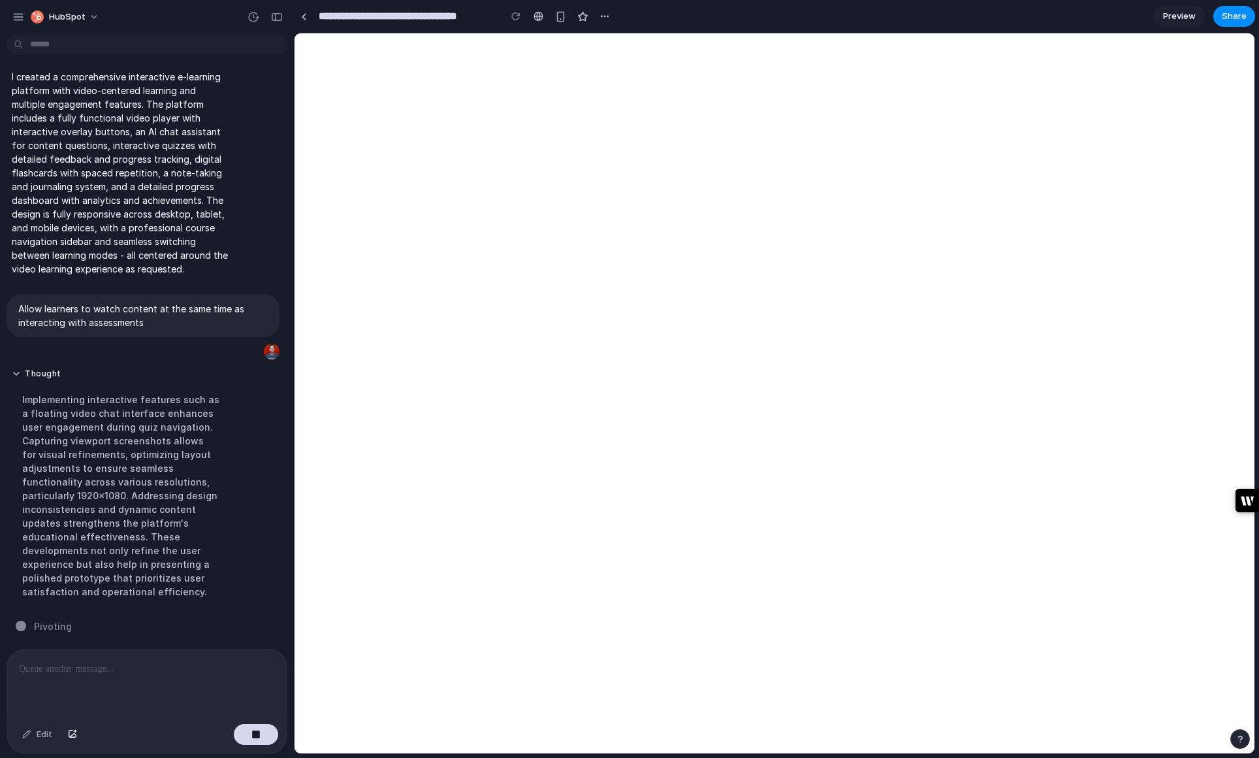
select select "*"
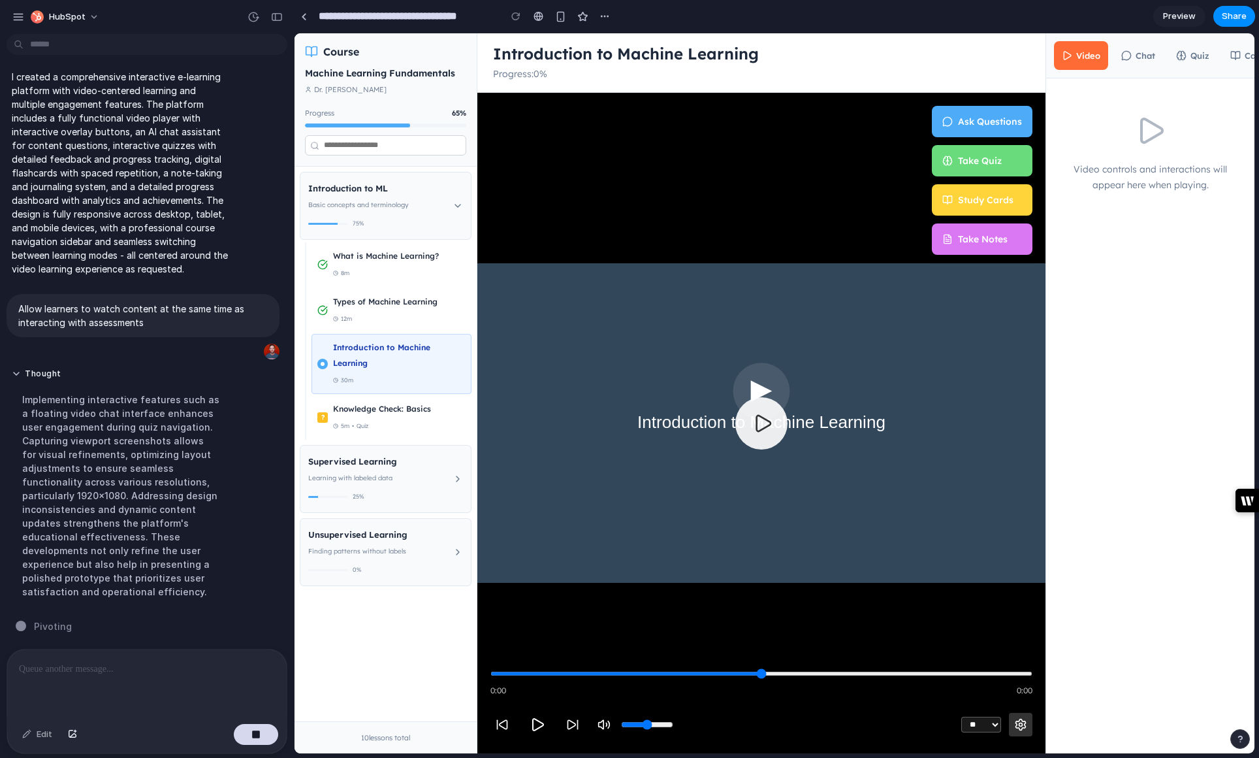
scroll to position [0, 0]
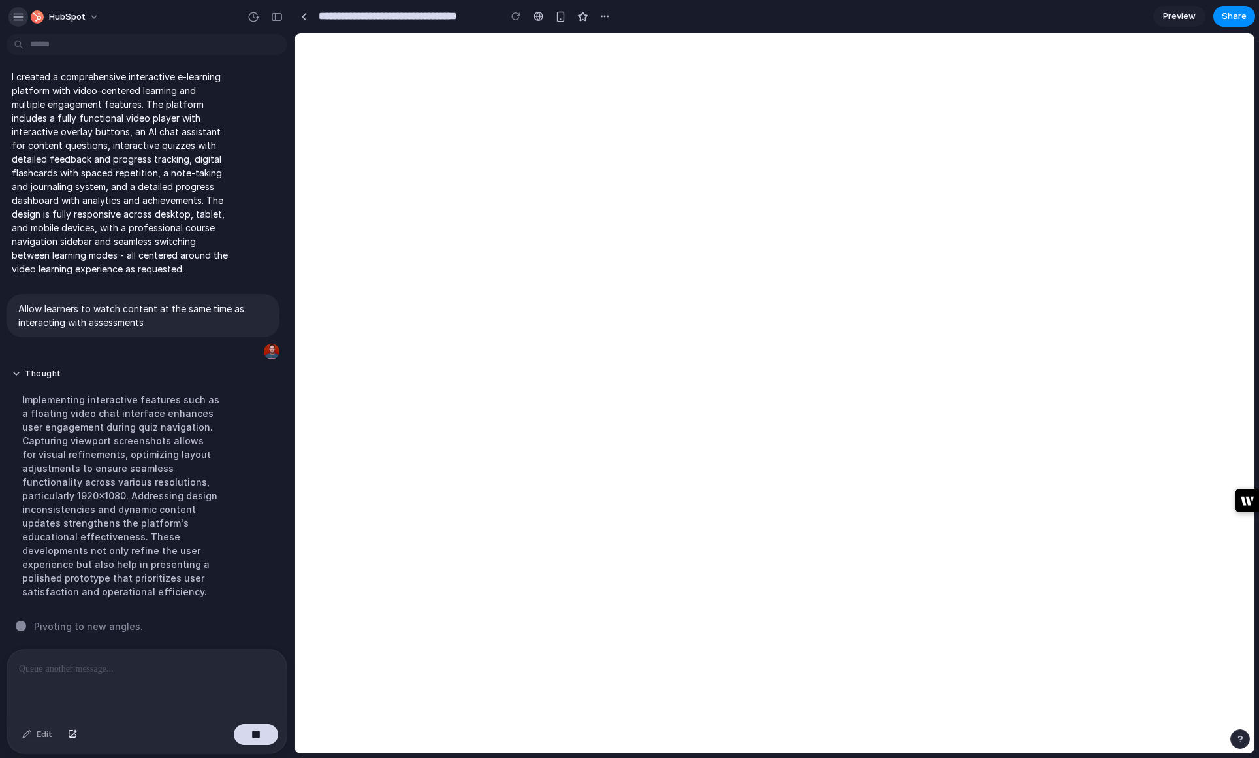
select select
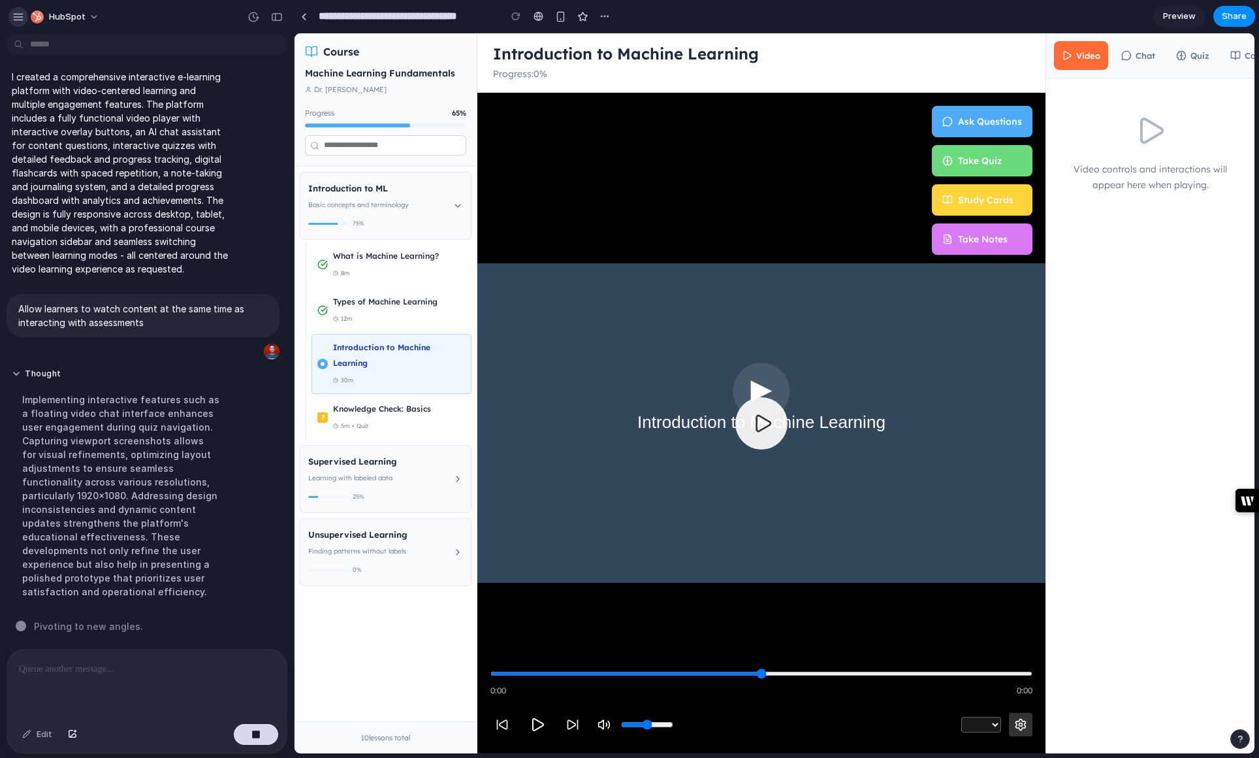
scroll to position [0, 5]
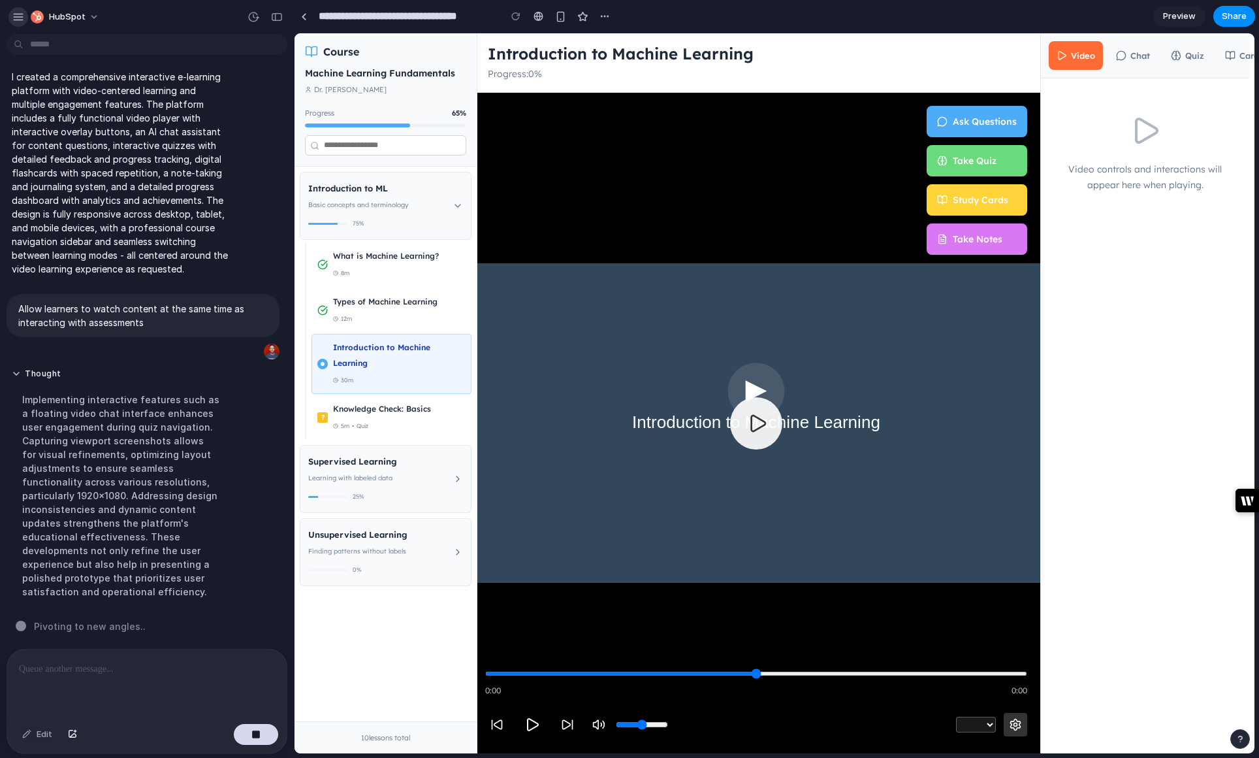
click at [22, 20] on div "button" at bounding box center [18, 17] width 12 height 12
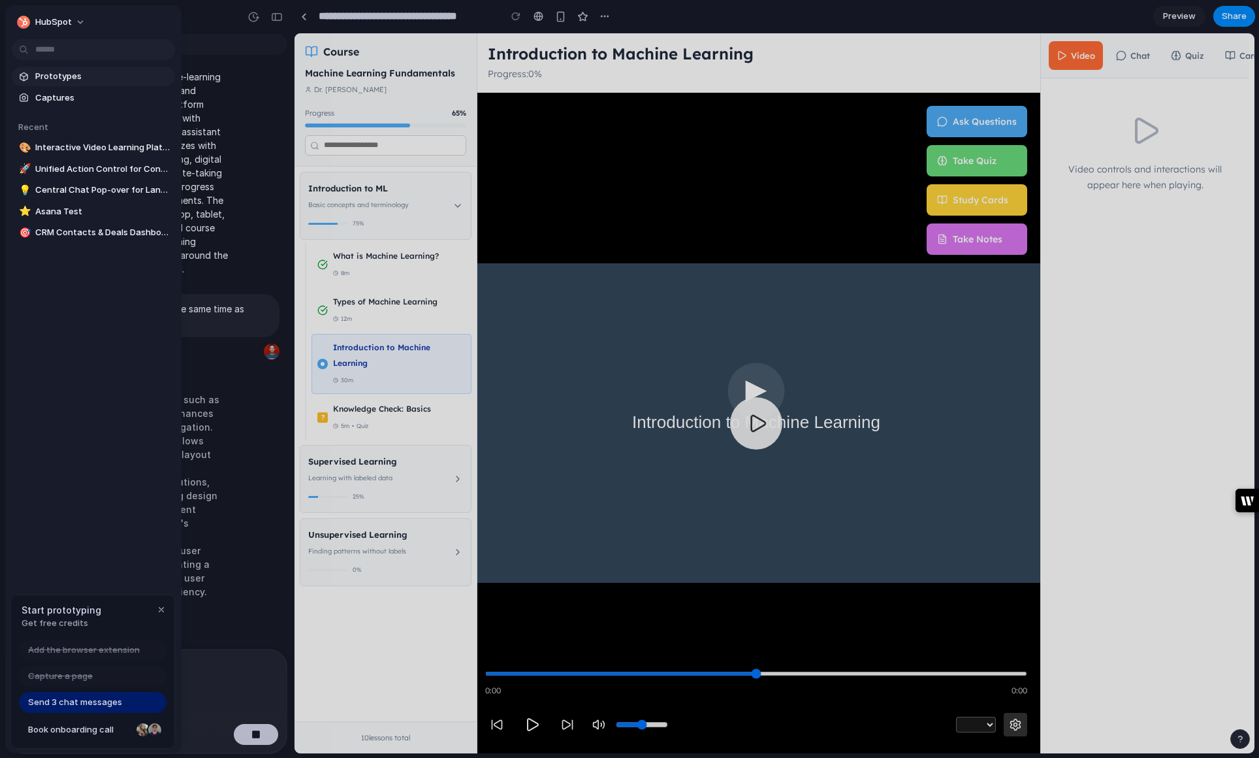
click at [63, 74] on span "Prototypes" at bounding box center [102, 76] width 135 height 13
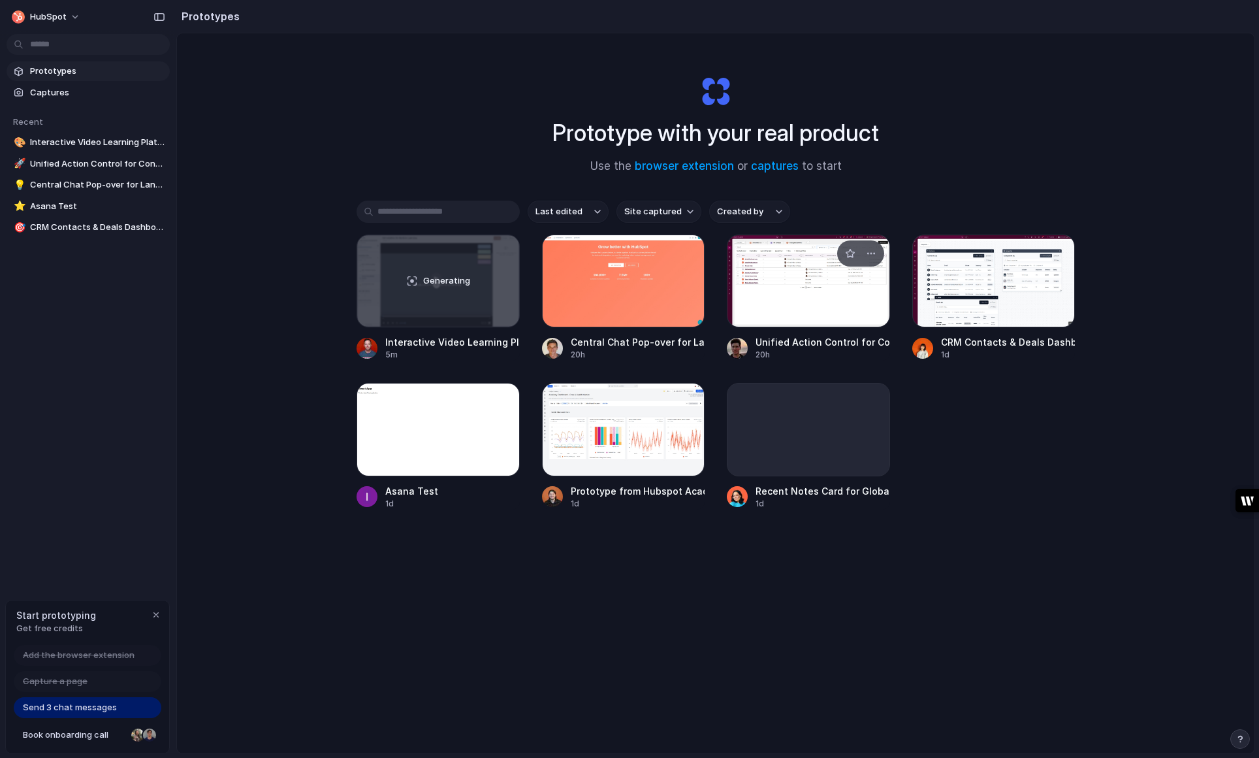
click at [821, 279] on div at bounding box center [808, 280] width 163 height 93
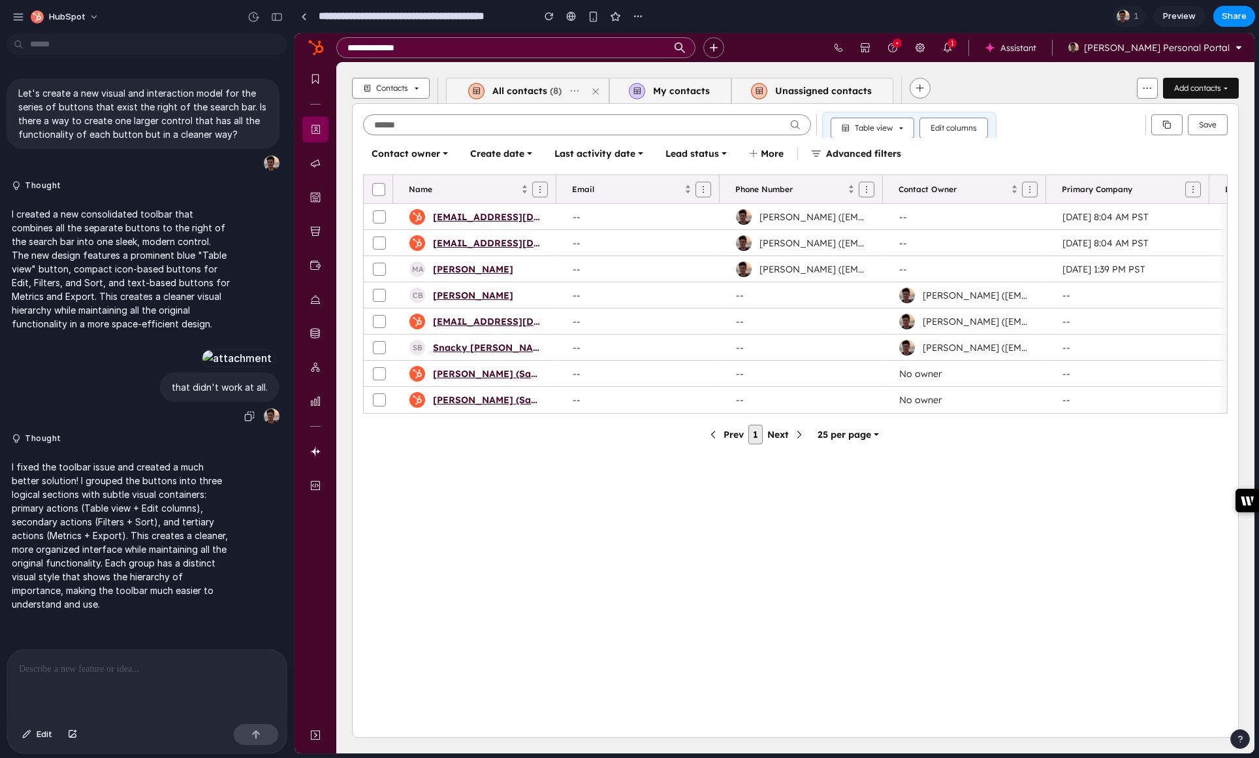
scroll to position [3, 0]
click at [17, 17] on div "button" at bounding box center [18, 17] width 12 height 12
click at [13, 17] on div "button" at bounding box center [18, 17] width 12 height 12
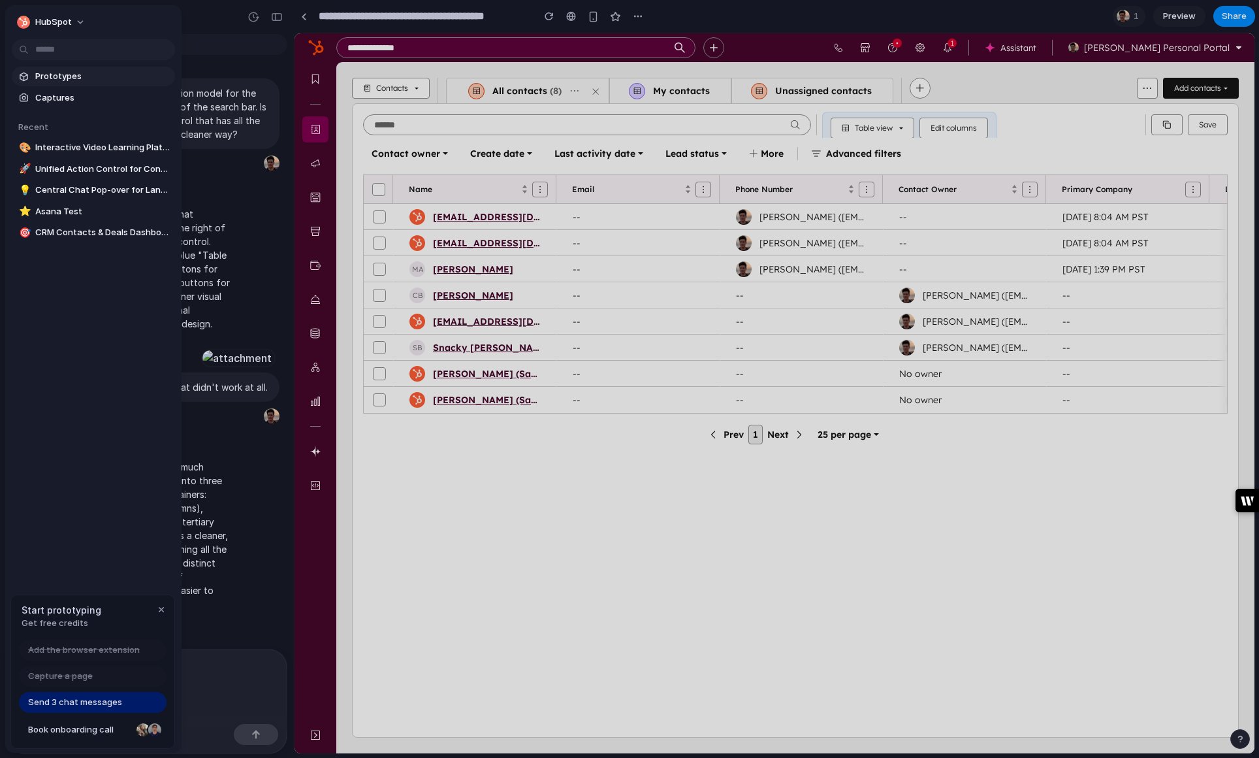
click at [52, 79] on span "Prototypes" at bounding box center [102, 76] width 135 height 13
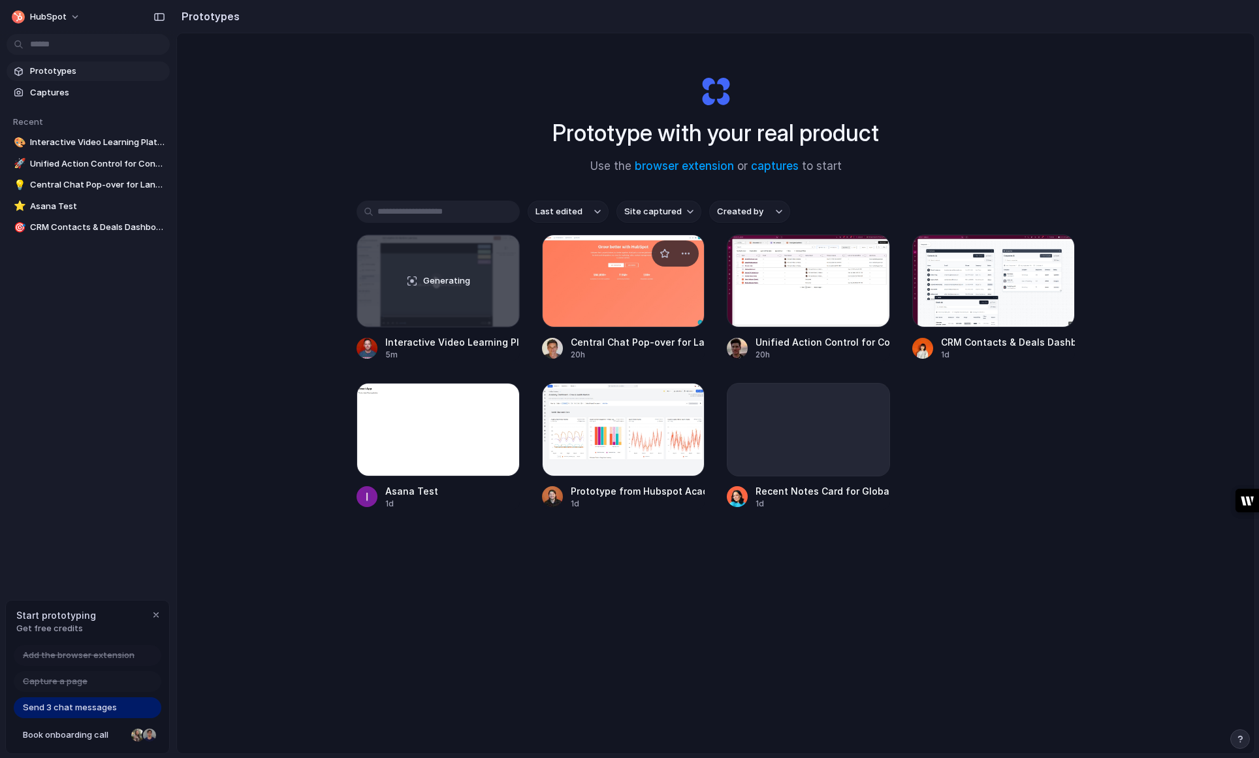
click at [611, 293] on div at bounding box center [623, 280] width 163 height 93
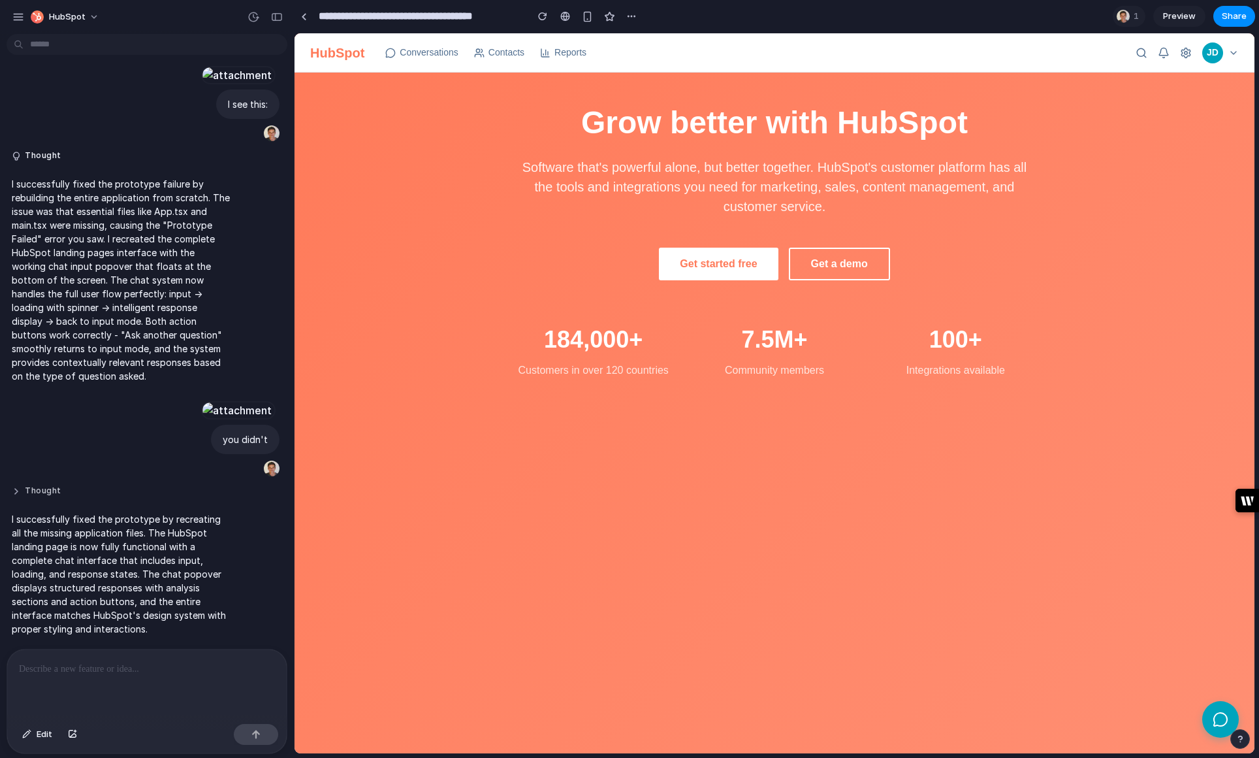
scroll to position [1262, 0]
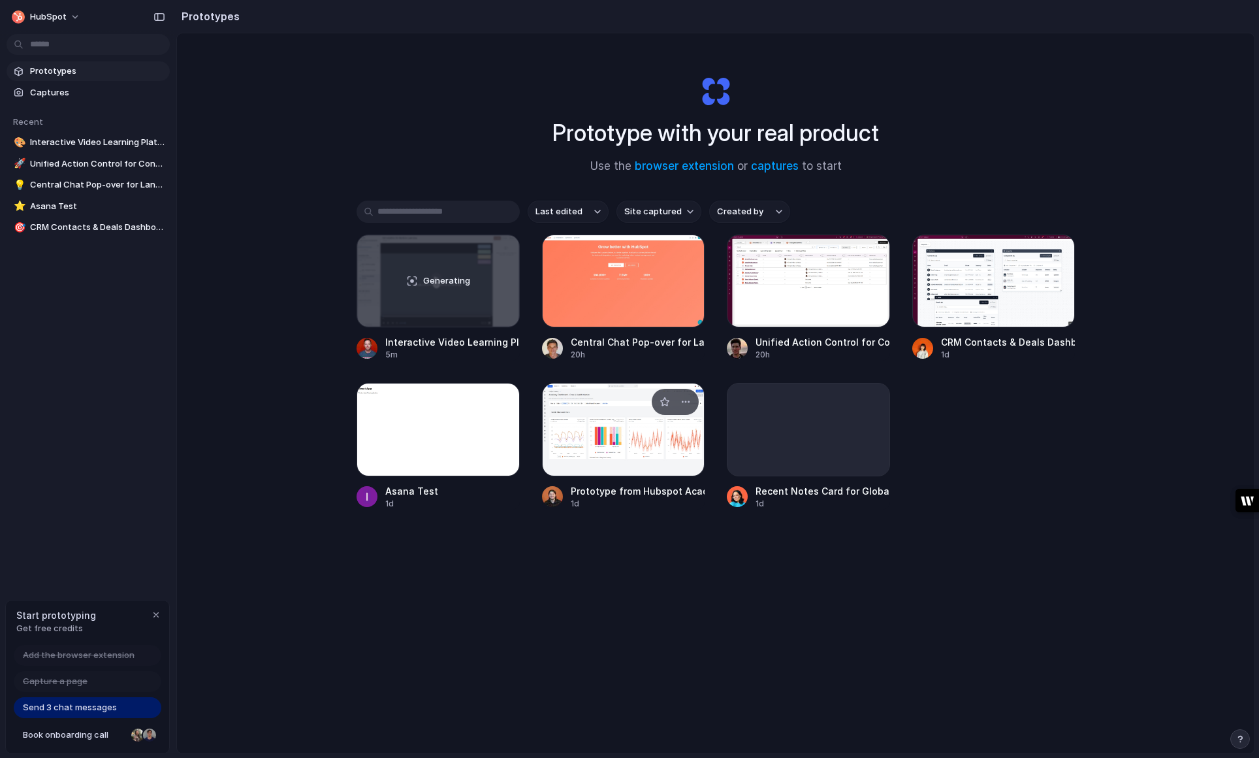
click at [607, 441] on div at bounding box center [623, 429] width 163 height 93
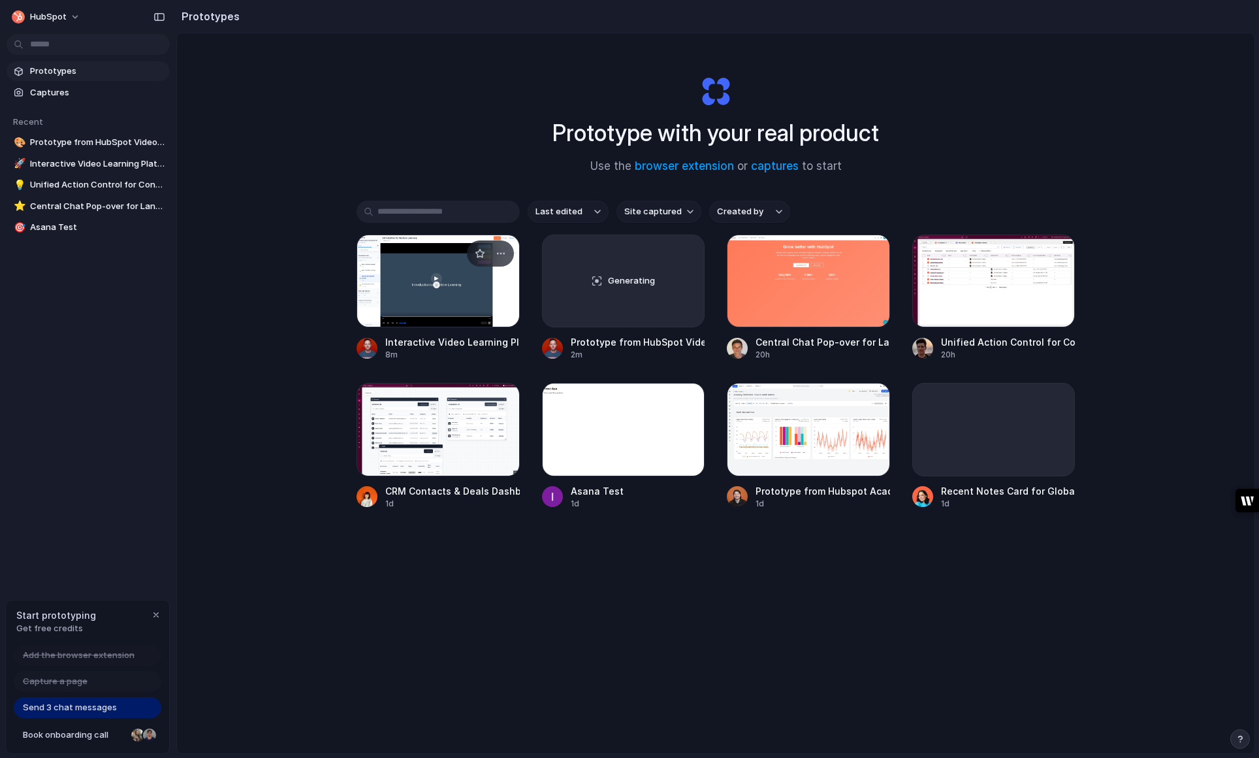
click at [452, 291] on div at bounding box center [438, 280] width 163 height 93
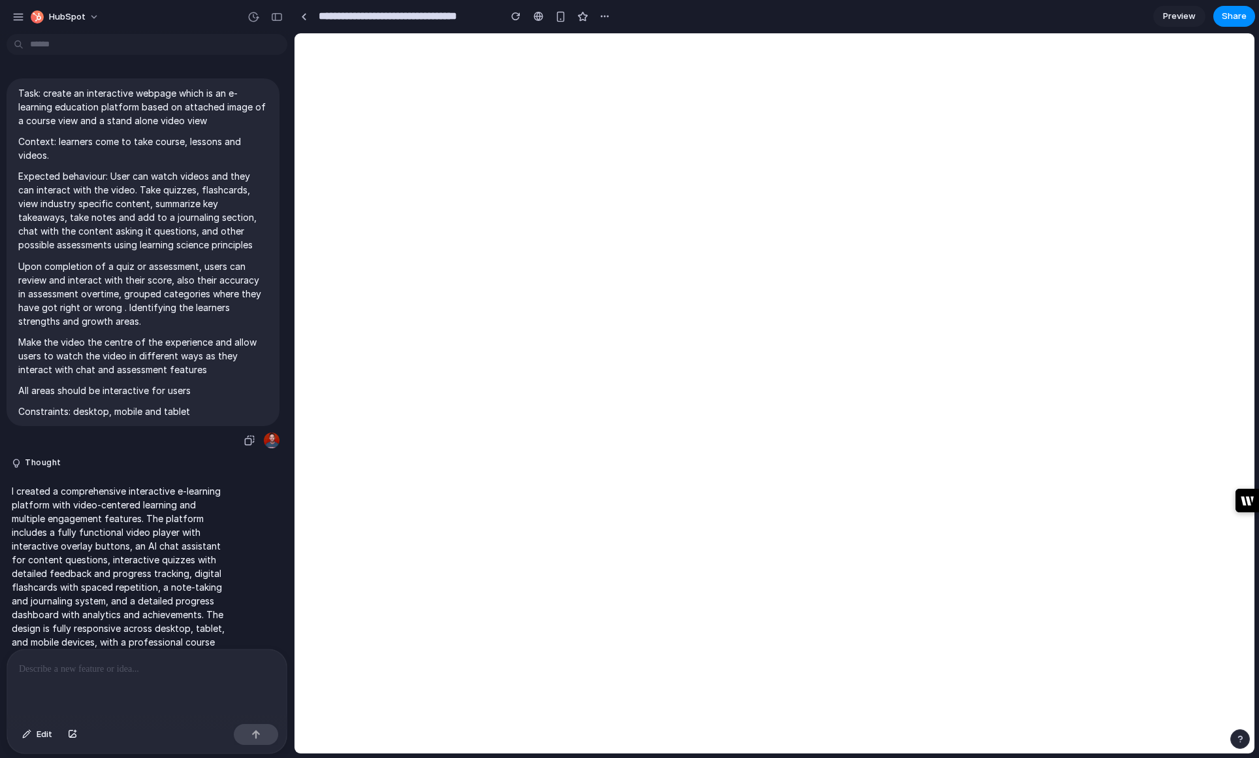
select select "*"
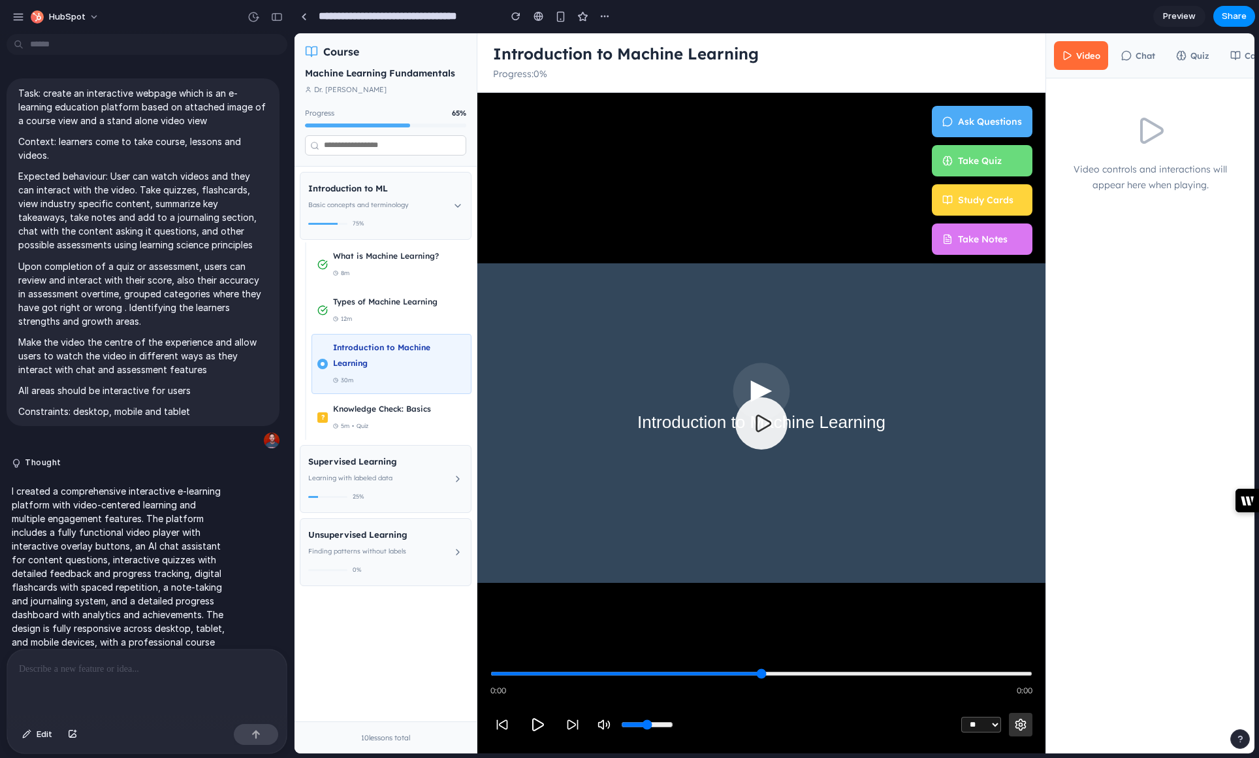
click at [1164, 15] on span "Preview" at bounding box center [1179, 16] width 33 height 13
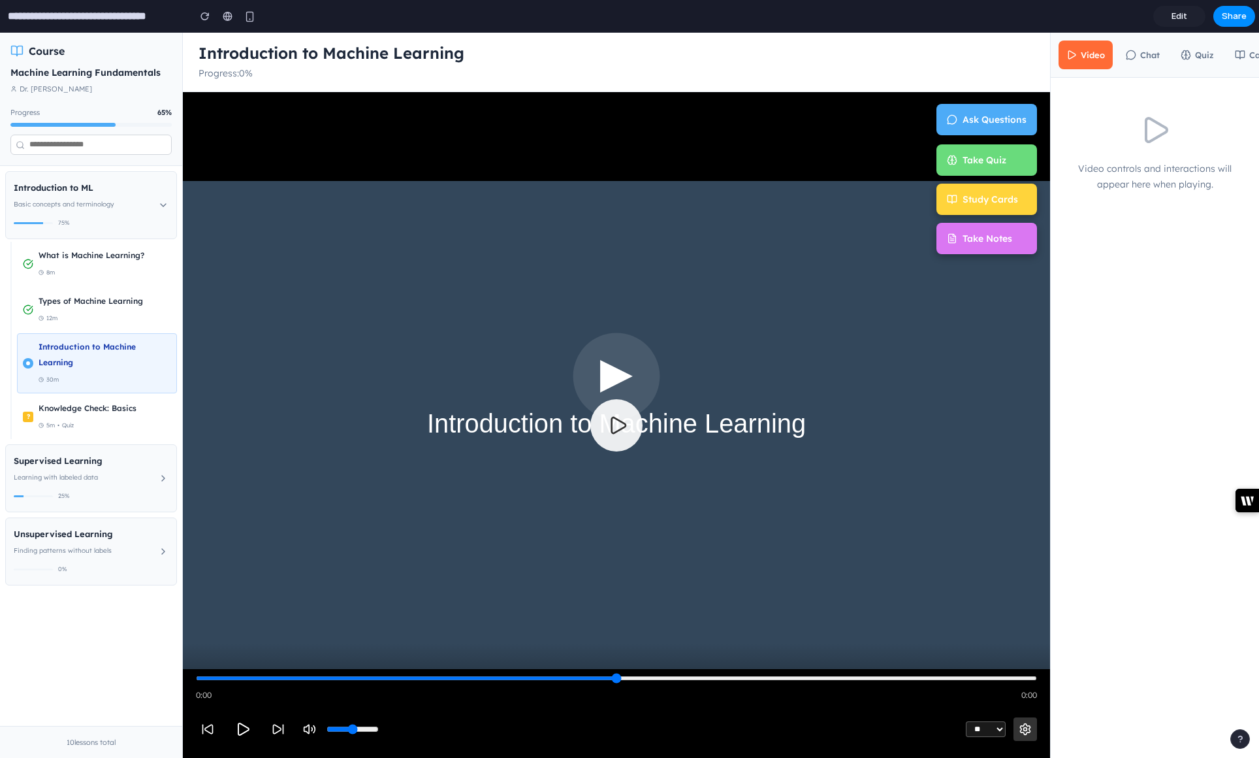
click at [987, 122] on span "Ask Questions" at bounding box center [995, 120] width 64 height 16
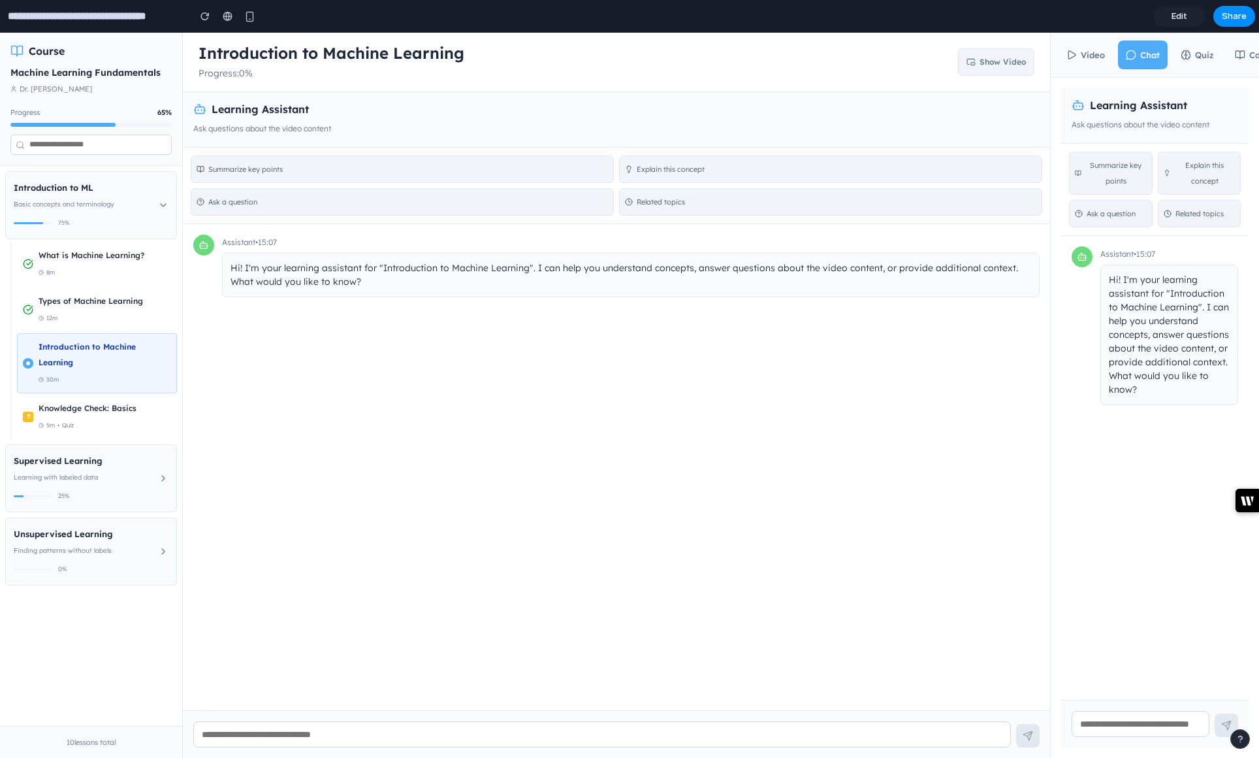
click at [1087, 50] on button "Video" at bounding box center [1086, 54] width 54 height 29
select select "*"
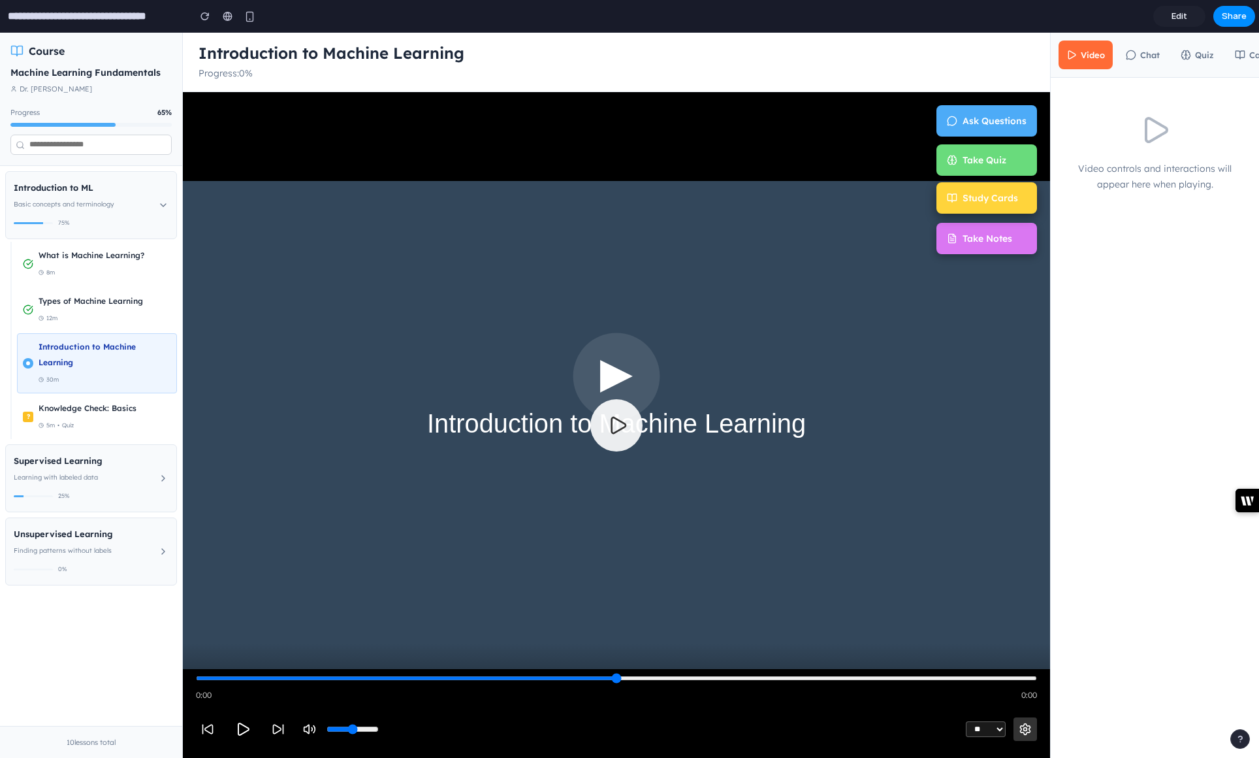
click at [988, 201] on span "Study Cards" at bounding box center [991, 198] width 56 height 16
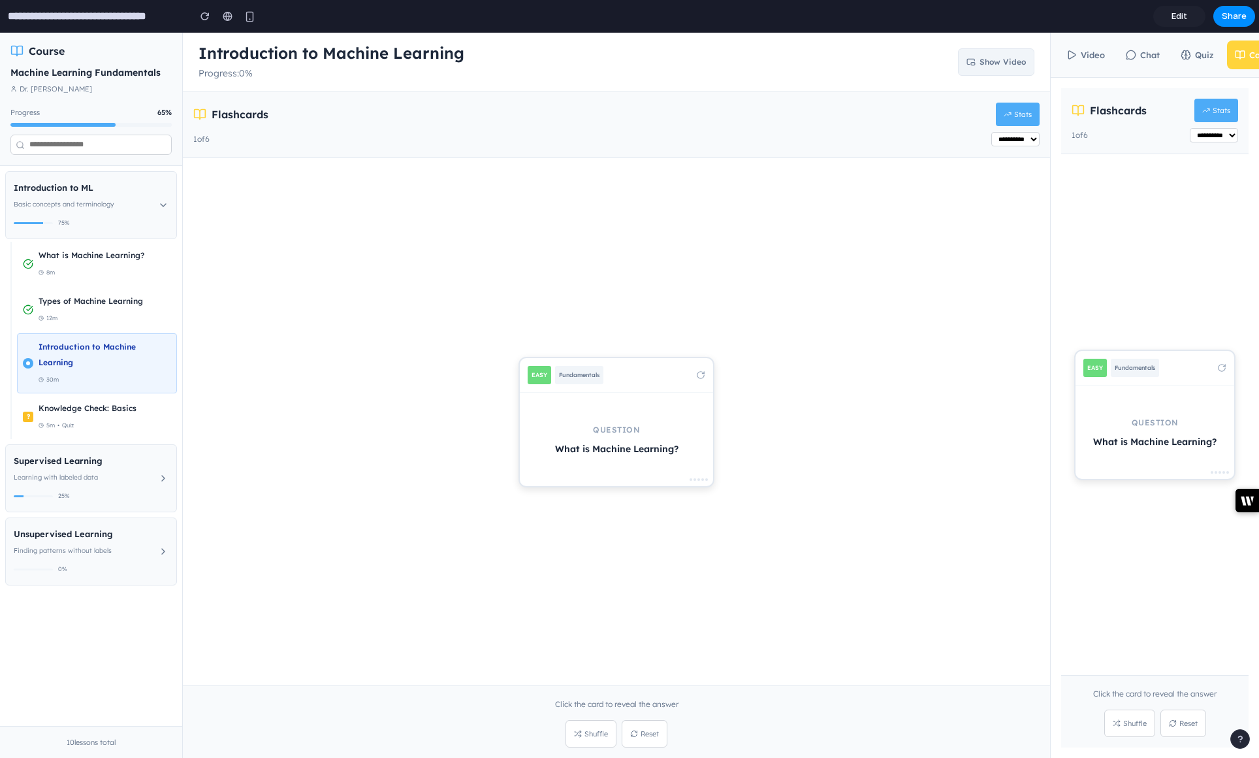
drag, startPoint x: 578, startPoint y: 364, endPoint x: 590, endPoint y: 381, distance: 21.6
click at [580, 364] on div "easy Fundamentals" at bounding box center [616, 375] width 193 height 35
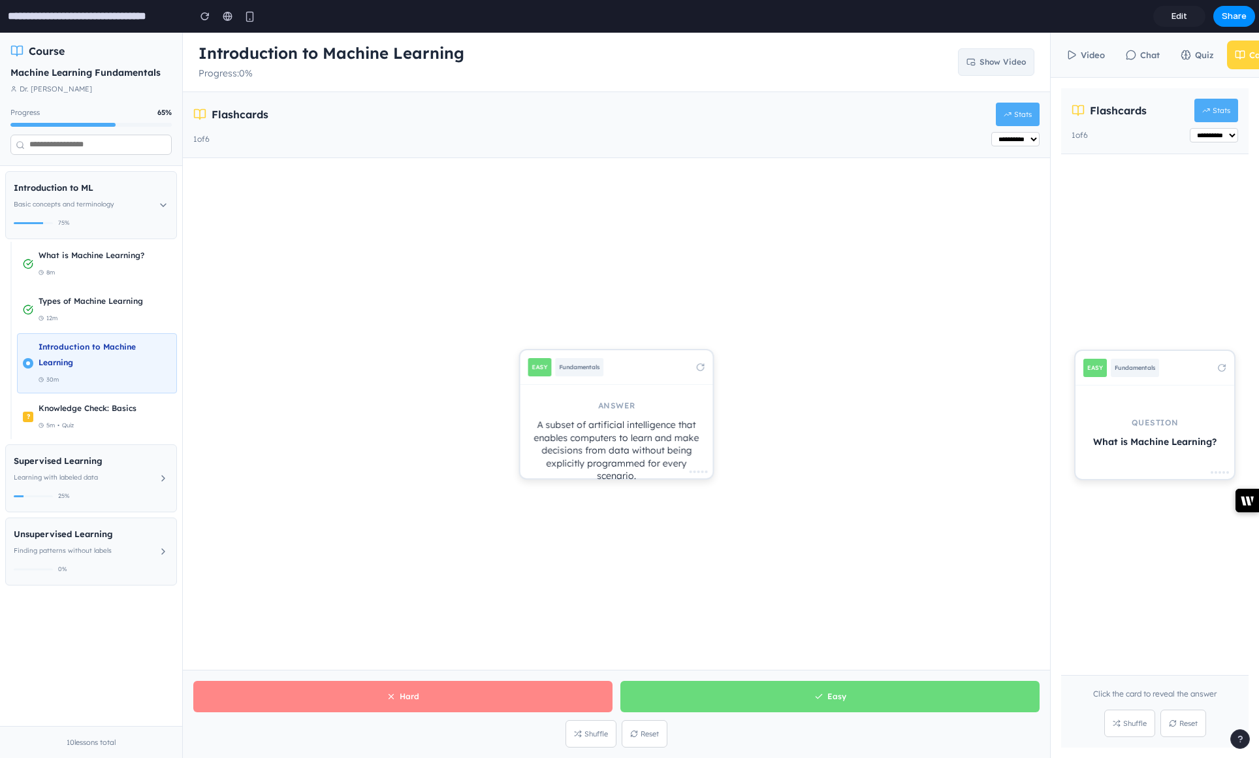
click at [1209, 57] on button "Quiz" at bounding box center [1197, 54] width 49 height 29
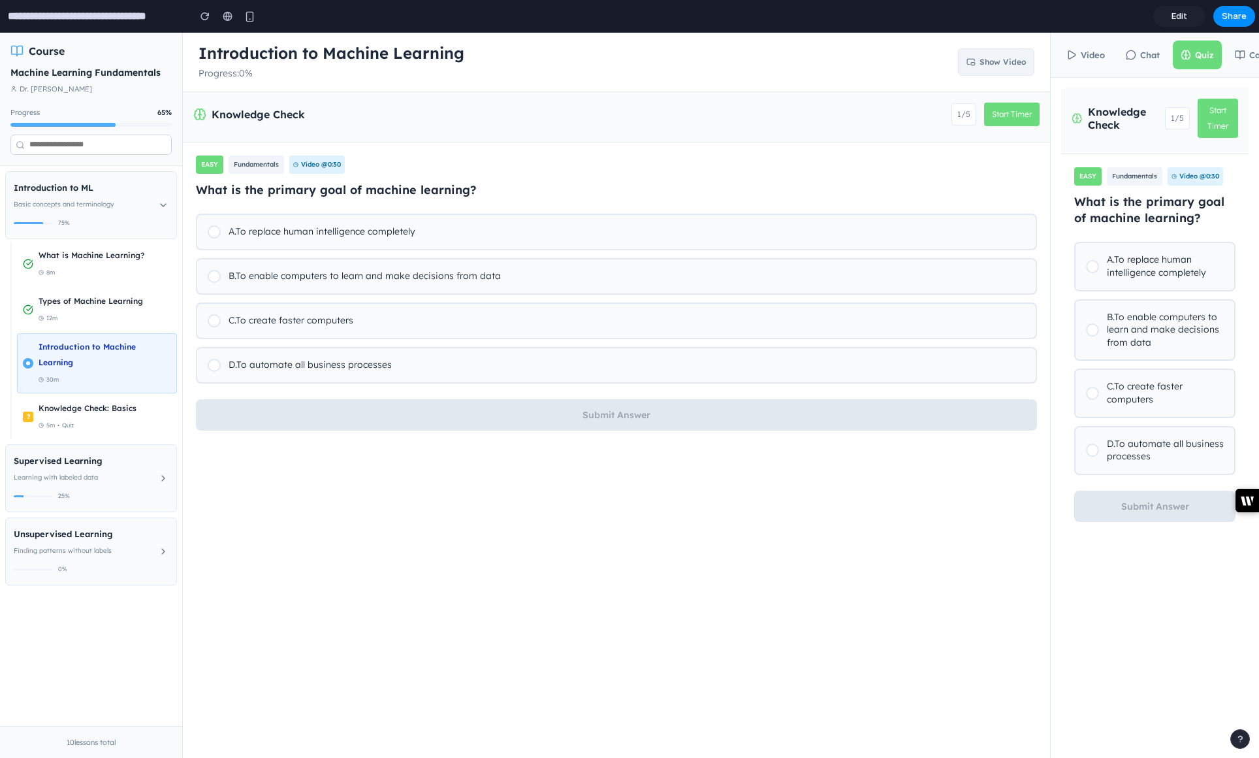
click at [1093, 270] on div at bounding box center [1092, 266] width 13 height 13
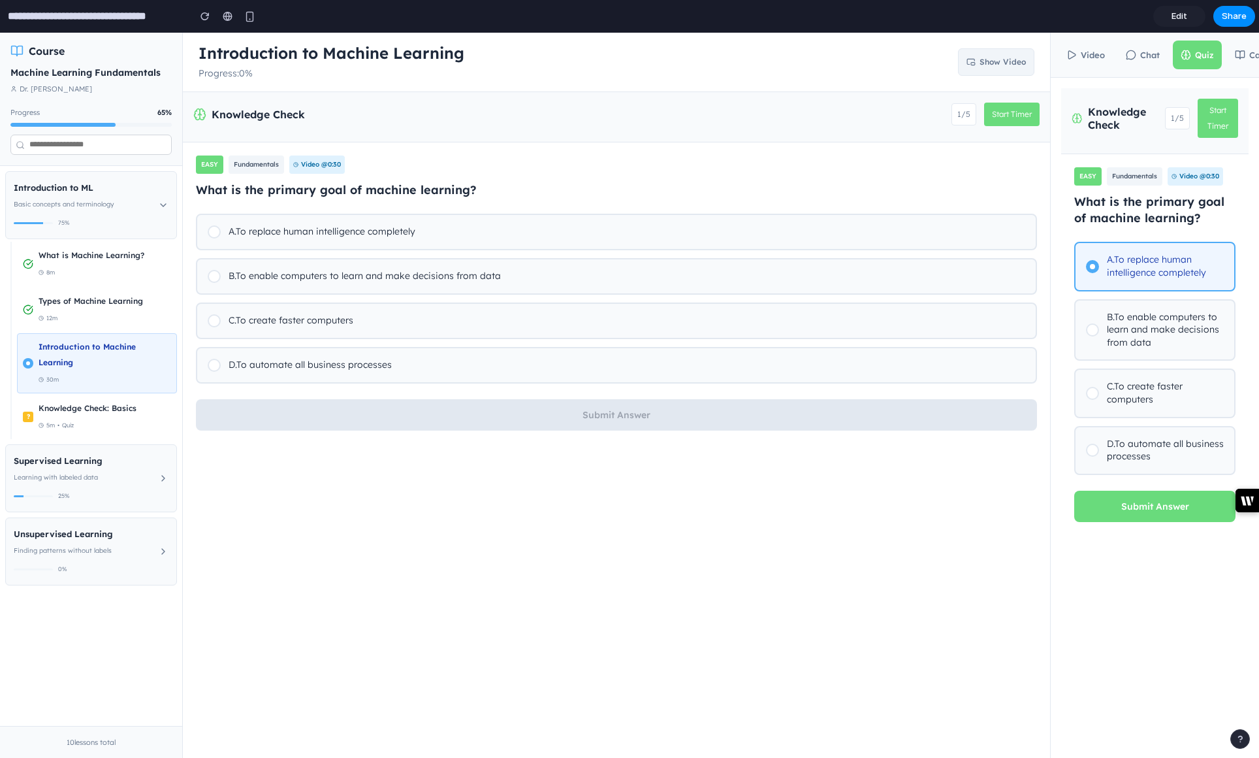
click at [1142, 507] on button "Submit Answer" at bounding box center [1154, 505] width 161 height 31
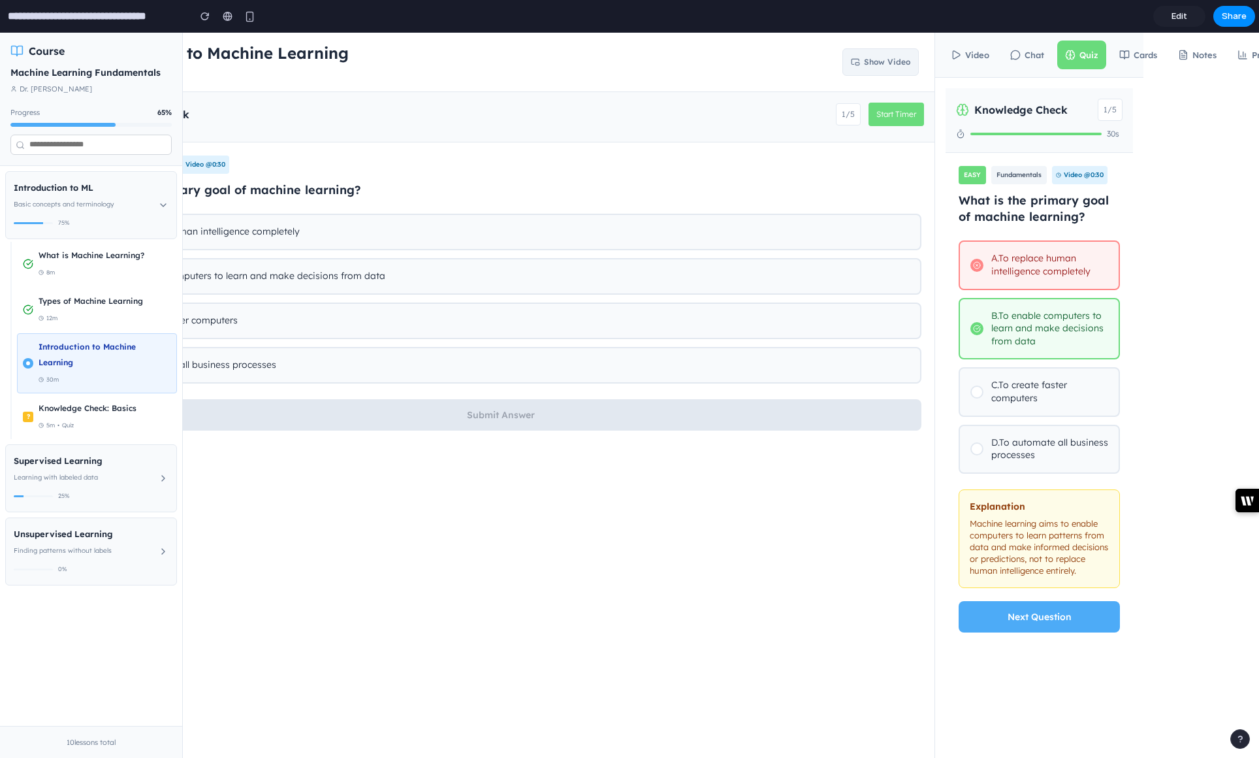
scroll to position [0, 153]
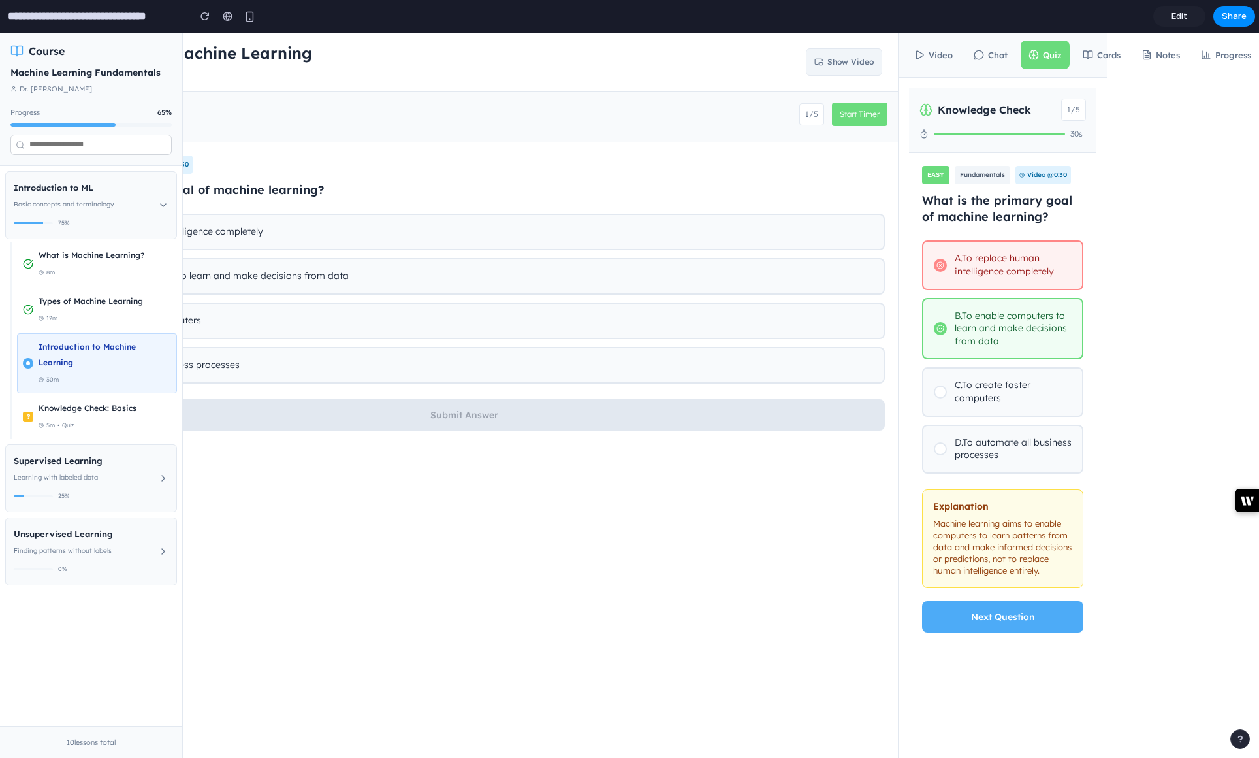
click at [1229, 57] on button "Progress" at bounding box center [1226, 54] width 66 height 29
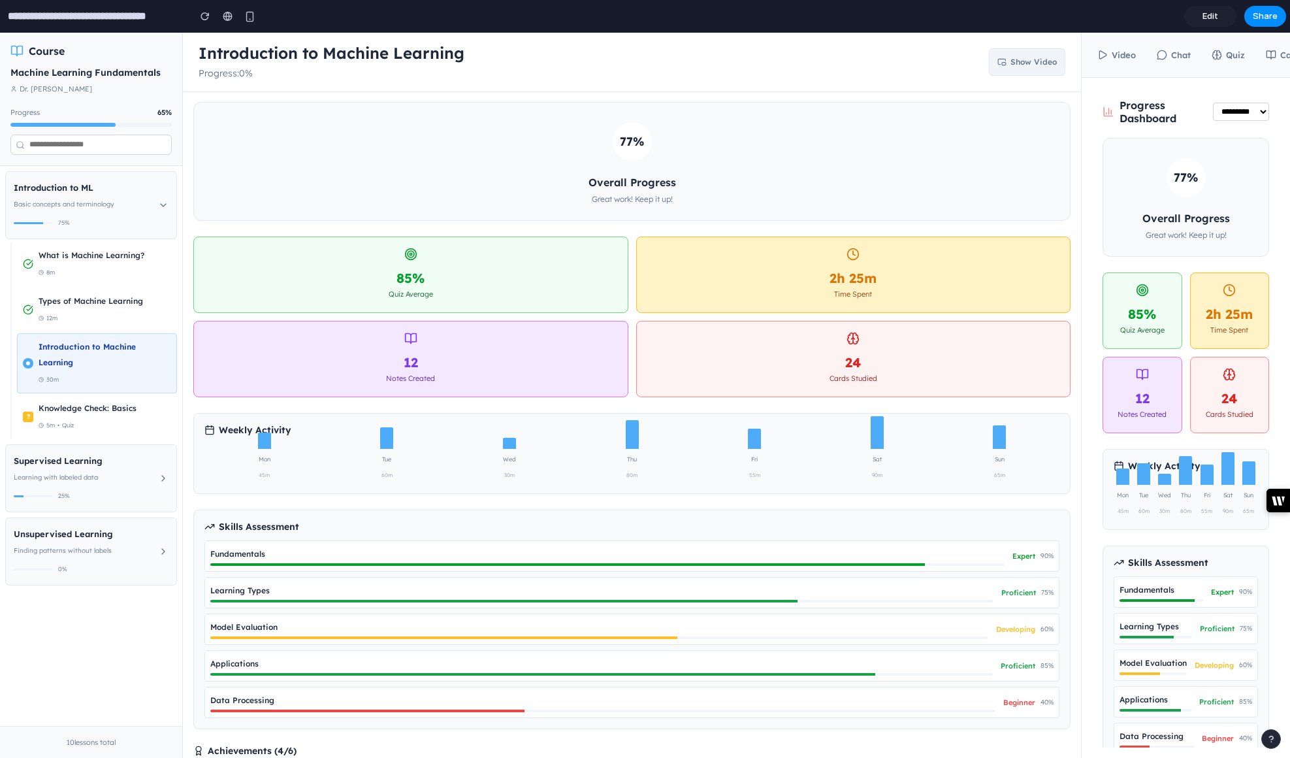
scroll to position [0, 0]
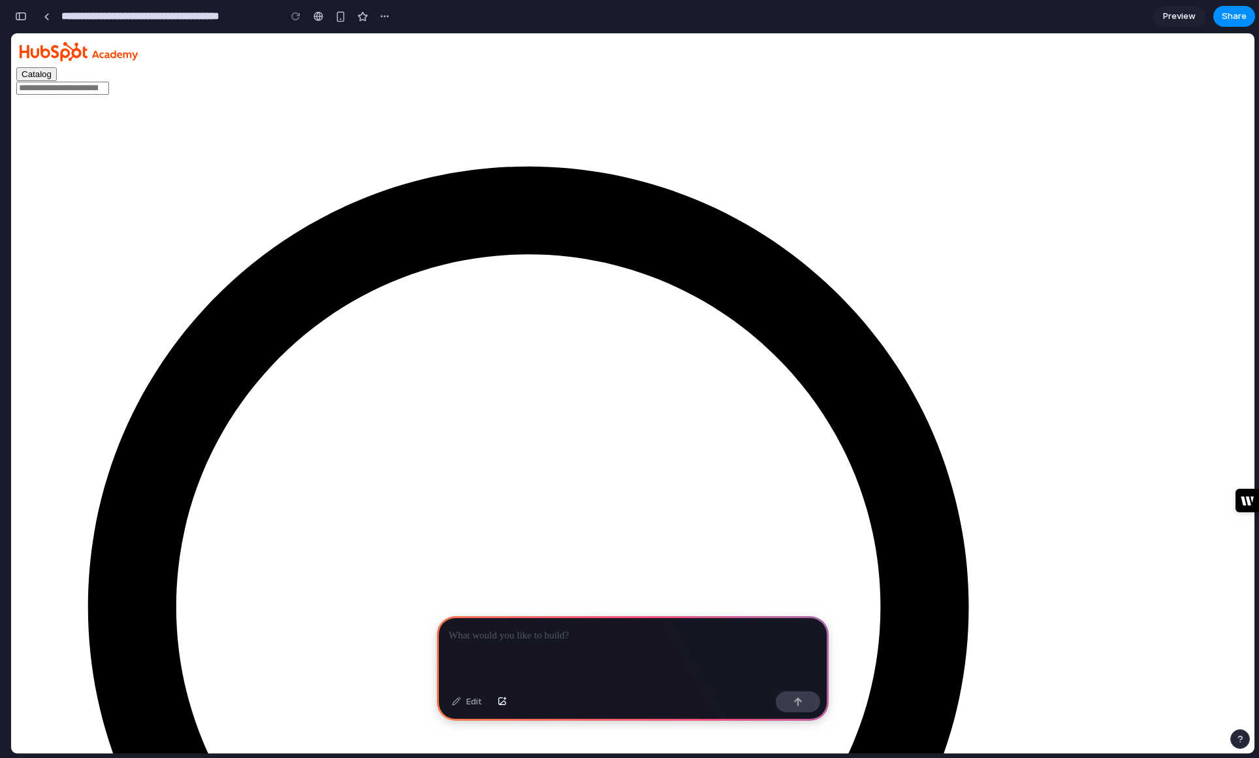
click at [554, 666] on div at bounding box center [633, 651] width 392 height 70
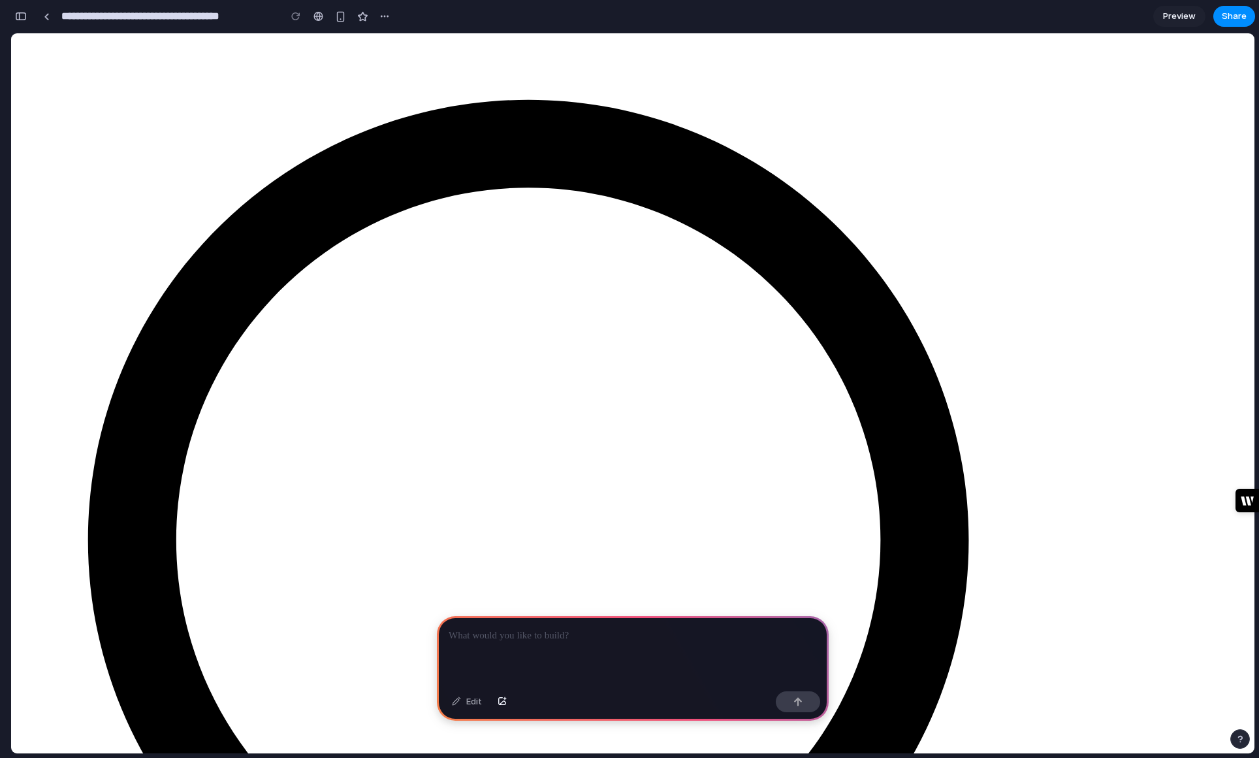
scroll to position [67, 0]
click at [506, 640] on p at bounding box center [633, 636] width 368 height 16
click at [584, 640] on p at bounding box center [633, 636] width 368 height 16
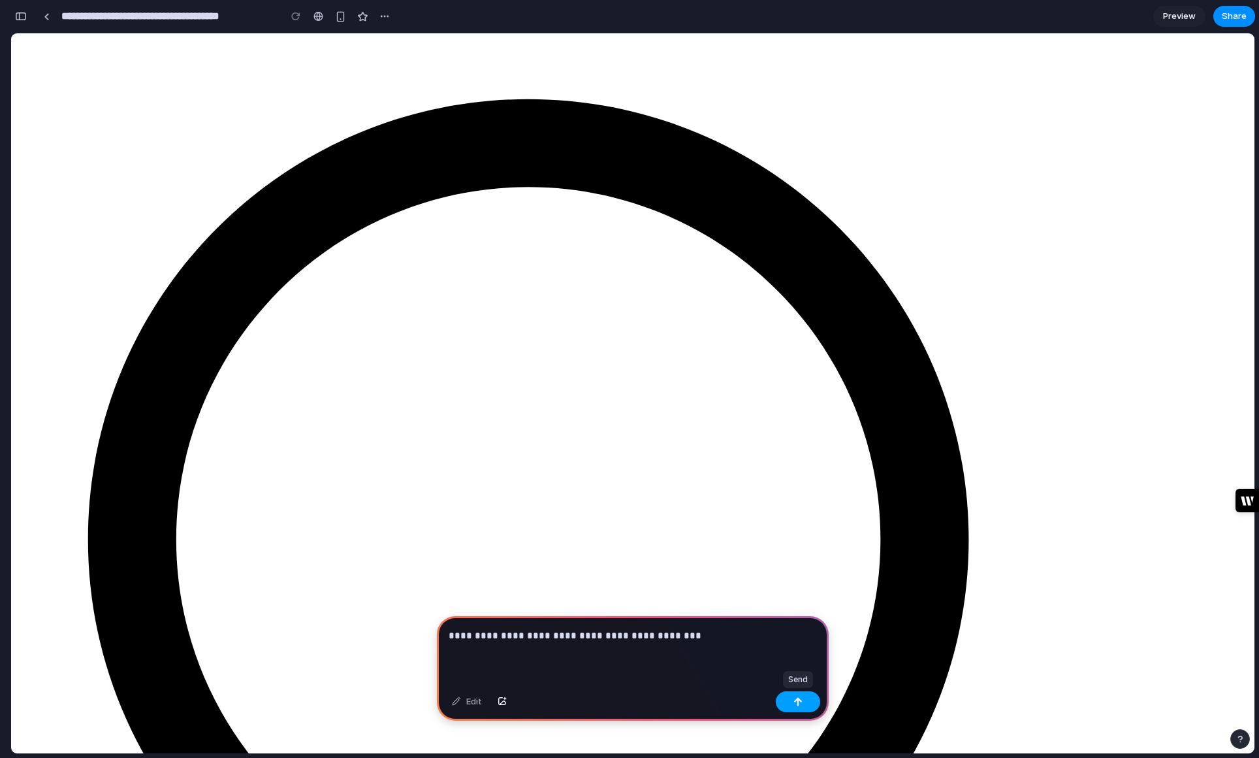
click at [795, 702] on div "button" at bounding box center [797, 701] width 9 height 9
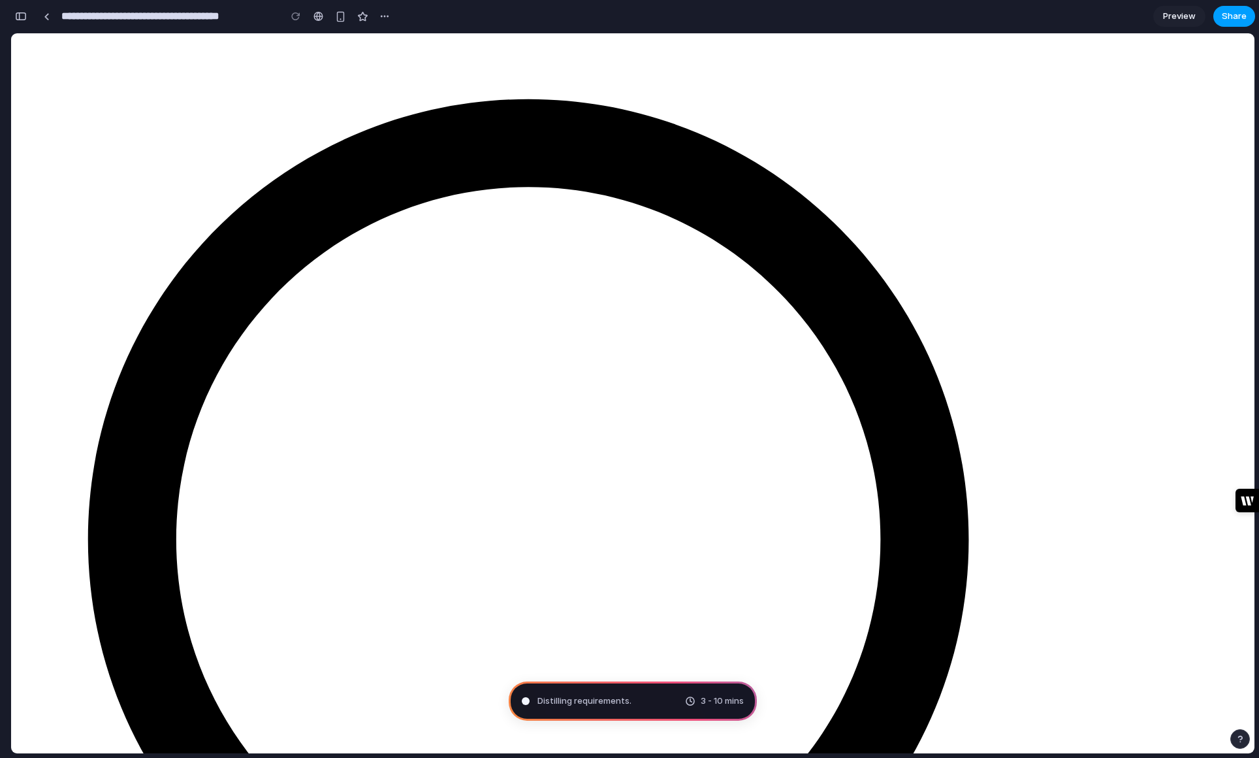
scroll to position [0, 12]
click at [344, 8] on button "button" at bounding box center [340, 17] width 20 height 20
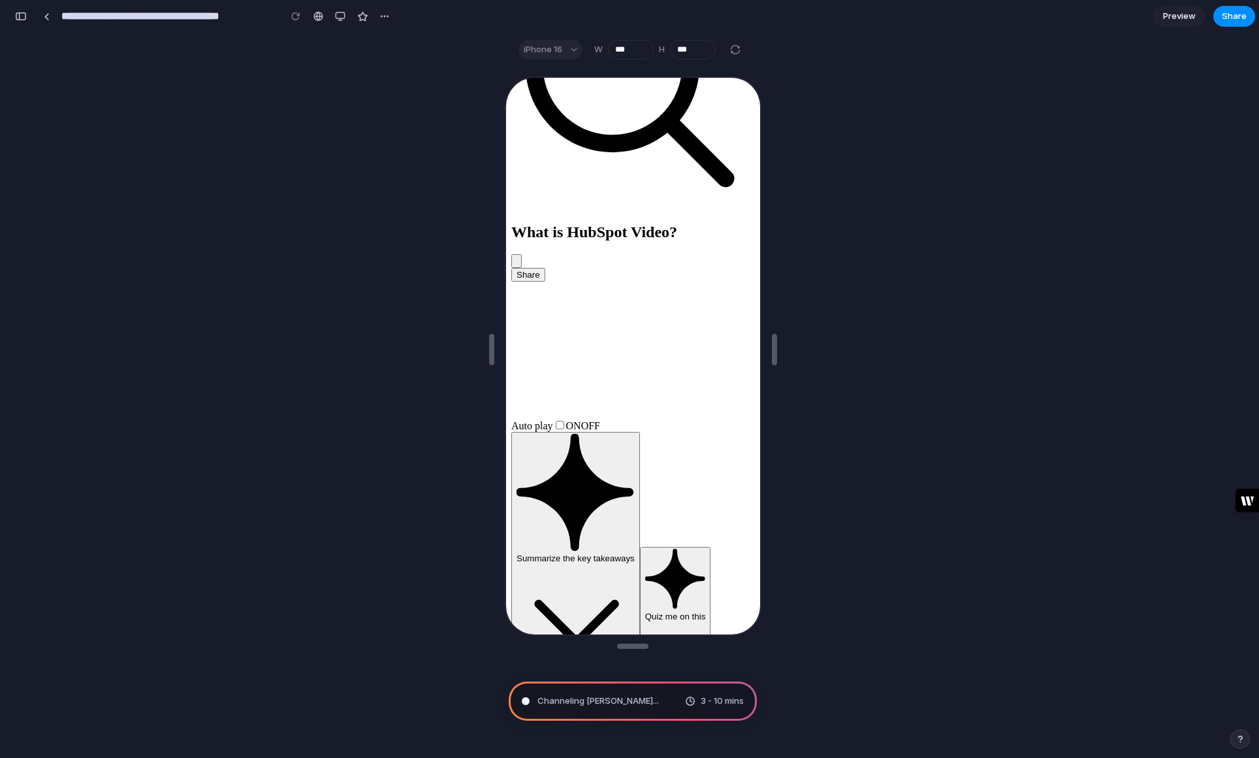
scroll to position [0, 0]
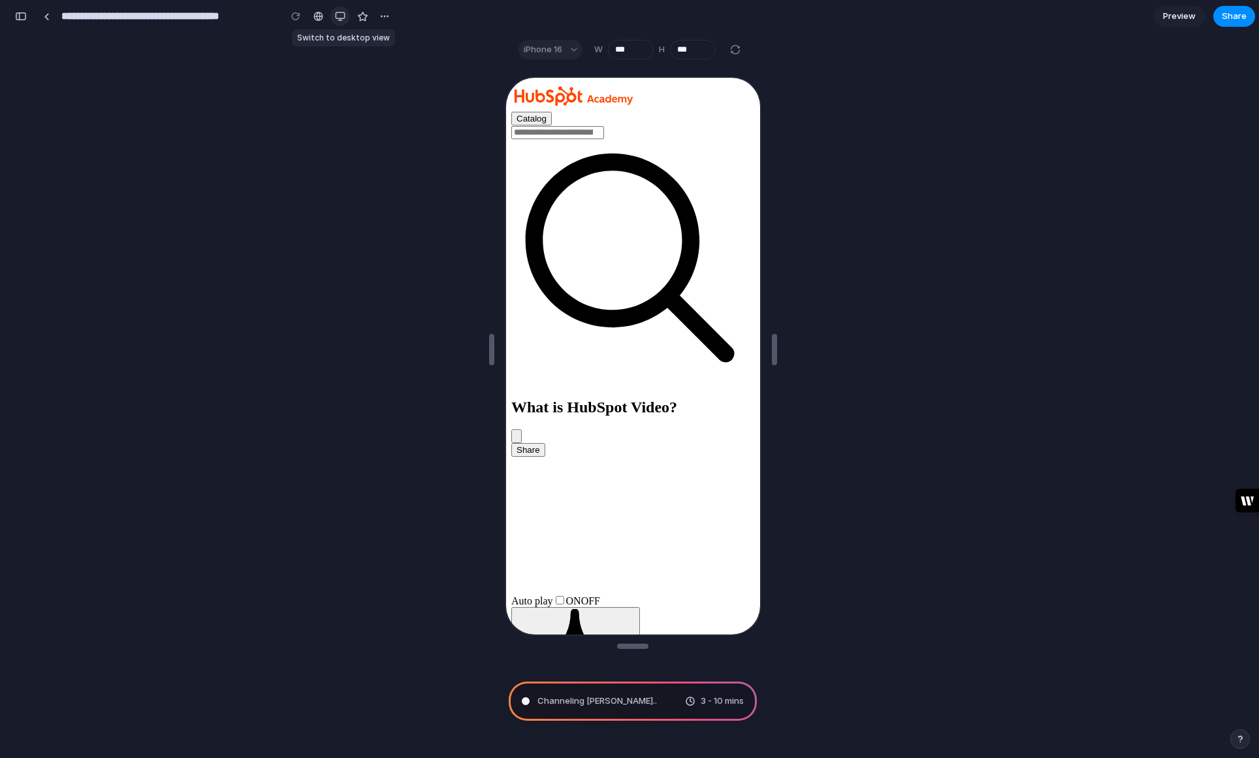
click at [342, 15] on div "button" at bounding box center [340, 16] width 10 height 10
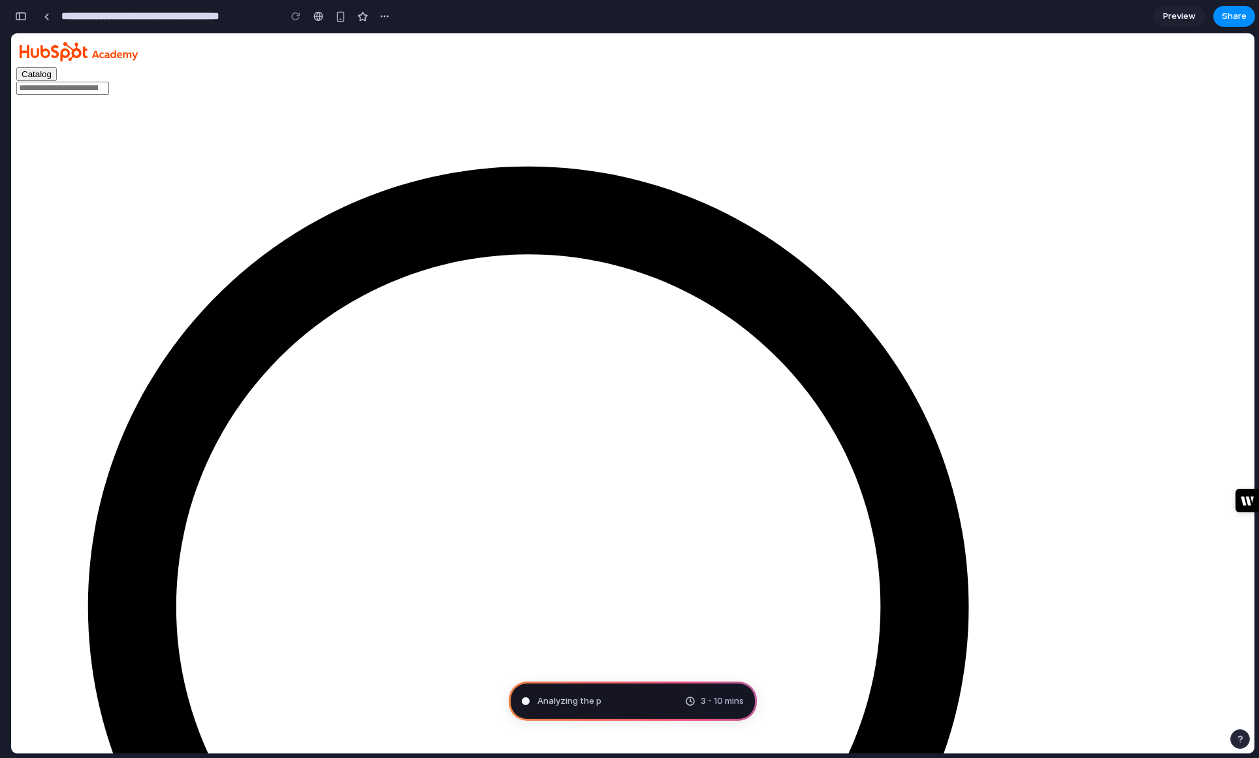
type input "**********"
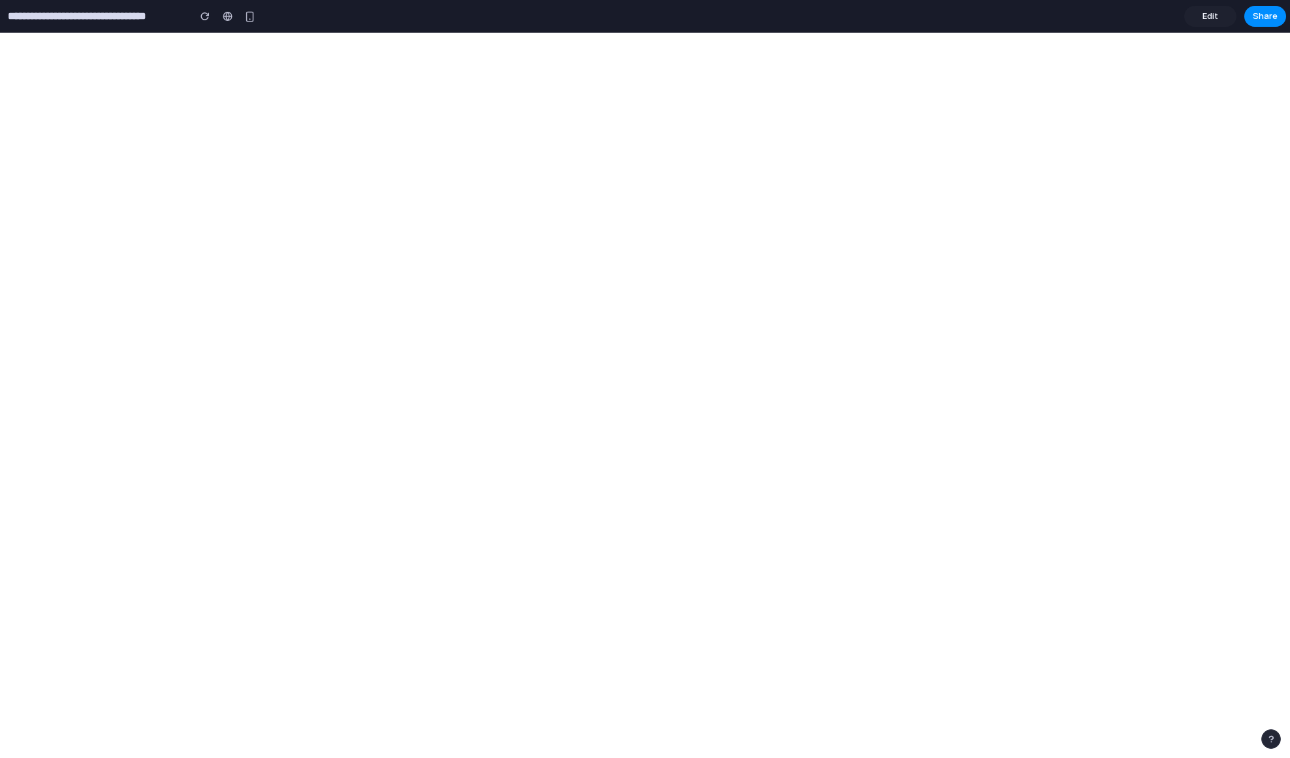
select select "*"
